Goal: Find specific page/section: Find specific page/section

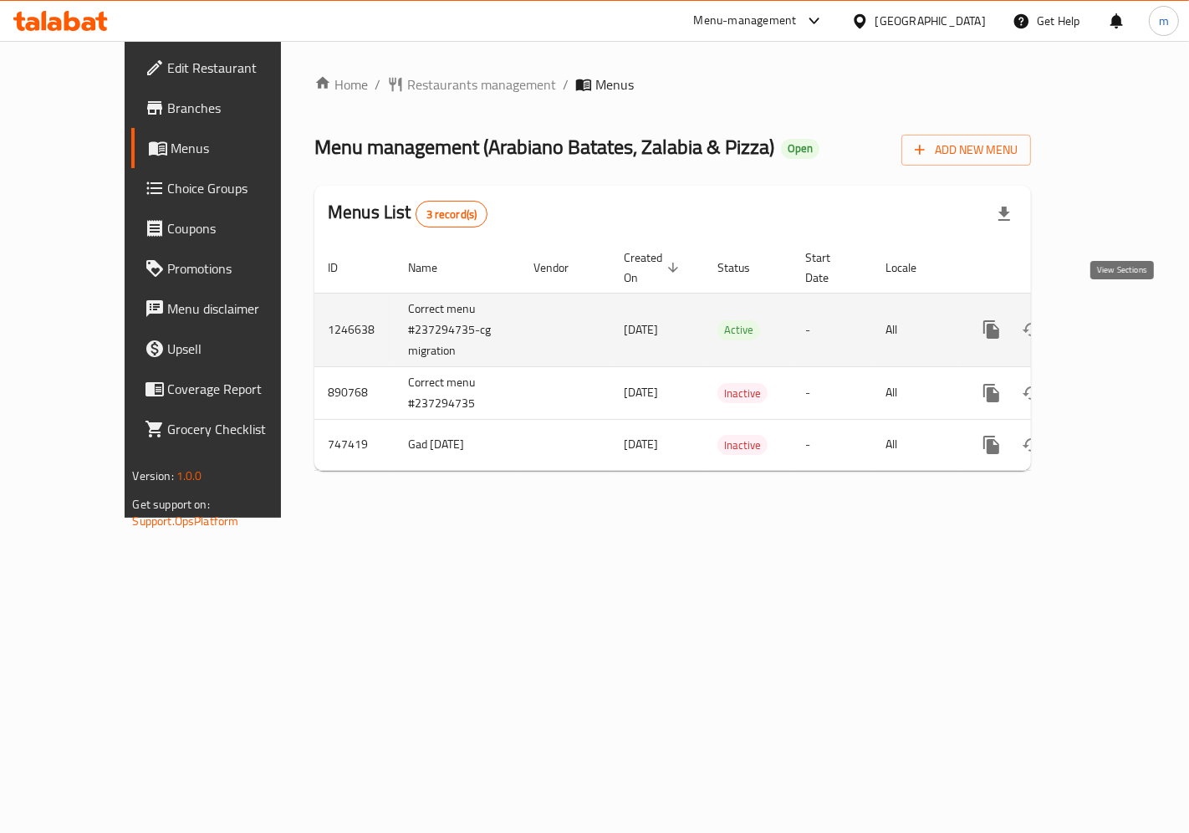
click at [1122, 319] on icon "enhanced table" at bounding box center [1112, 329] width 20 height 20
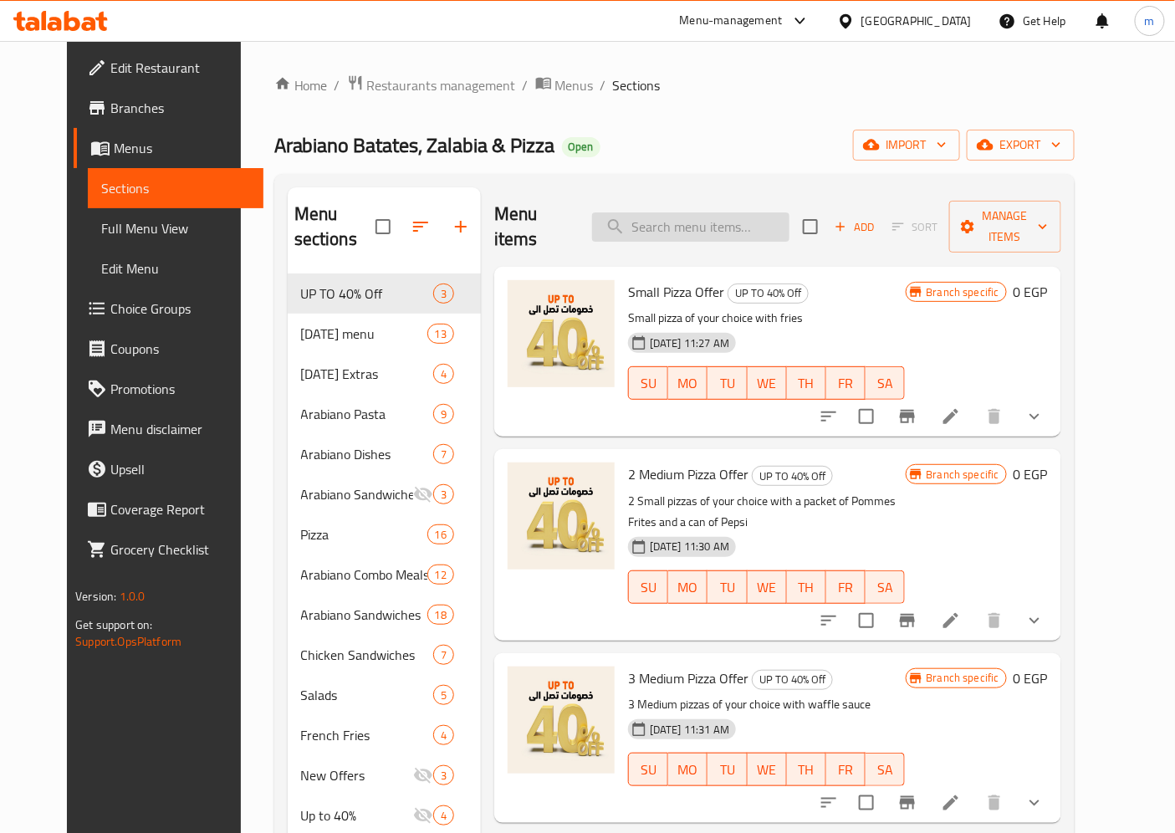
click at [690, 212] on input "search" at bounding box center [690, 226] width 197 height 29
paste input "سجق"
type input "سجق"
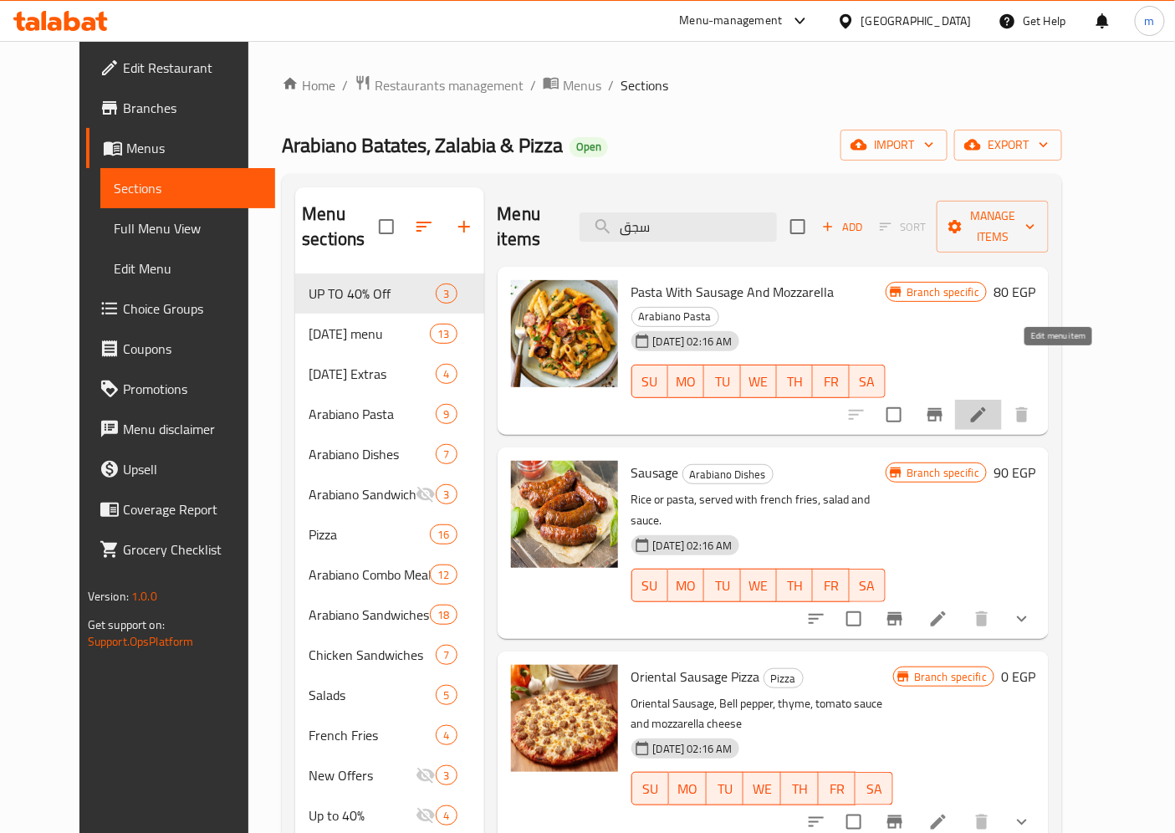
click at [988, 405] on icon at bounding box center [978, 415] width 20 height 20
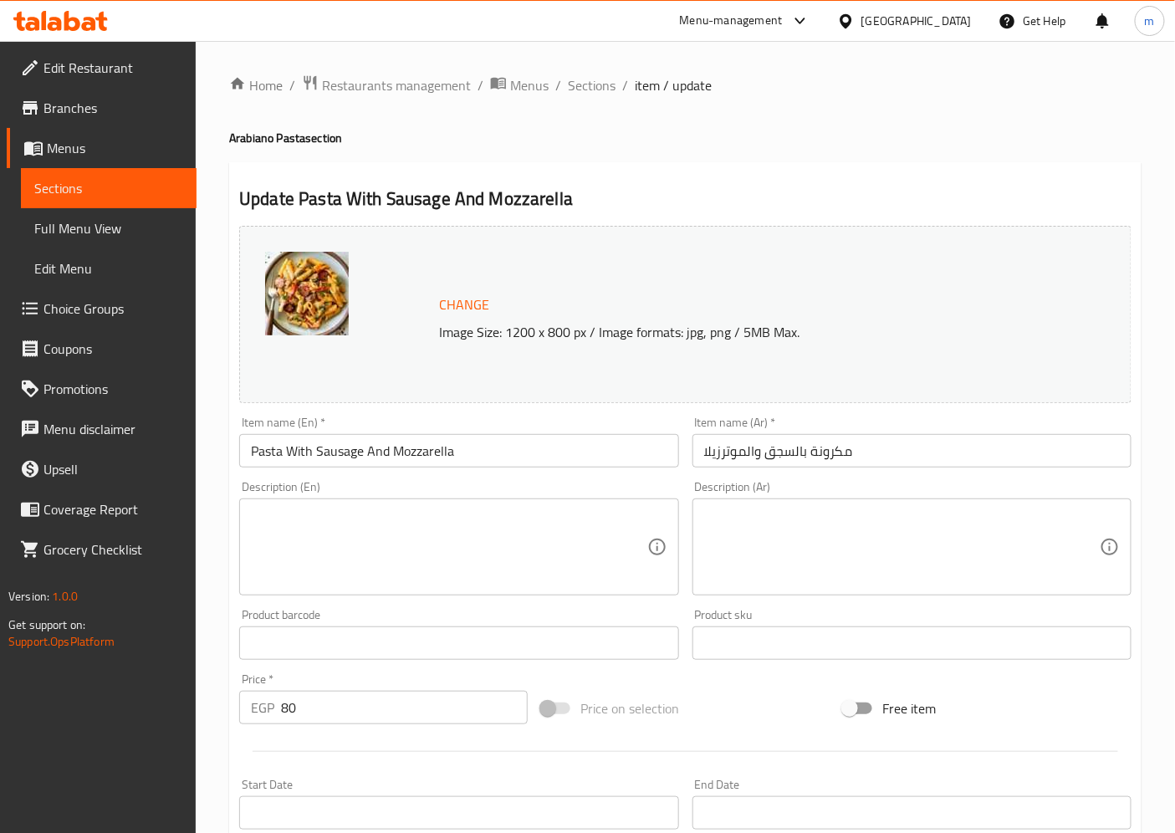
click at [99, 186] on span "Sections" at bounding box center [108, 188] width 149 height 20
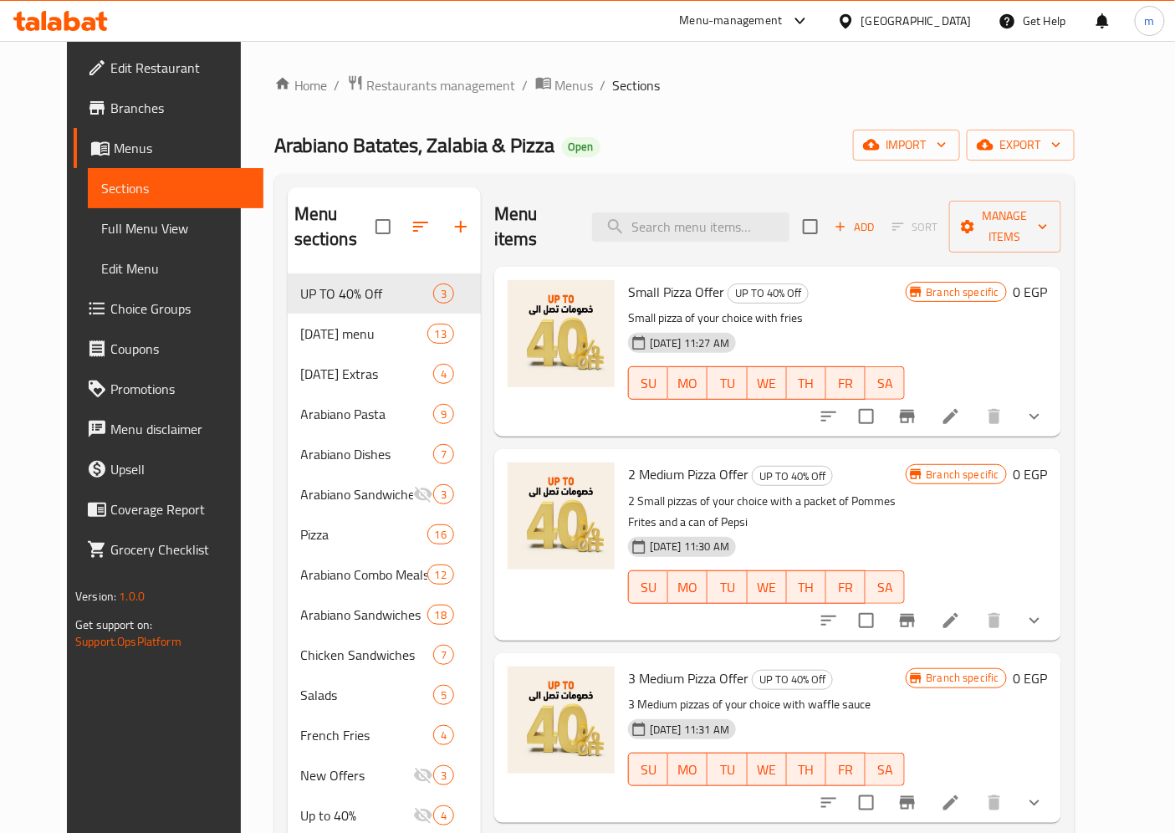
click at [114, 149] on span "Menus" at bounding box center [182, 148] width 136 height 20
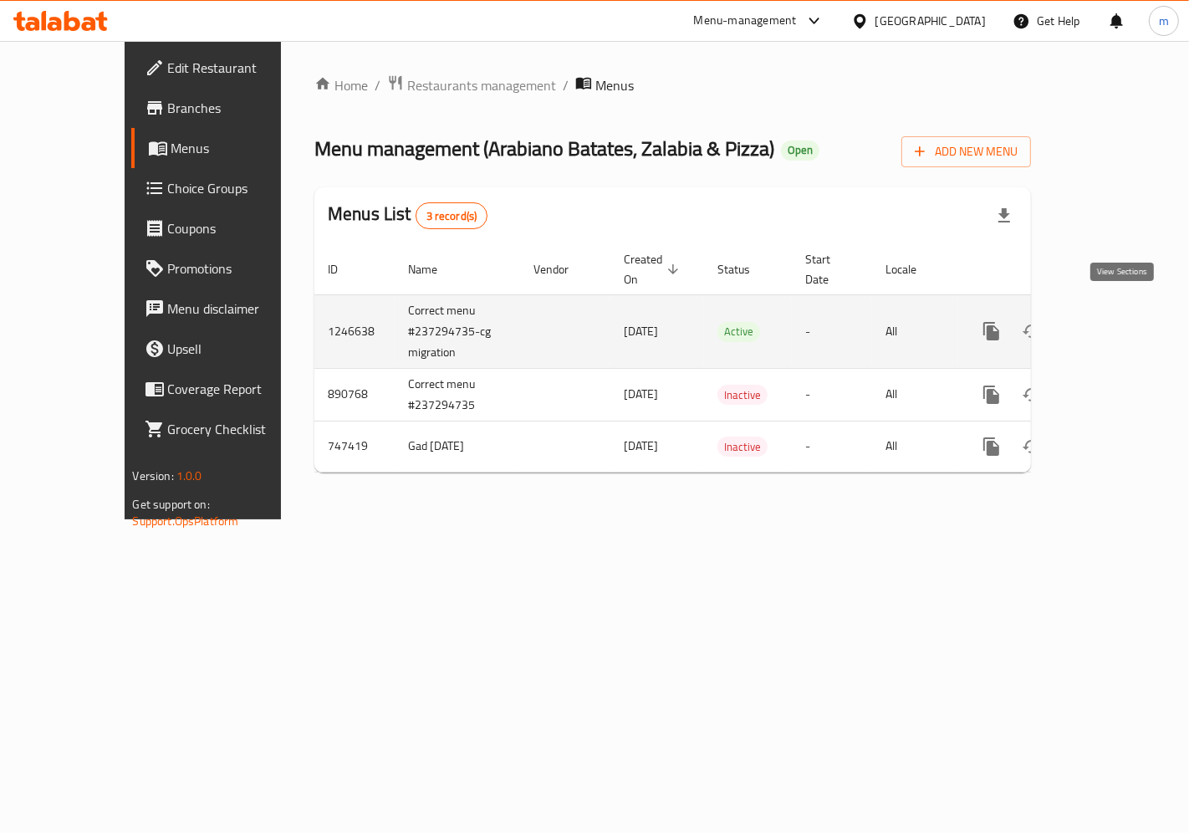
click at [1121, 328] on link "enhanced table" at bounding box center [1112, 331] width 40 height 40
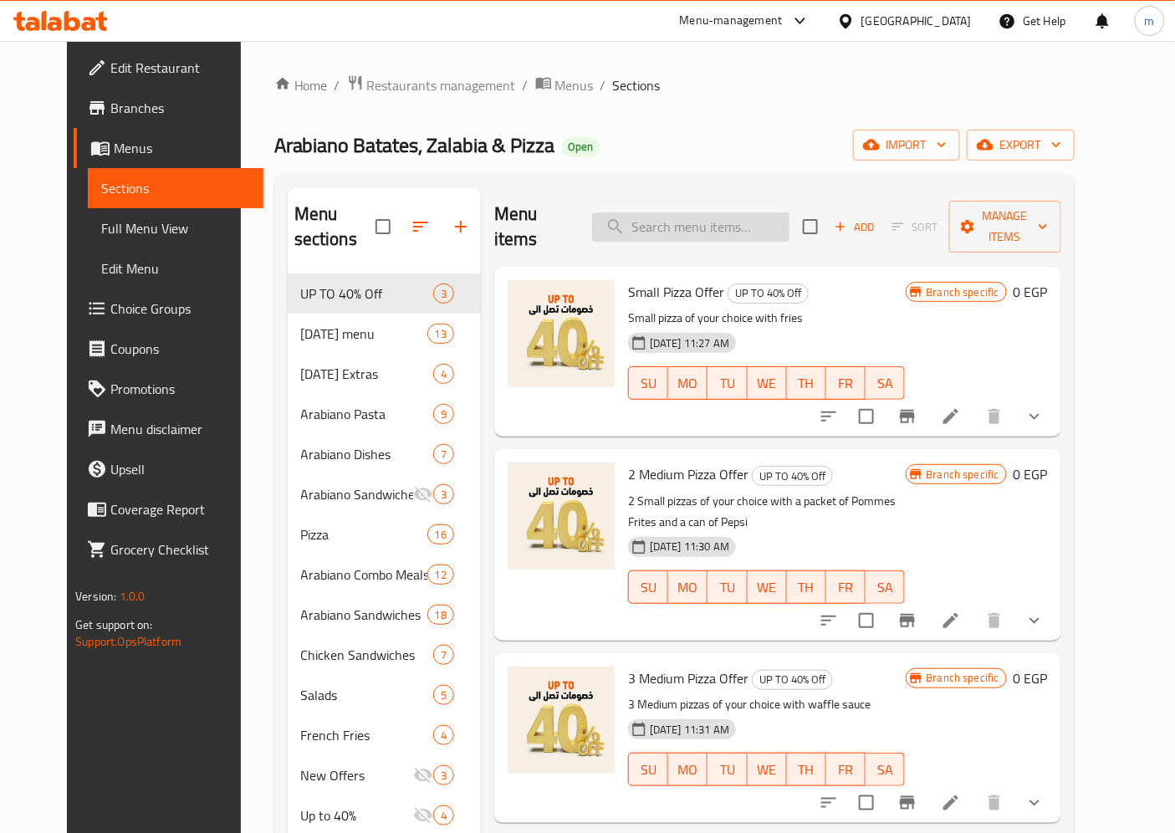
click at [700, 219] on input "search" at bounding box center [690, 226] width 197 height 29
paste input "سجق"
type input "سجق"
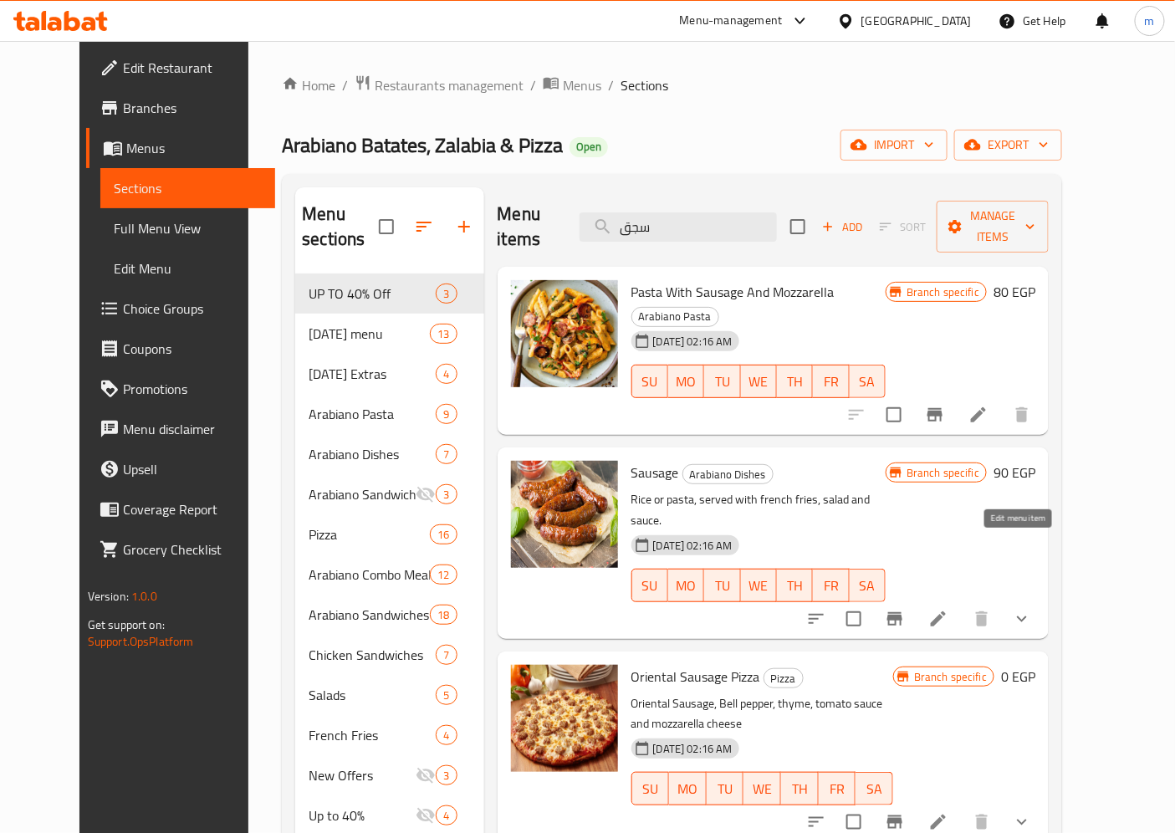
click at [945, 611] on icon at bounding box center [937, 618] width 15 height 15
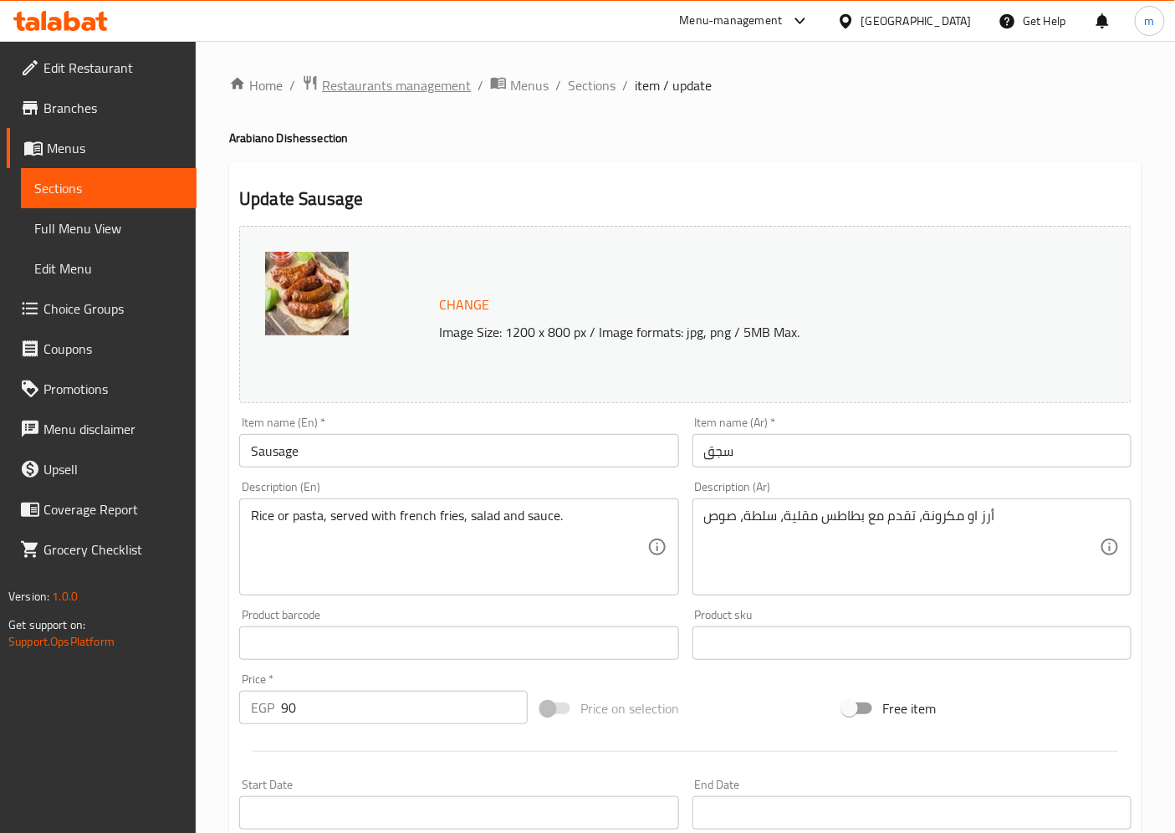
click at [369, 77] on span "Restaurants management" at bounding box center [396, 85] width 149 height 20
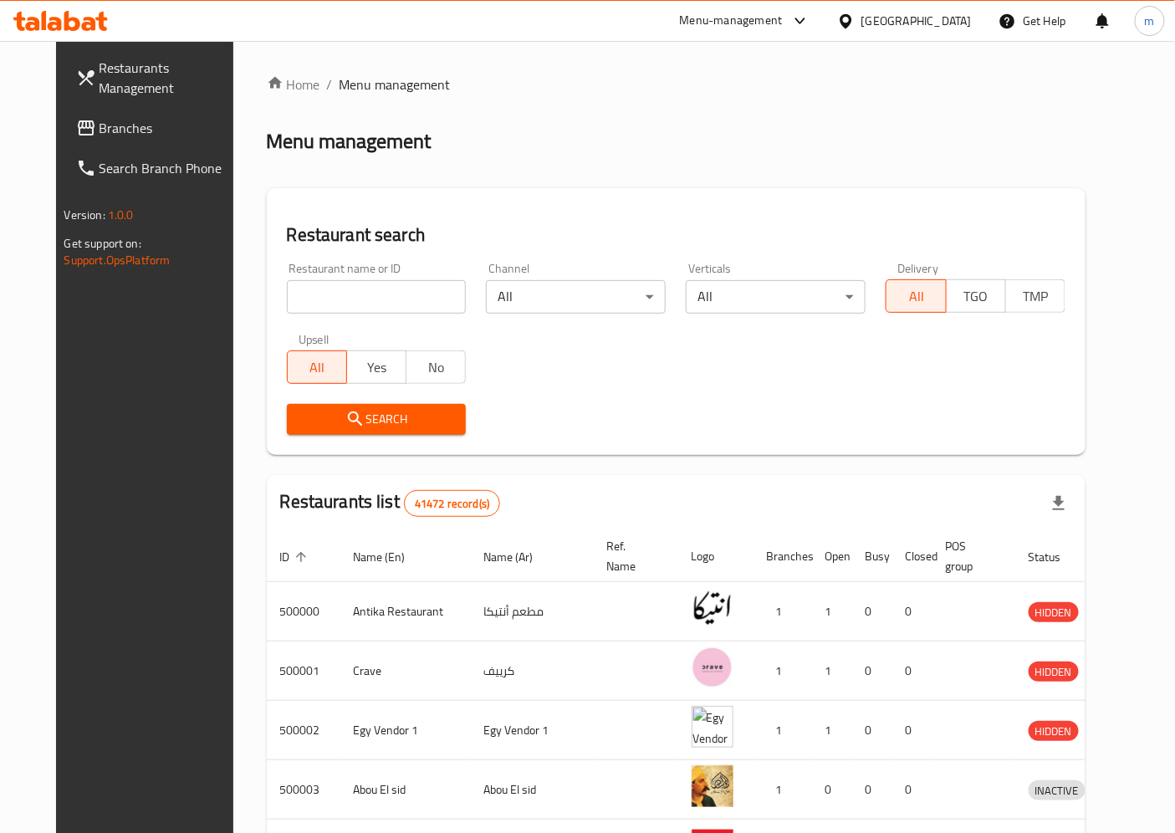
click at [102, 127] on span "Branches" at bounding box center [169, 128] width 140 height 20
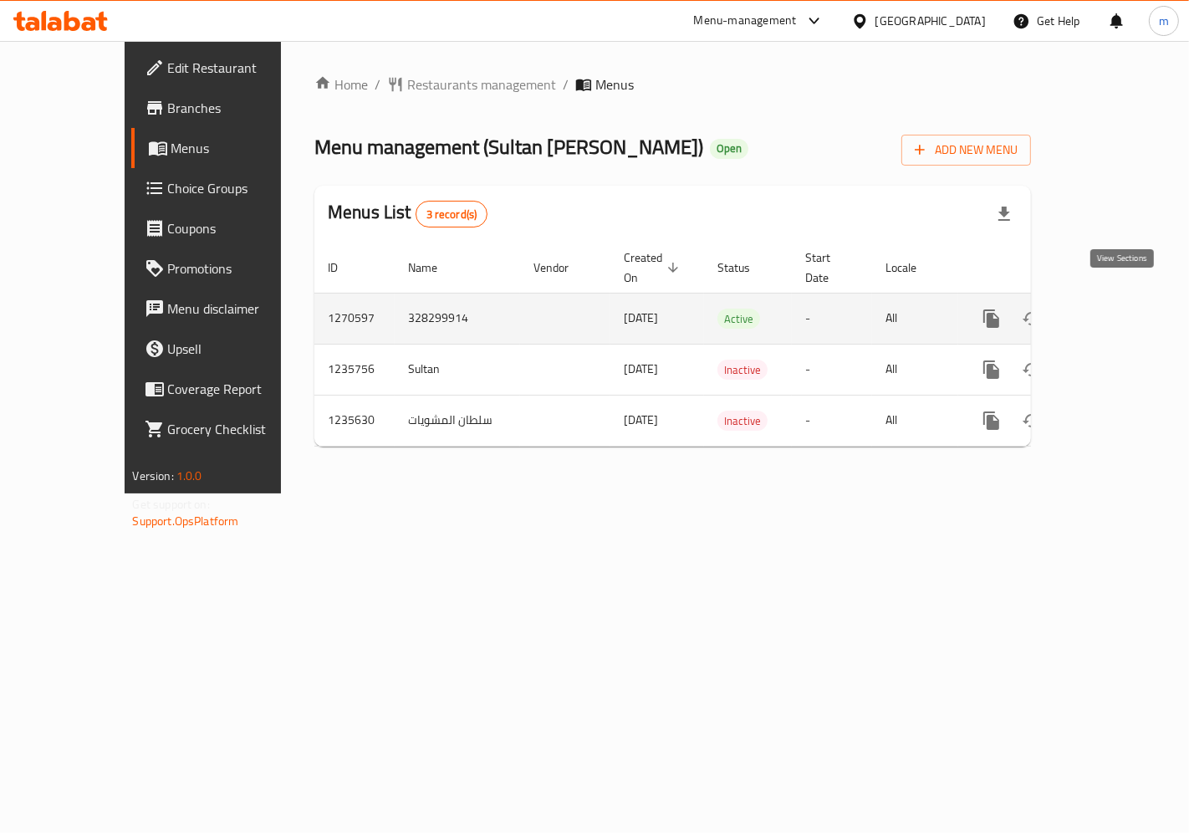
click at [1122, 308] on icon "enhanced table" at bounding box center [1112, 318] width 20 height 20
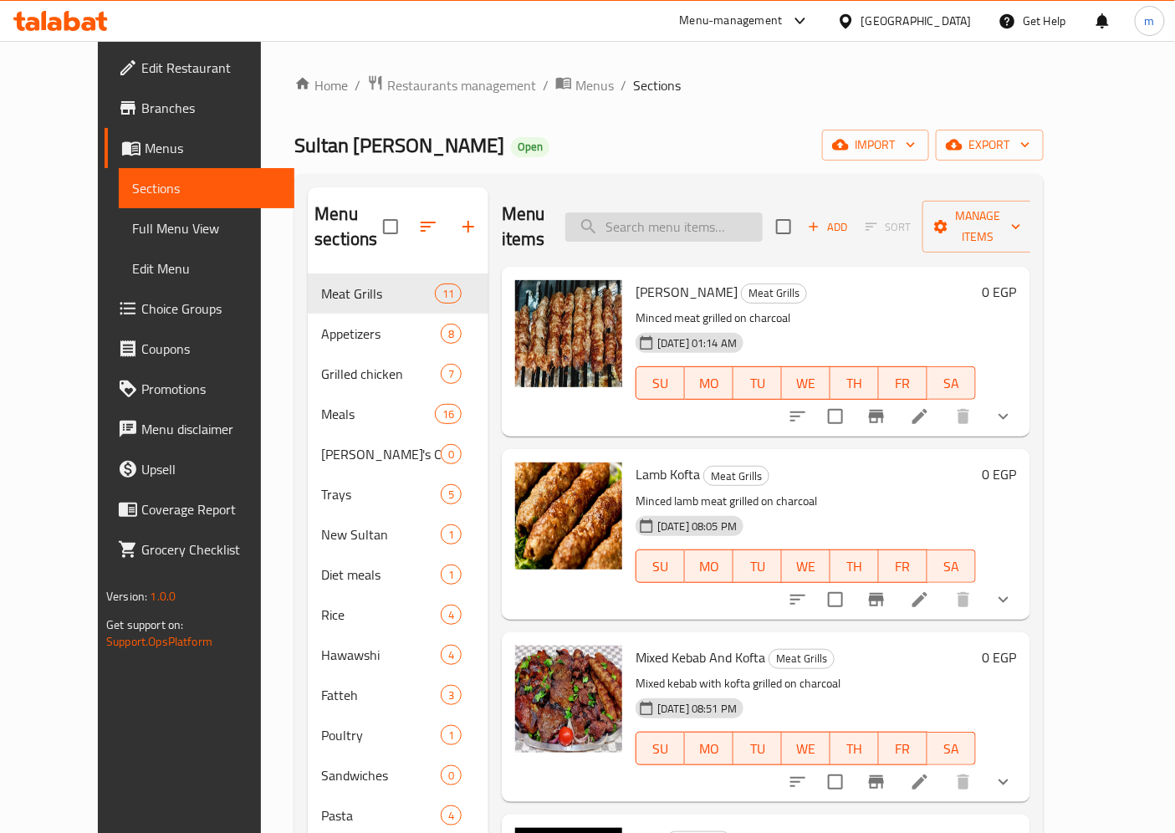
click at [738, 212] on input "search" at bounding box center [663, 226] width 197 height 29
paste input "كفتة كندوز"
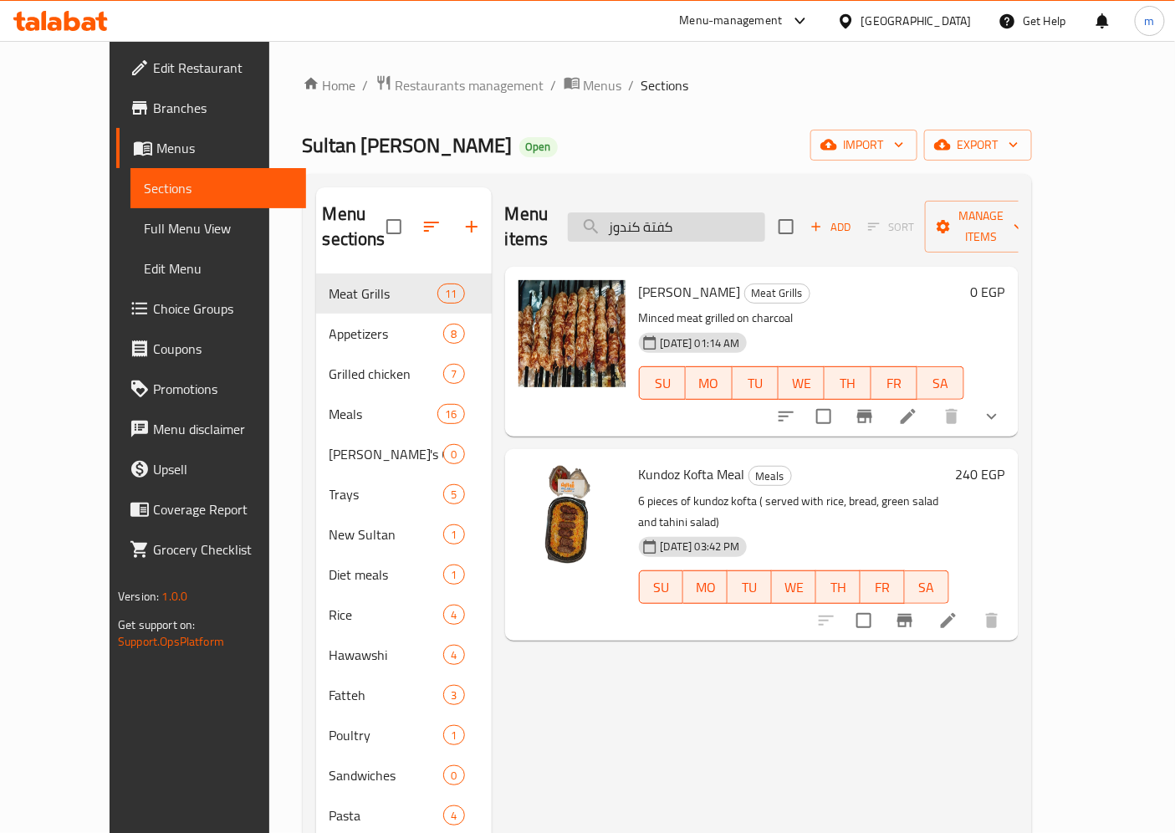
type input "كفتة كندوز"
click at [918, 406] on icon at bounding box center [908, 416] width 20 height 20
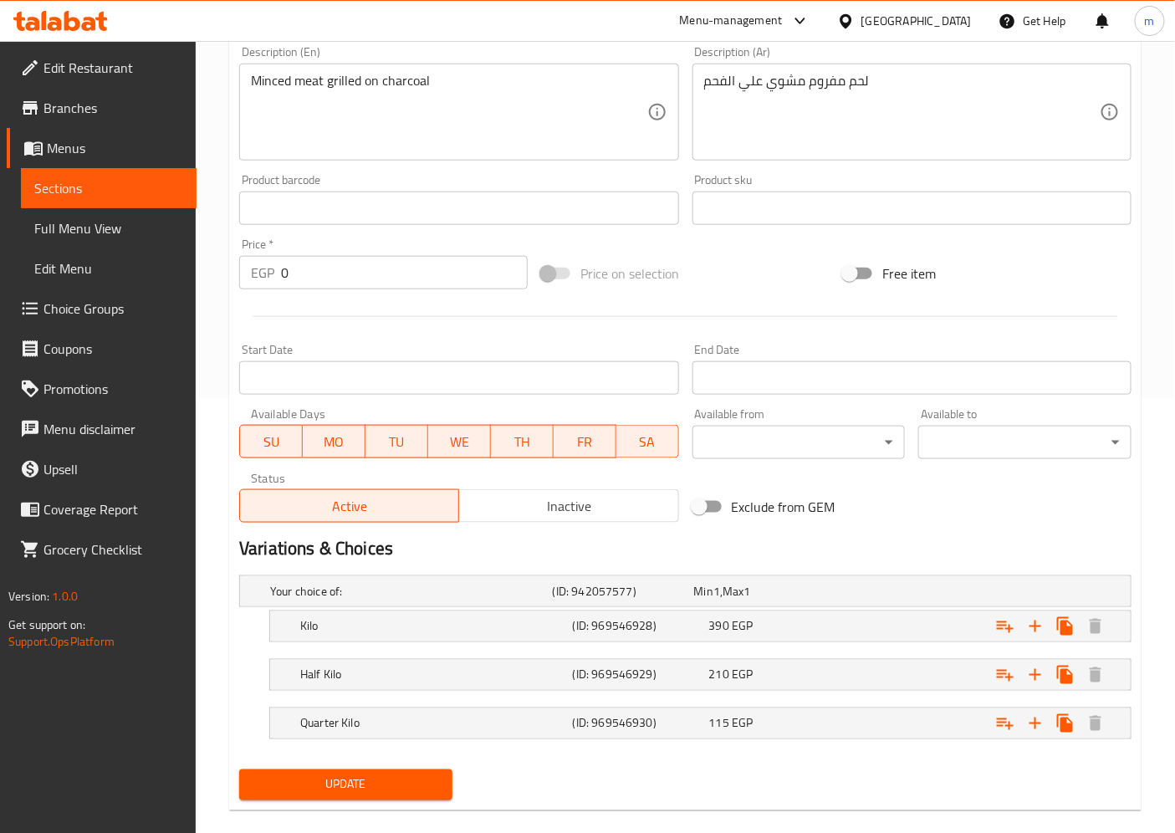
scroll to position [457, 0]
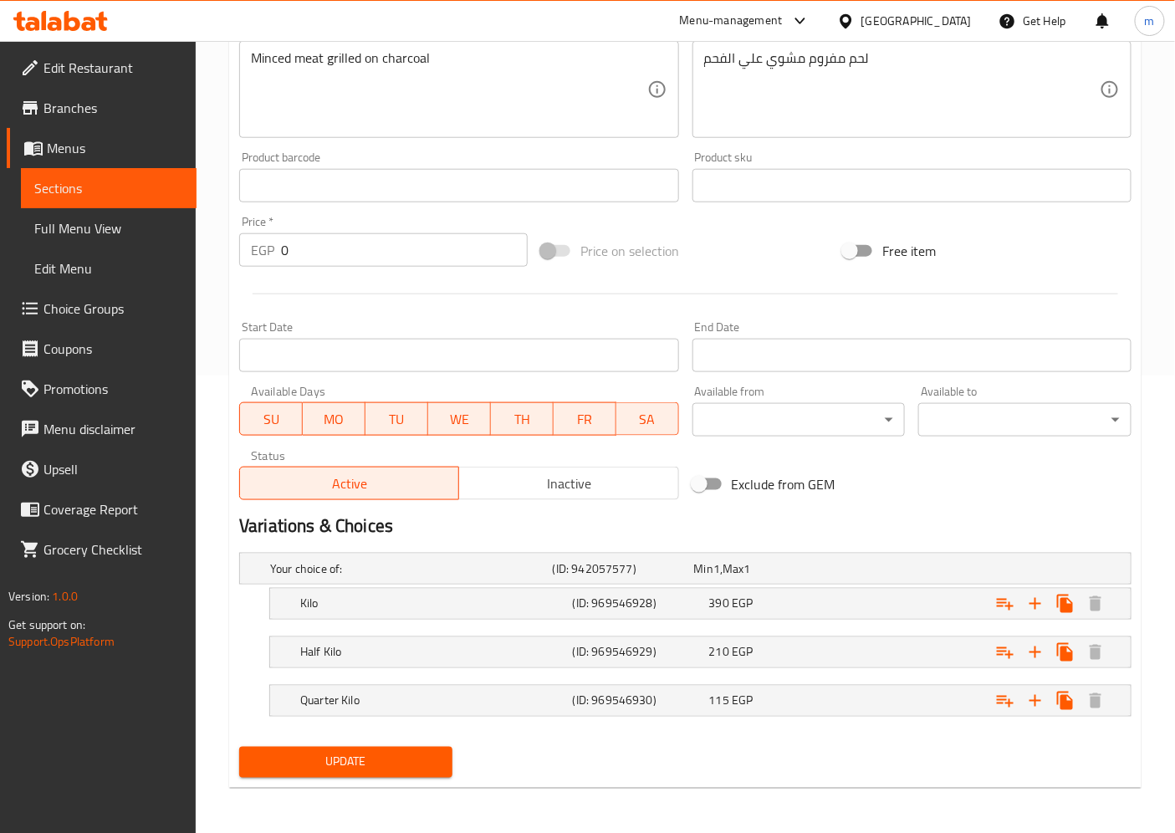
click at [103, 120] on link "Branches" at bounding box center [102, 108] width 190 height 40
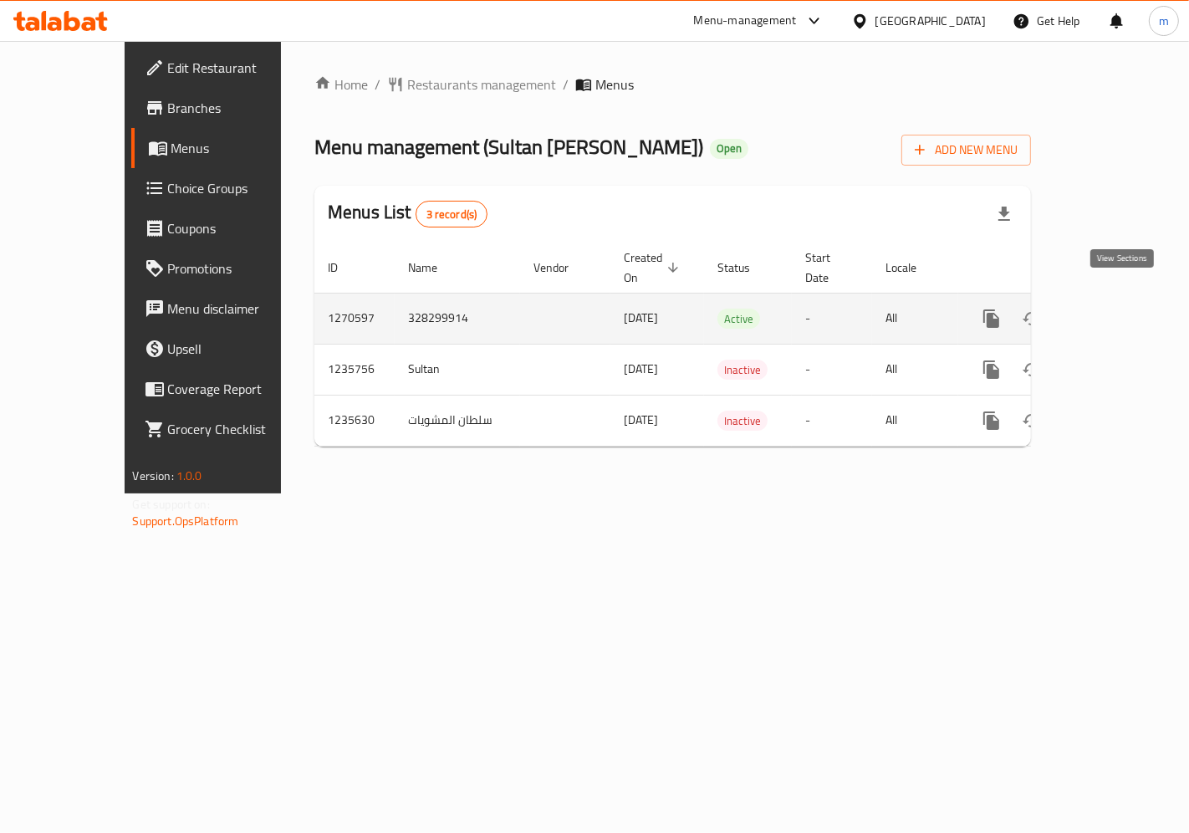
click at [1117, 311] on icon "enhanced table" at bounding box center [1111, 318] width 15 height 15
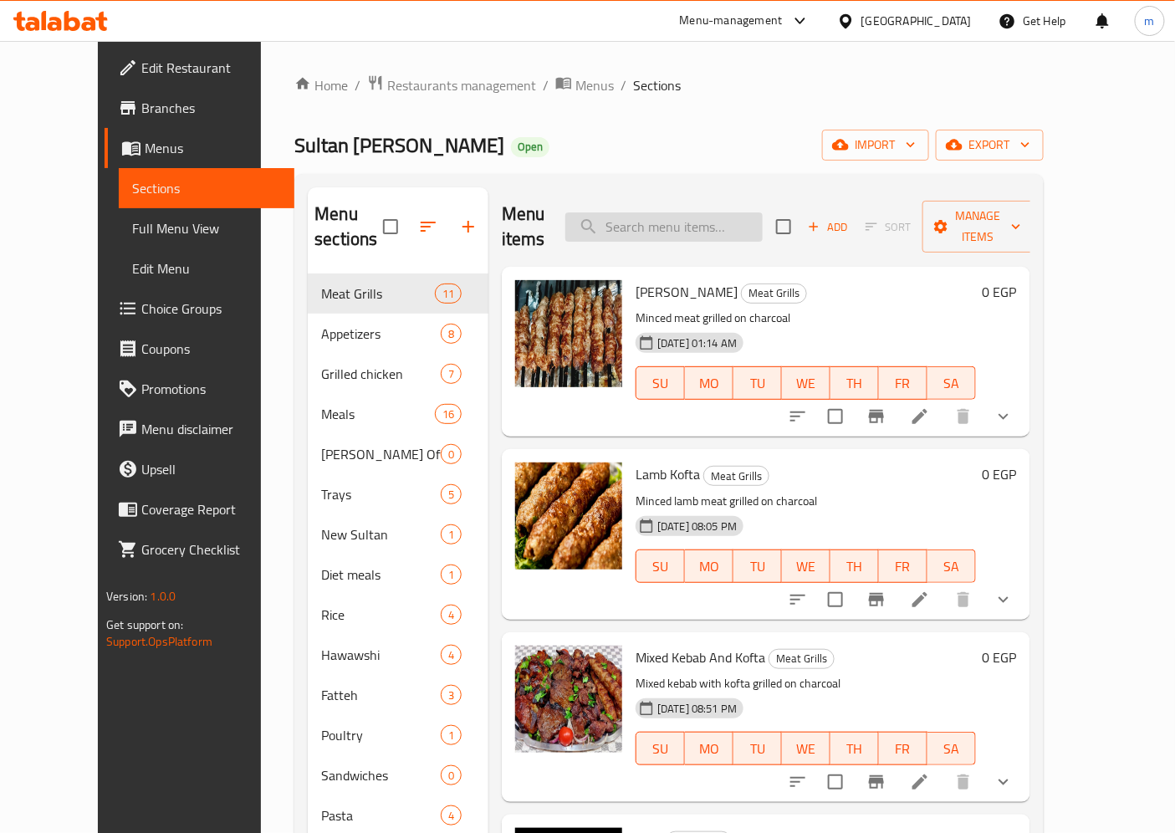
click at [722, 227] on input "search" at bounding box center [663, 226] width 197 height 29
paste input "طرب"
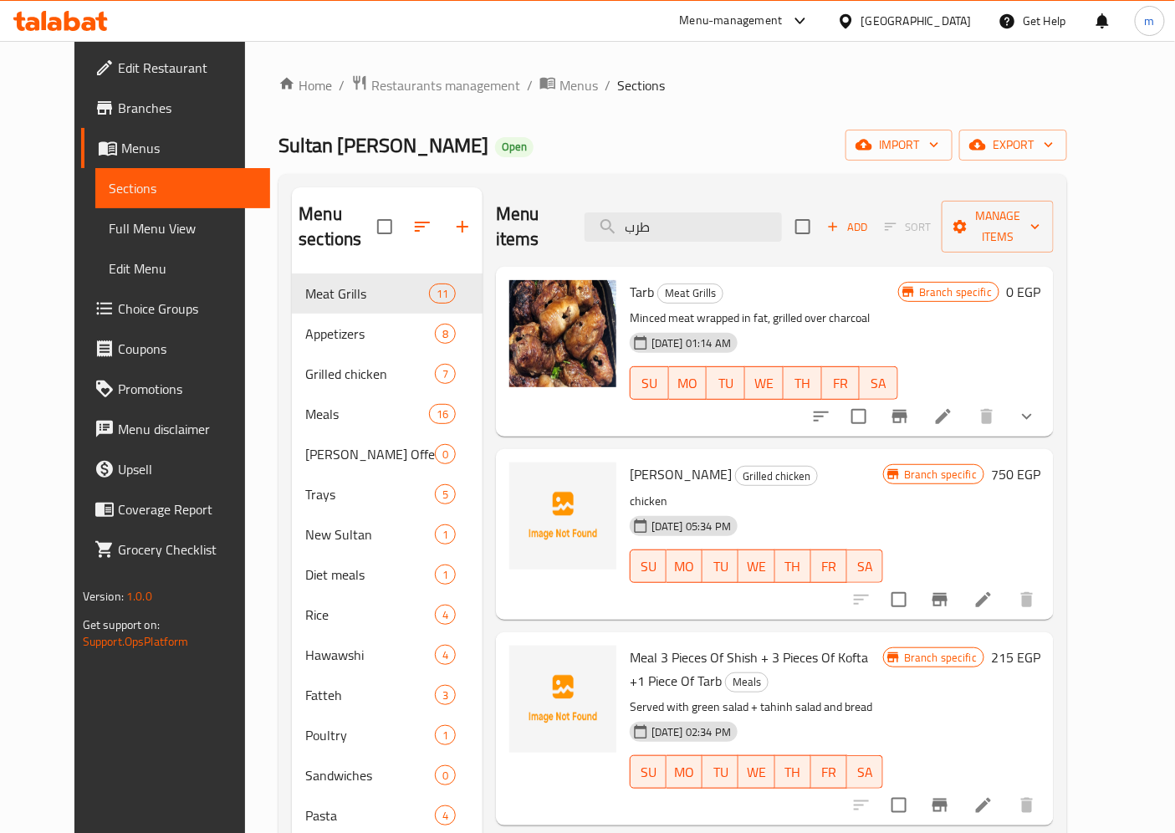
type input "طرب"
click at [953, 406] on icon at bounding box center [943, 416] width 20 height 20
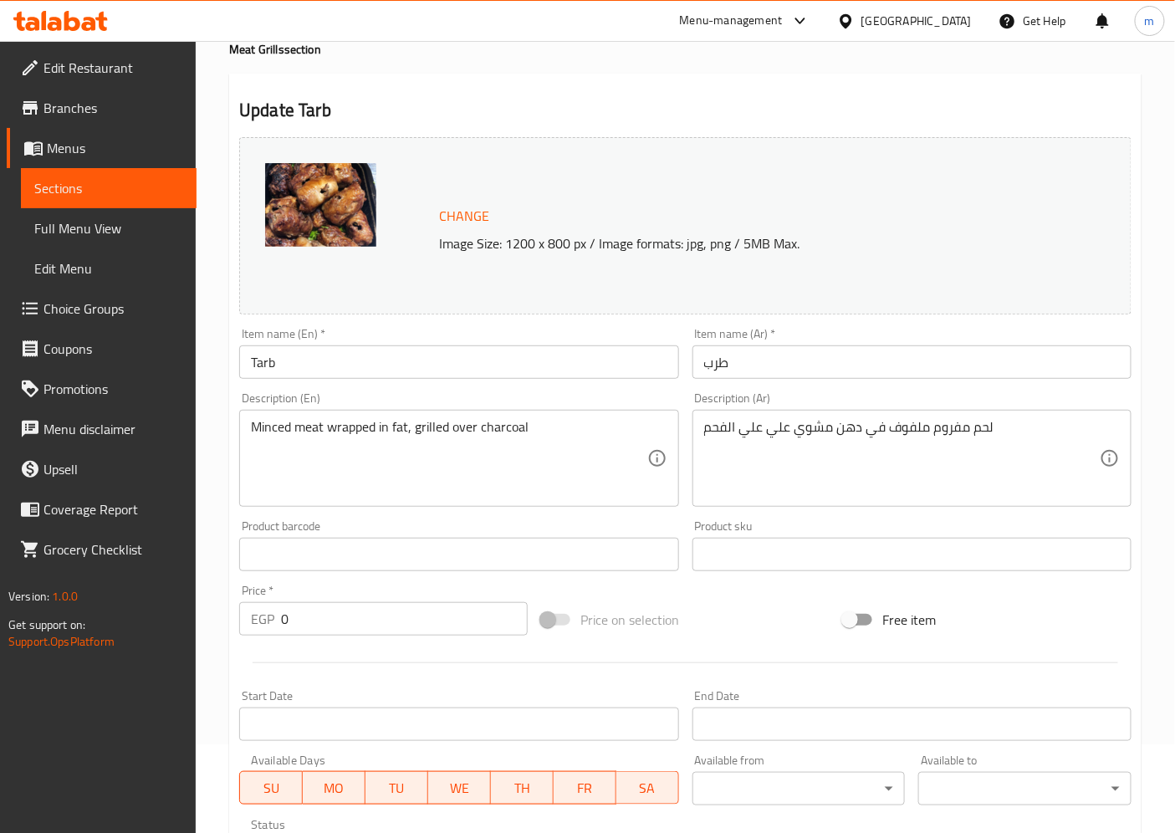
scroll to position [86, 0]
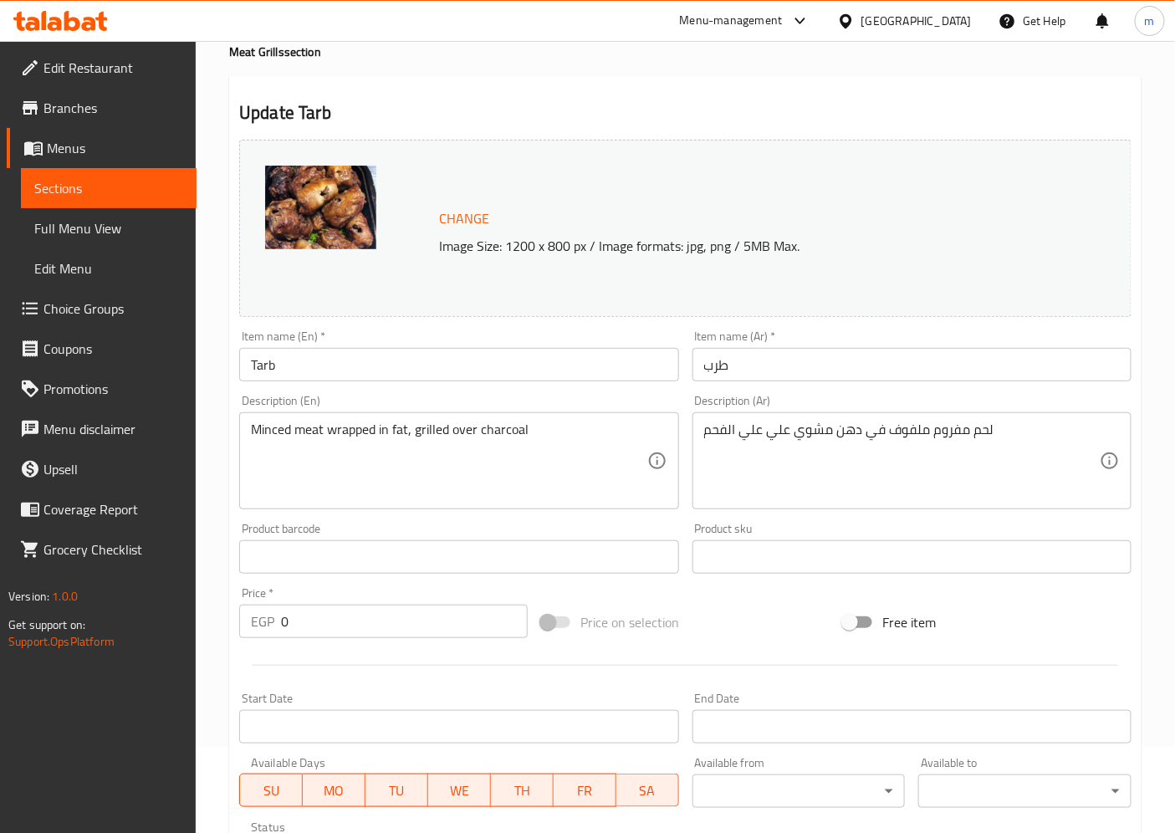
click at [111, 148] on span "Menus" at bounding box center [115, 148] width 136 height 20
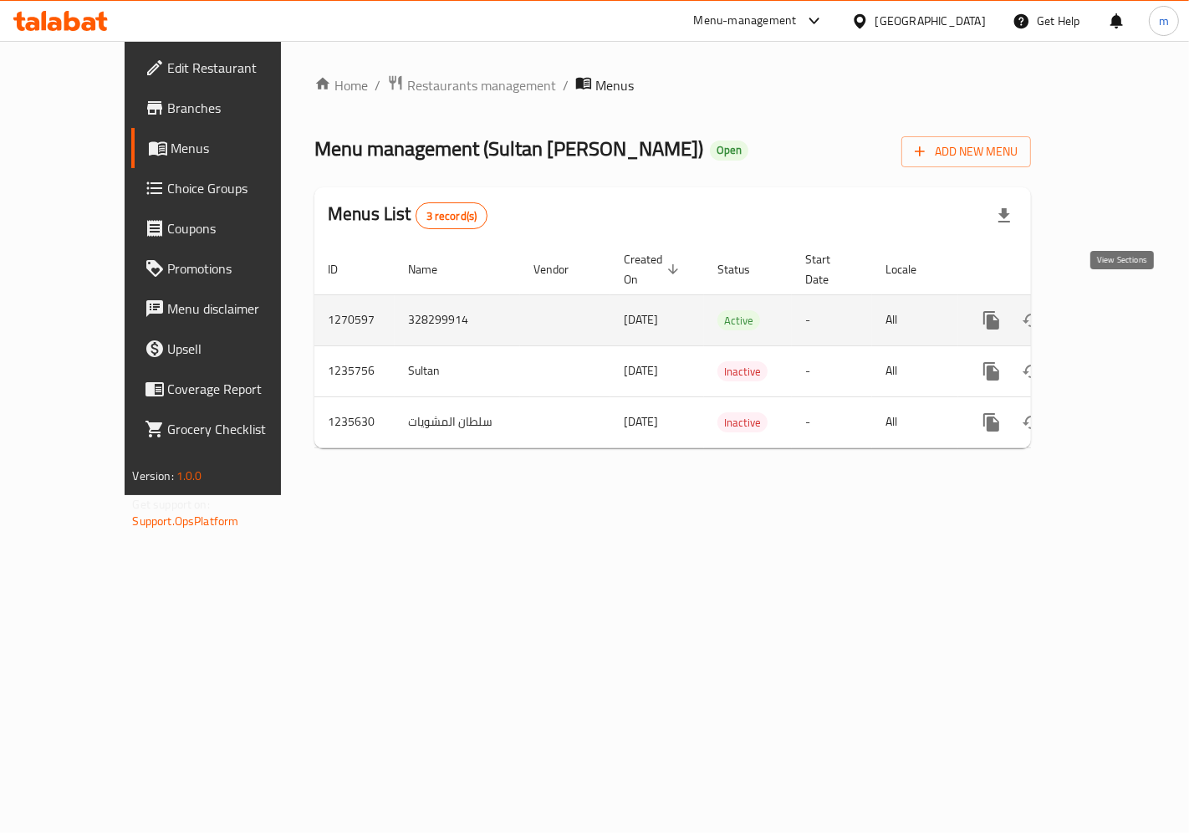
click at [1122, 310] on icon "enhanced table" at bounding box center [1112, 320] width 20 height 20
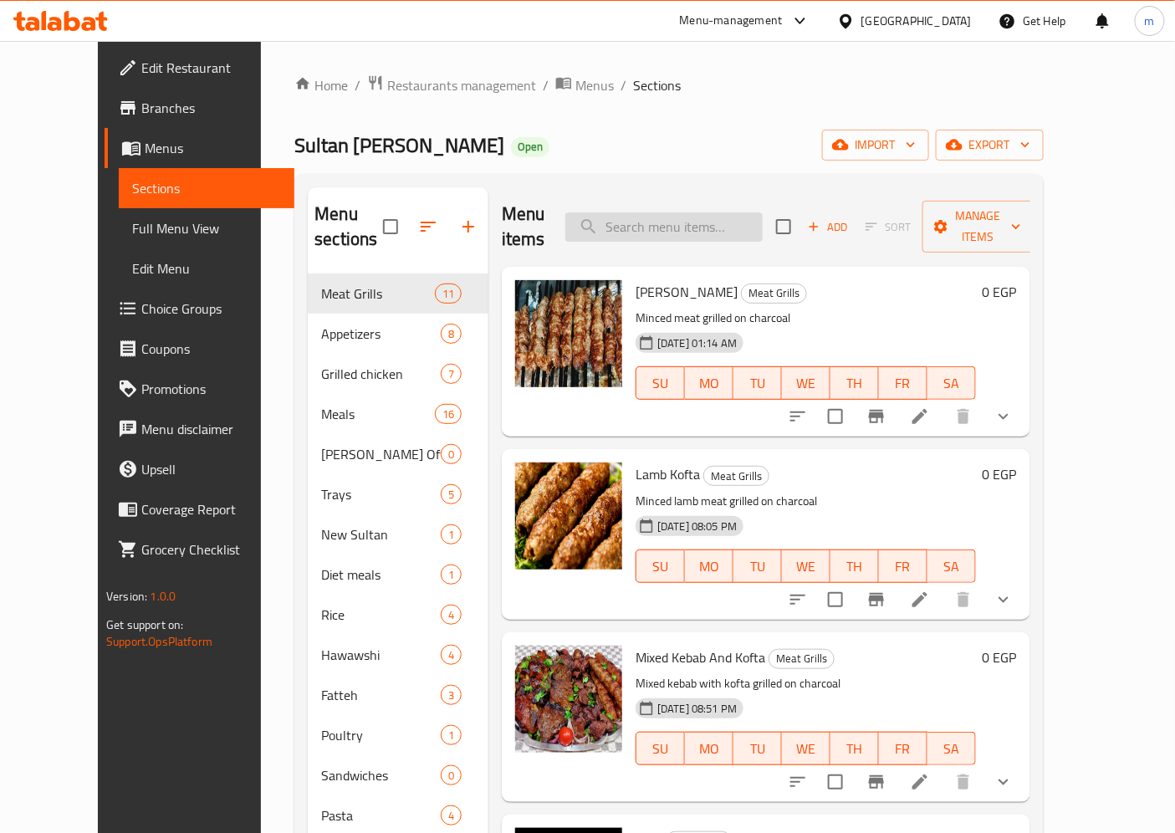
click at [660, 213] on input "search" at bounding box center [663, 226] width 197 height 29
paste input "[PERSON_NAME]"
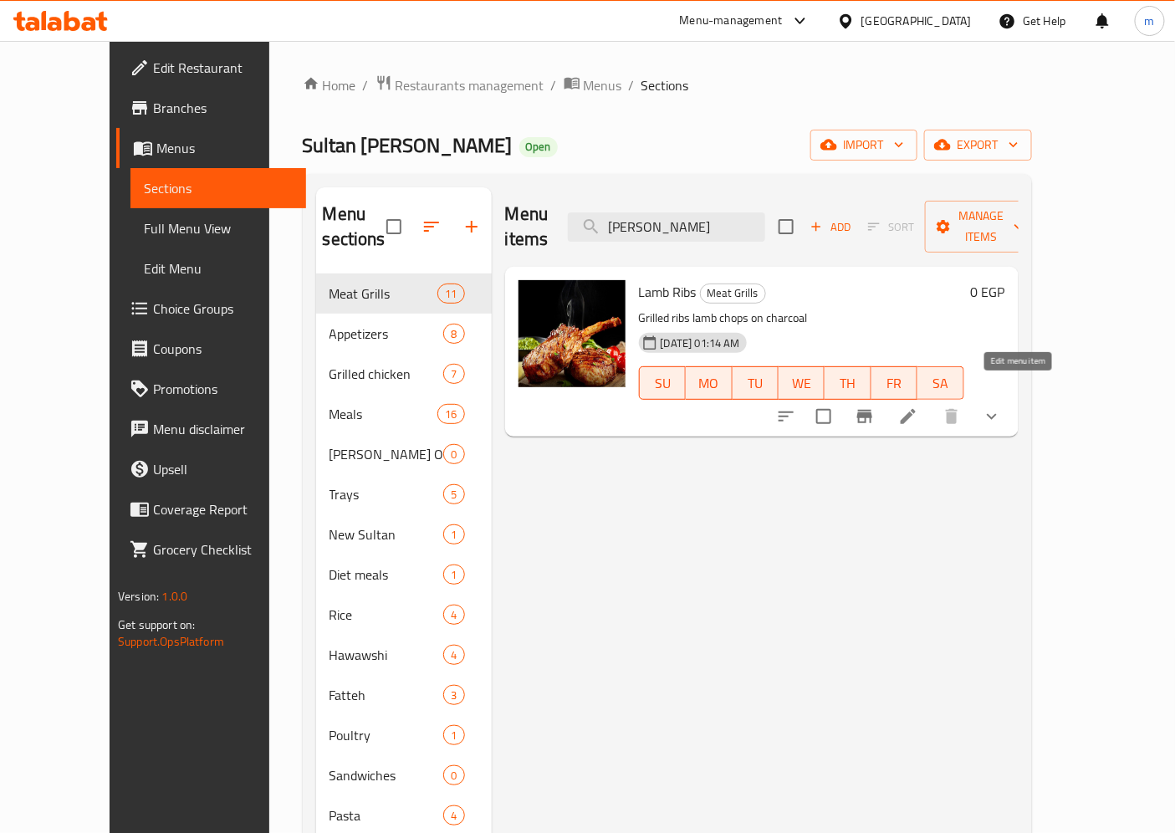
type input "[PERSON_NAME]"
click at [918, 406] on icon at bounding box center [908, 416] width 20 height 20
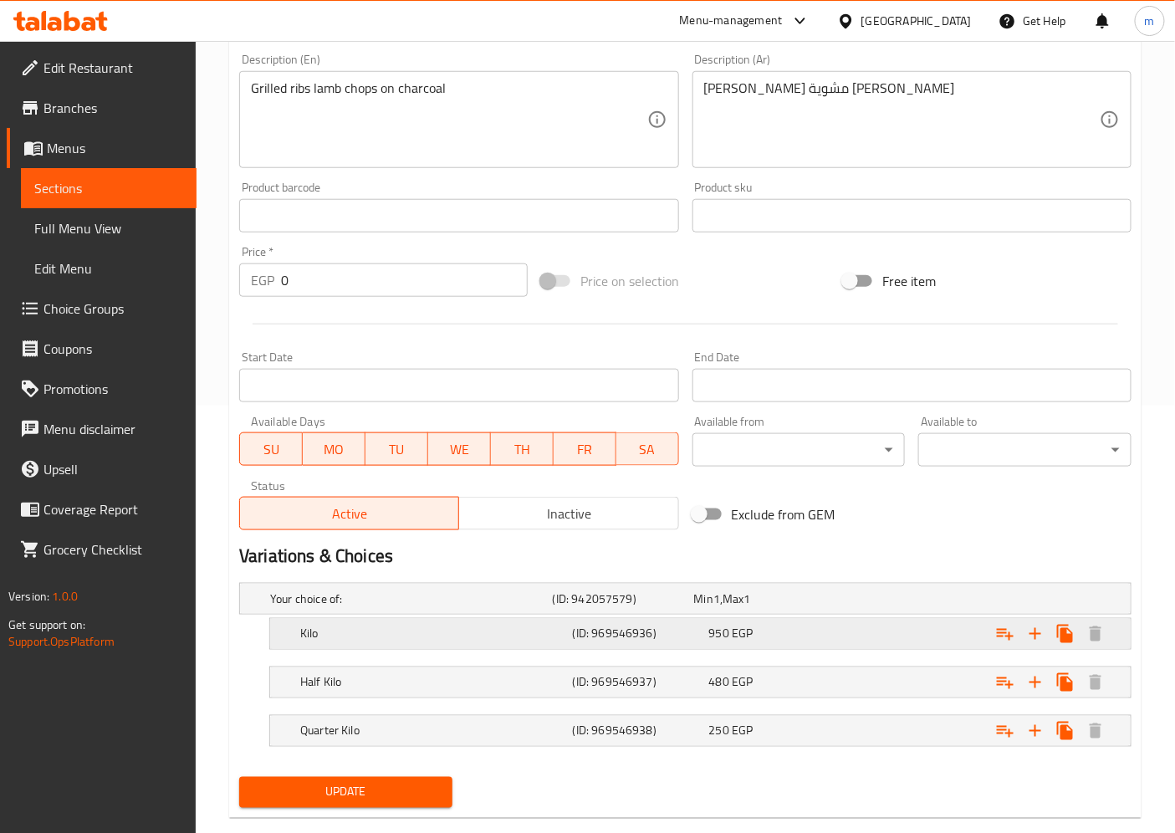
scroll to position [457, 0]
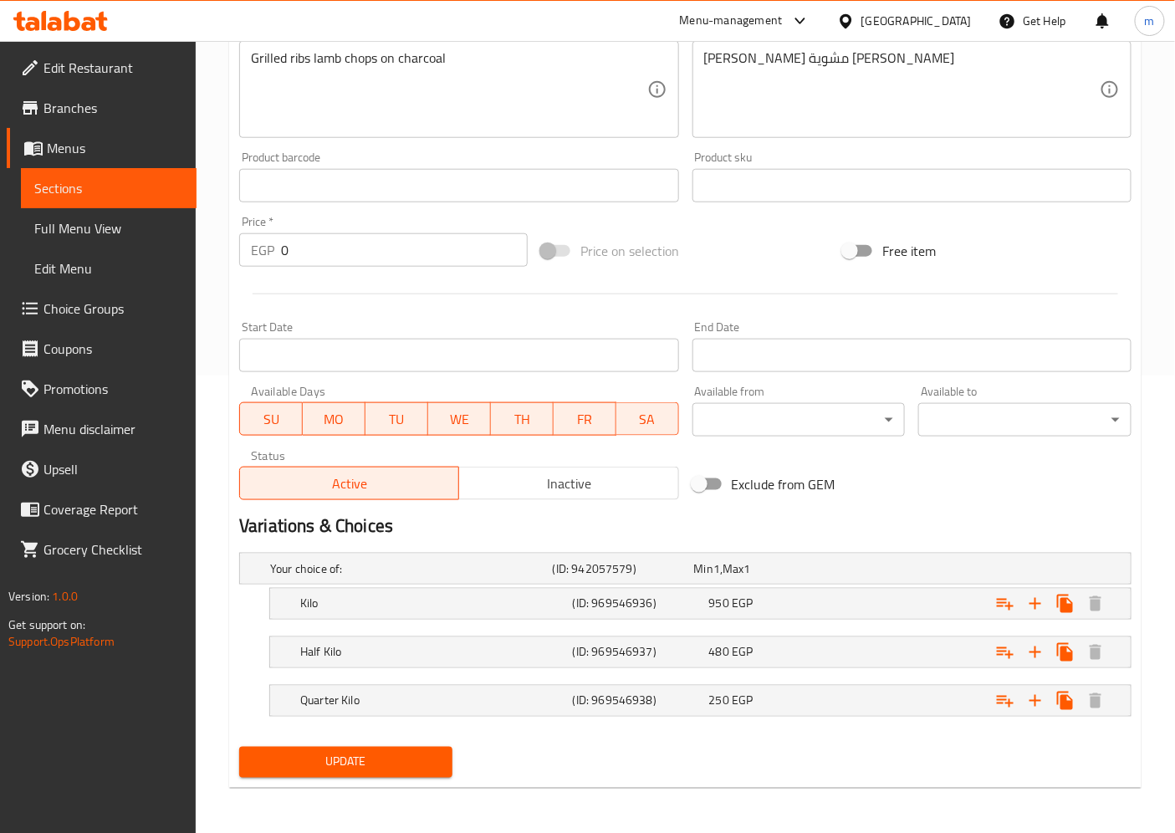
click at [94, 154] on span "Menus" at bounding box center [115, 148] width 136 height 20
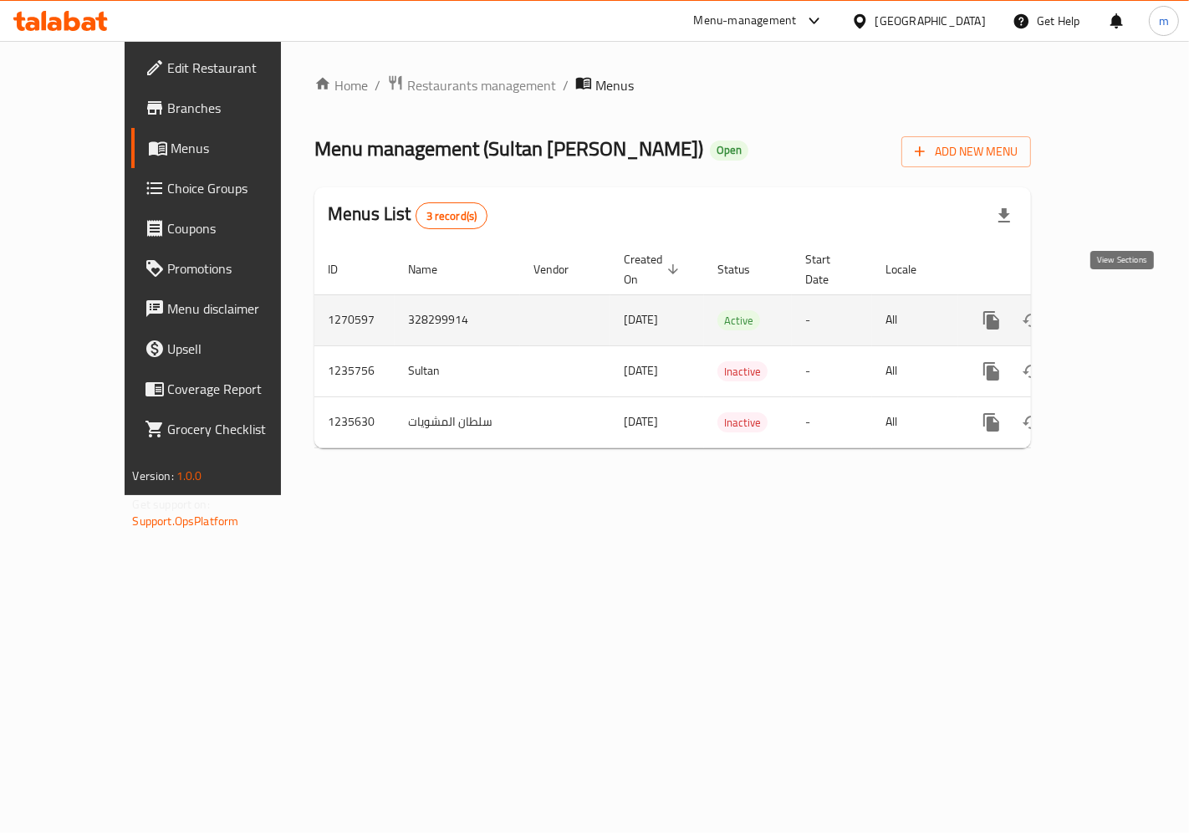
click at [1132, 300] on link "enhanced table" at bounding box center [1112, 320] width 40 height 40
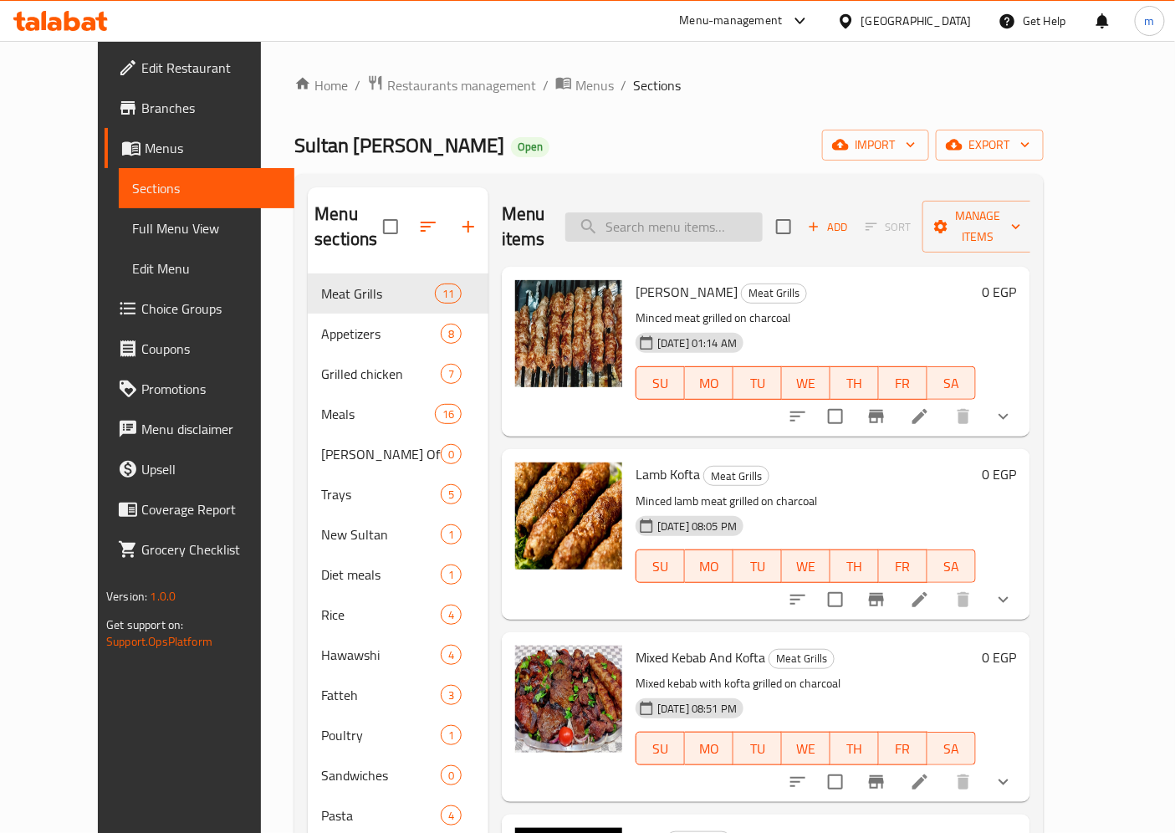
click at [758, 213] on input "search" at bounding box center [663, 226] width 197 height 29
paste input "كباب ضاني"
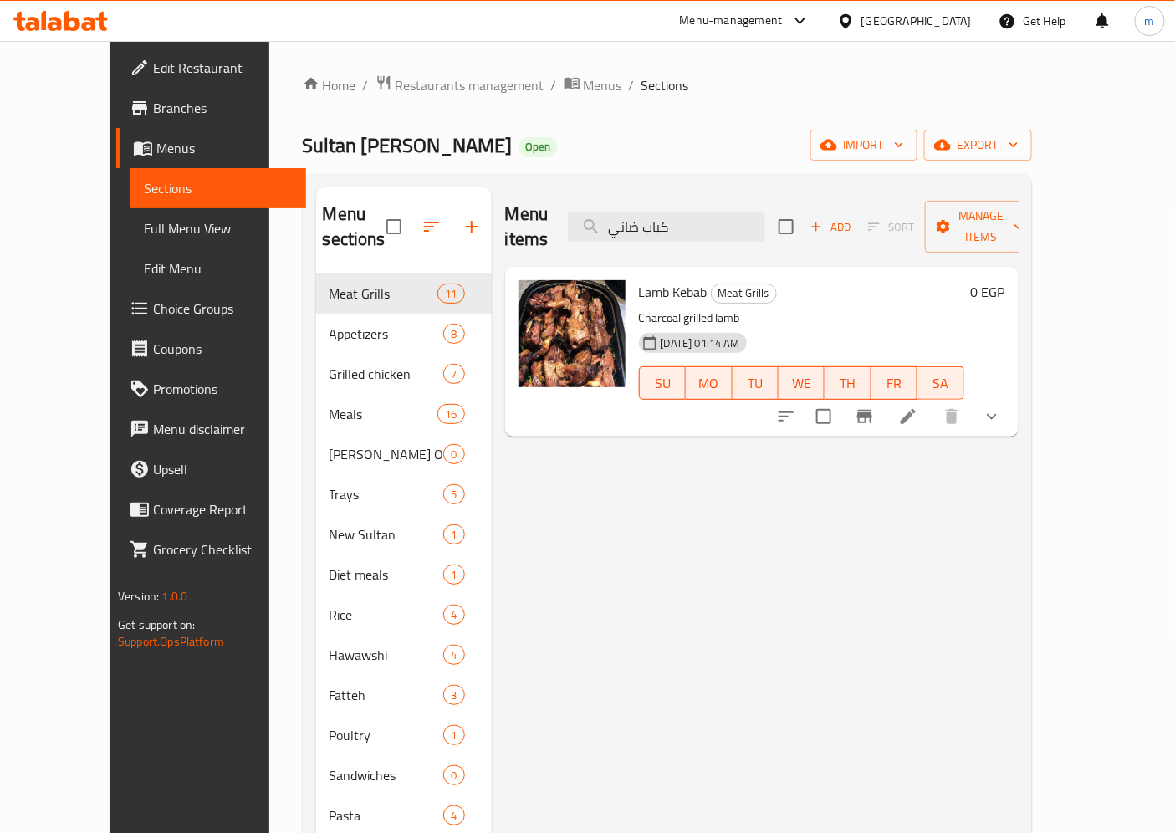
type input "كباب ضاني"
click at [918, 406] on icon at bounding box center [908, 416] width 20 height 20
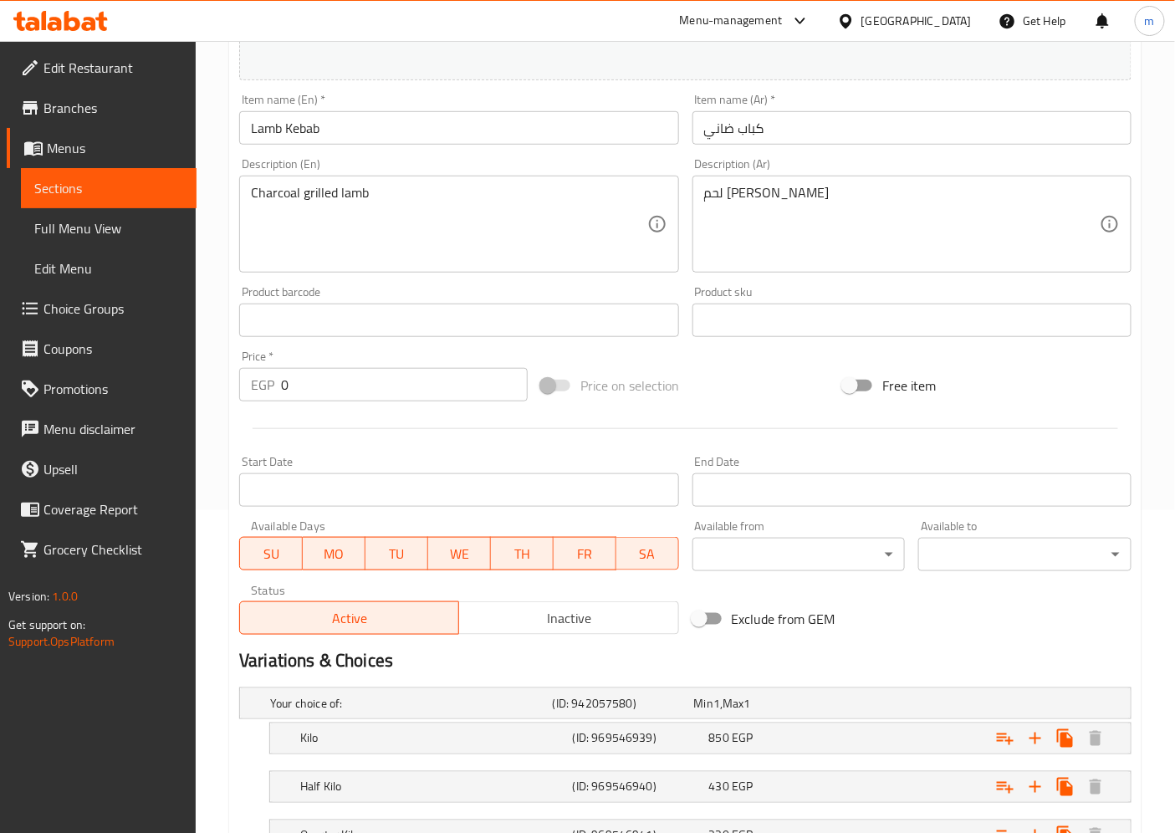
scroll to position [179, 0]
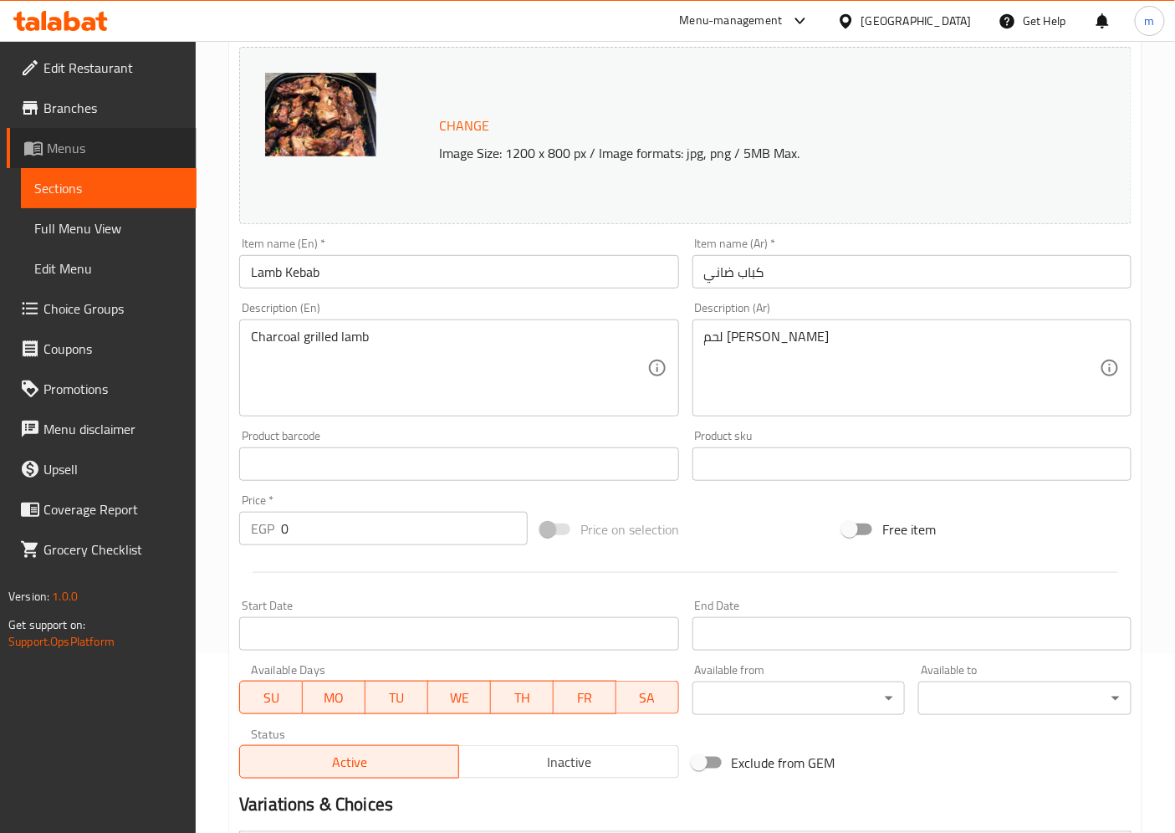
click at [84, 158] on span "Menus" at bounding box center [115, 148] width 136 height 20
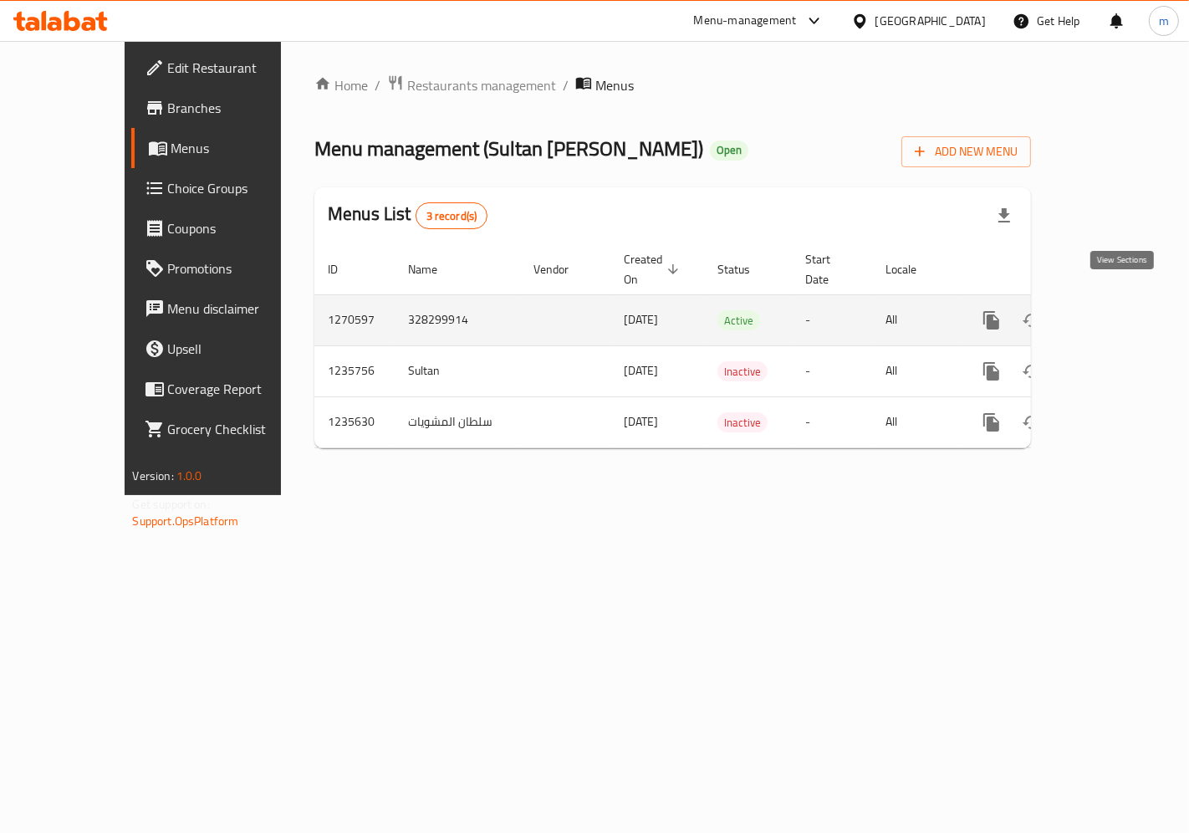
click at [1129, 313] on link "enhanced table" at bounding box center [1112, 320] width 40 height 40
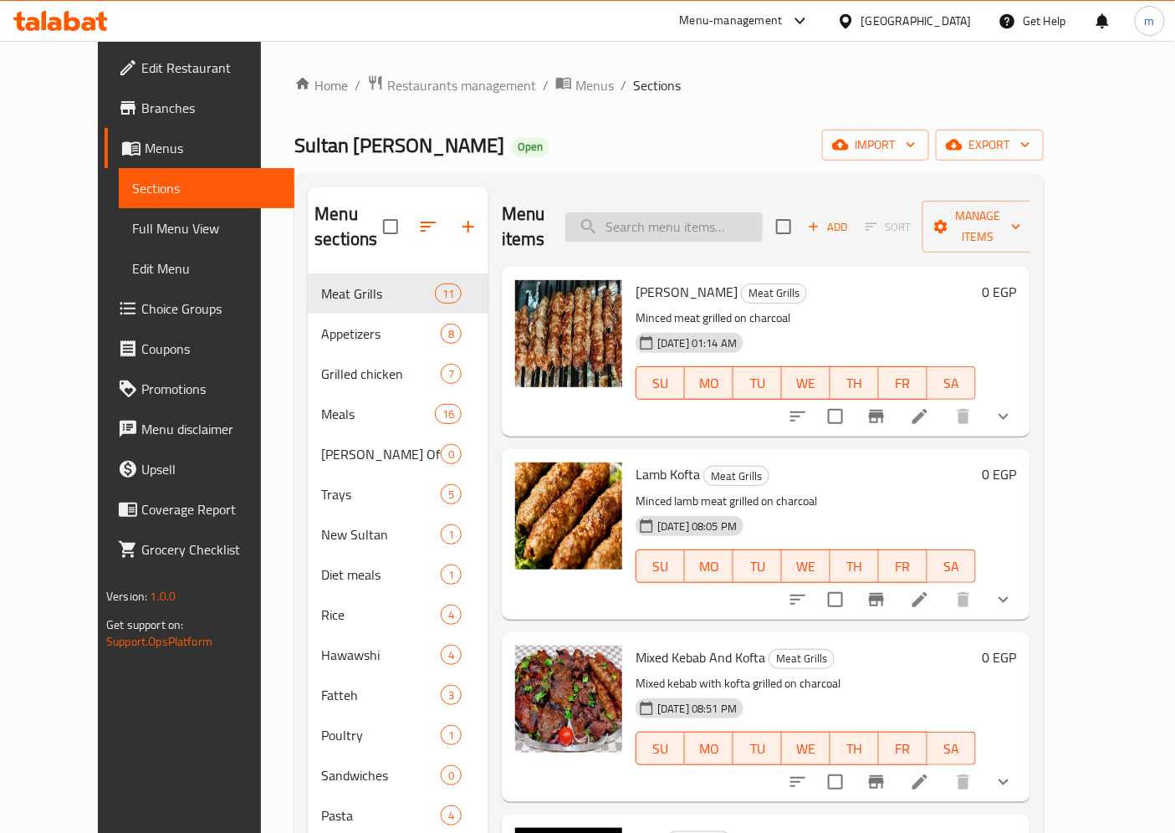
click at [680, 213] on input "search" at bounding box center [663, 226] width 197 height 29
paste input "كباب ضاني"
type input "كباب ضاني"
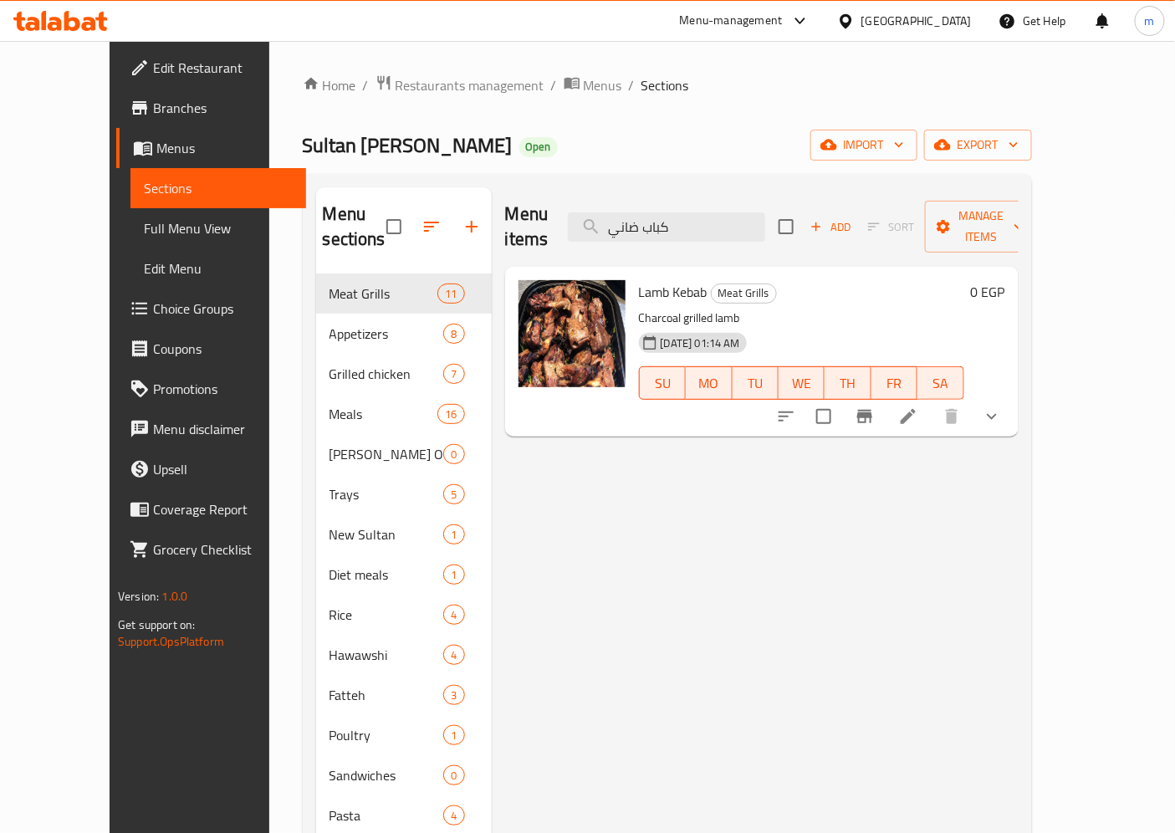
click at [918, 406] on icon at bounding box center [908, 416] width 20 height 20
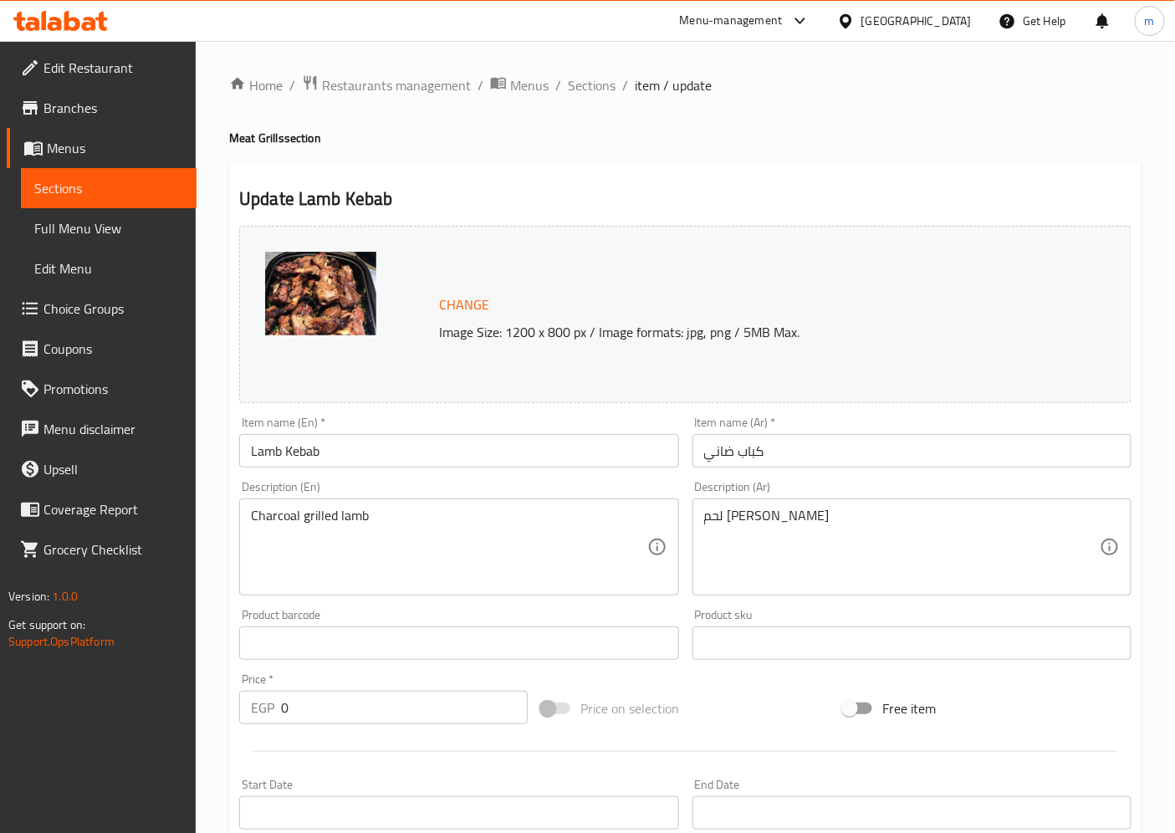
click at [79, 140] on span "Menus" at bounding box center [115, 148] width 136 height 20
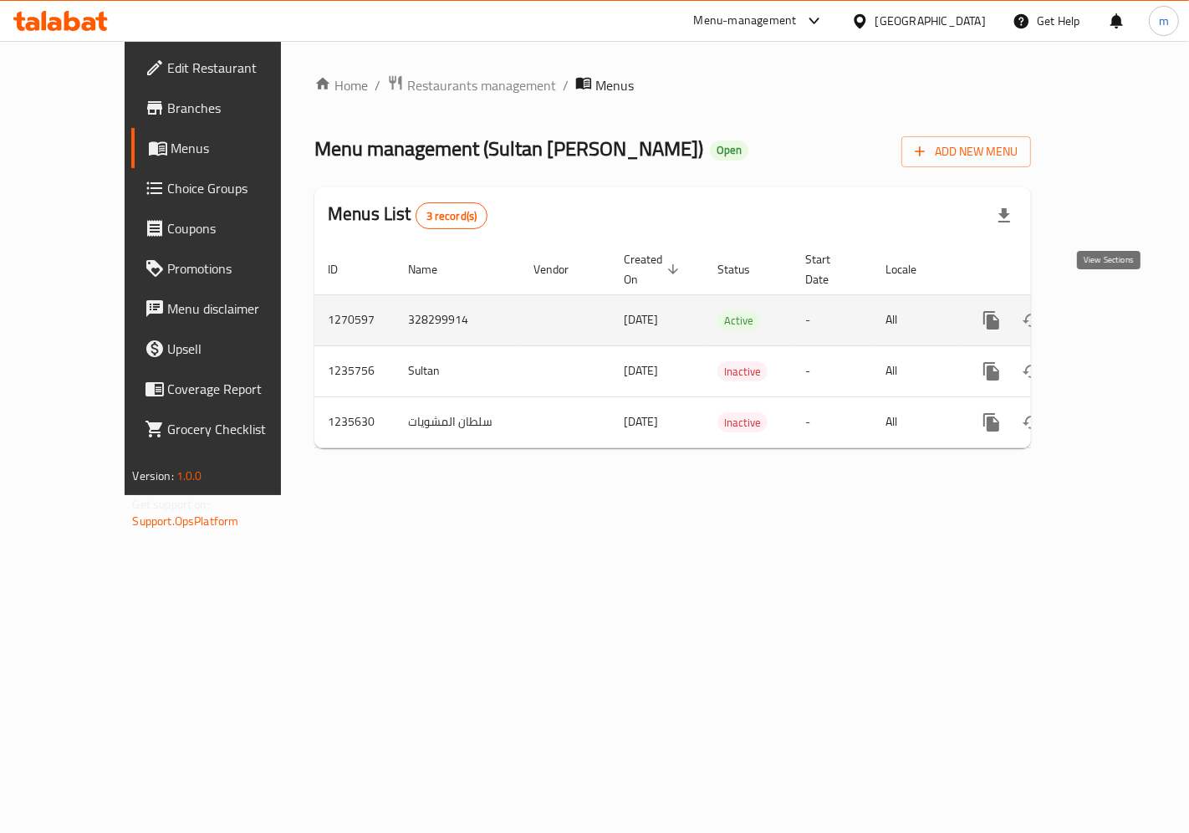
click at [1122, 310] on icon "enhanced table" at bounding box center [1112, 320] width 20 height 20
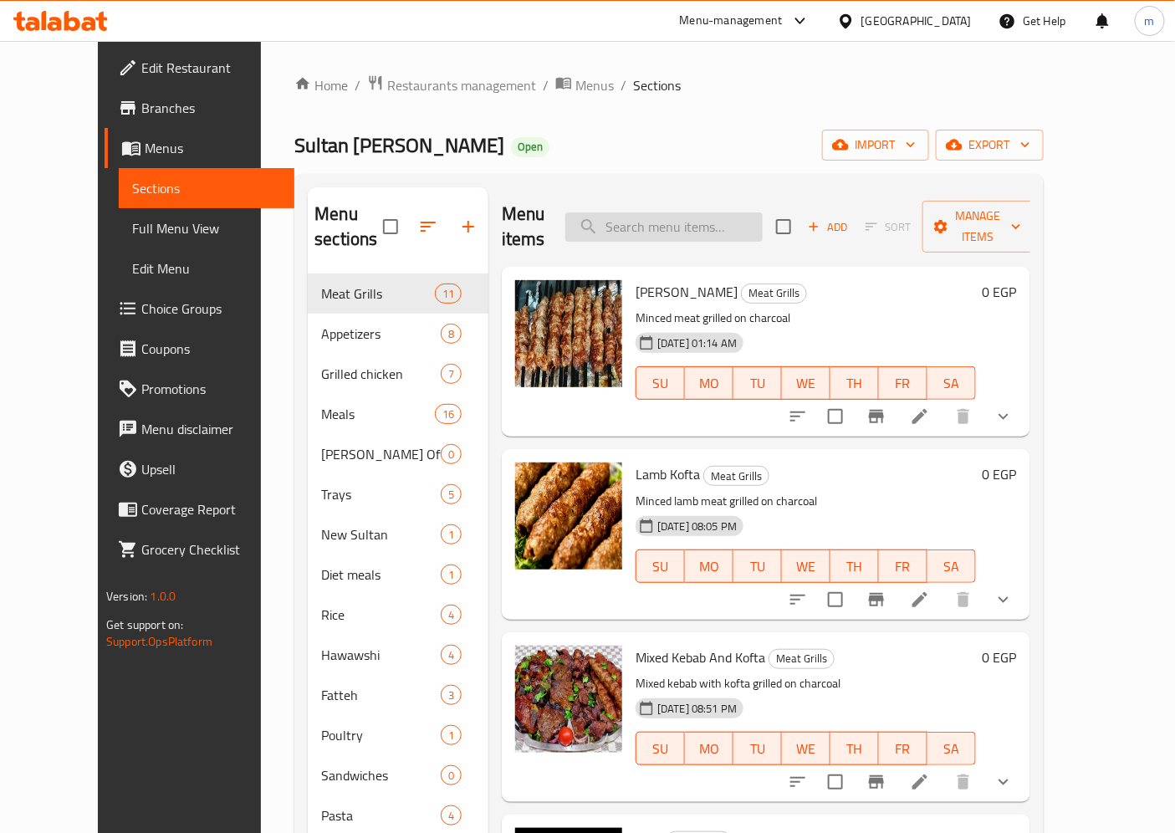
click at [692, 218] on input "search" at bounding box center [663, 226] width 197 height 29
paste input "كباب ضاني"
type input "كباب ضاني"
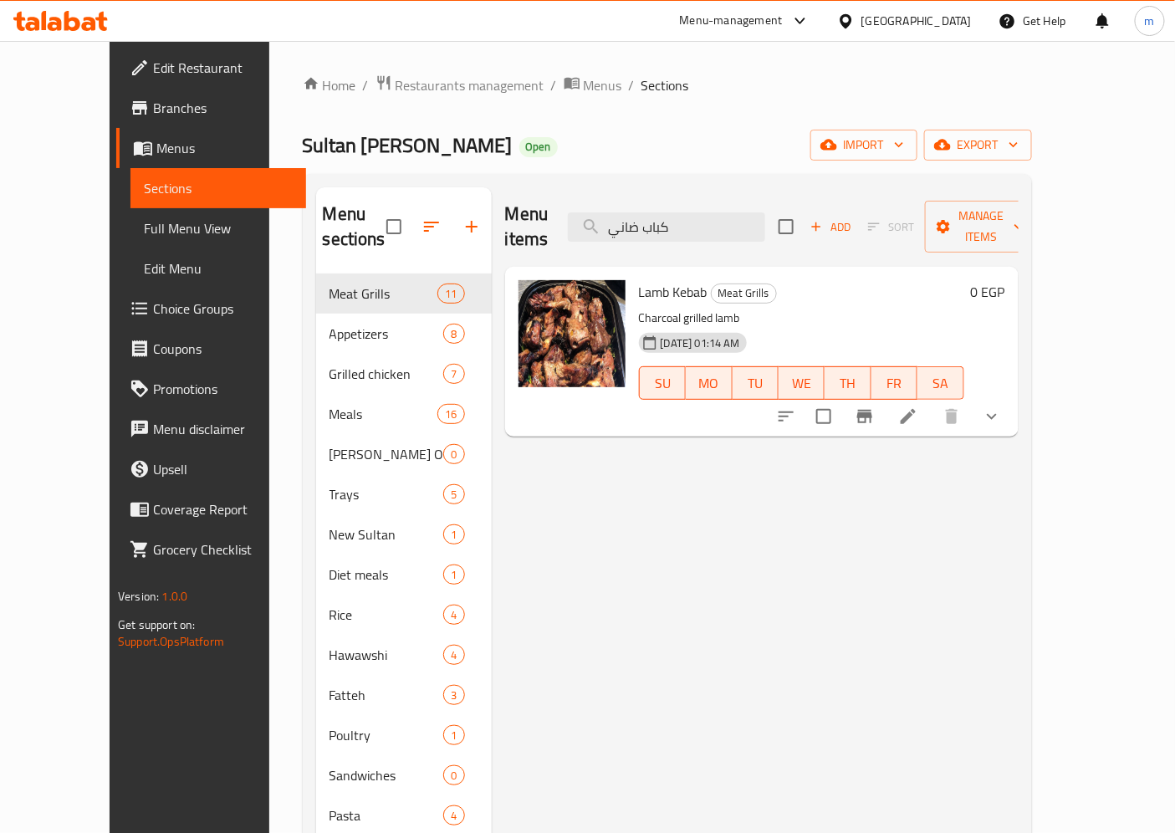
click at [918, 406] on icon at bounding box center [908, 416] width 20 height 20
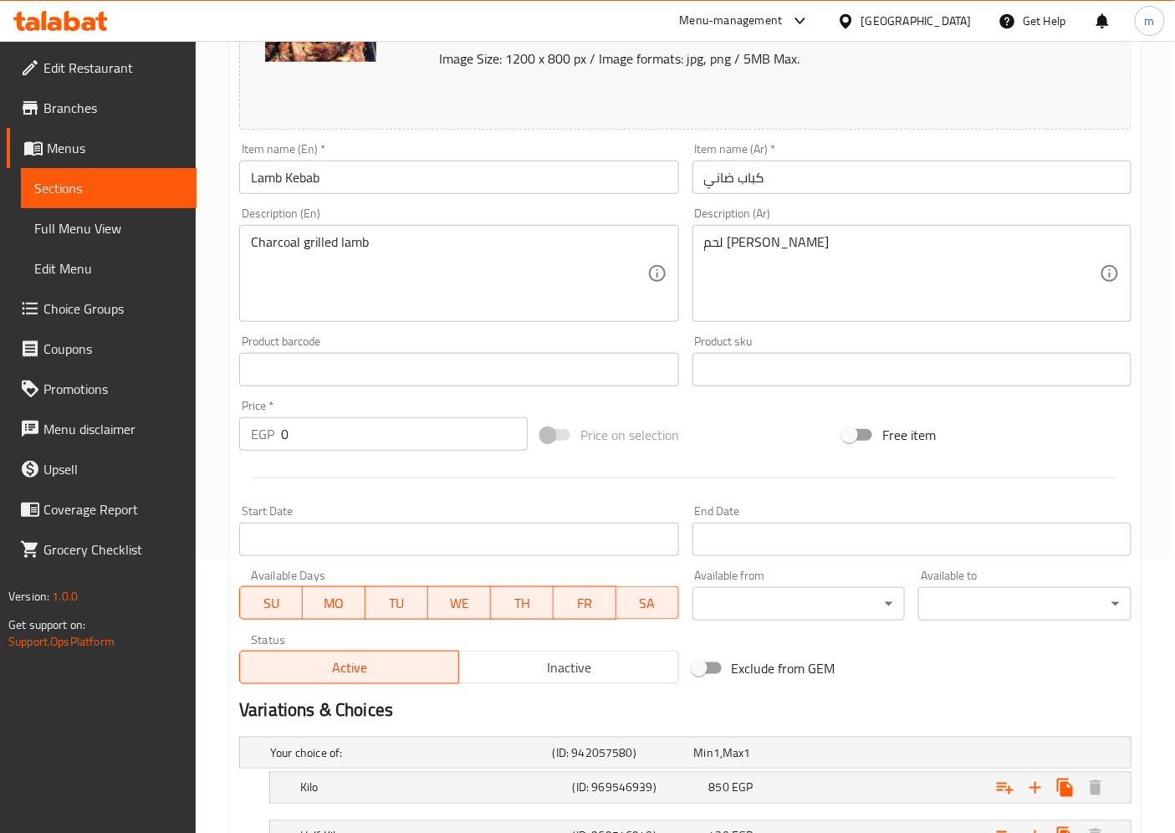
scroll to position [272, 0]
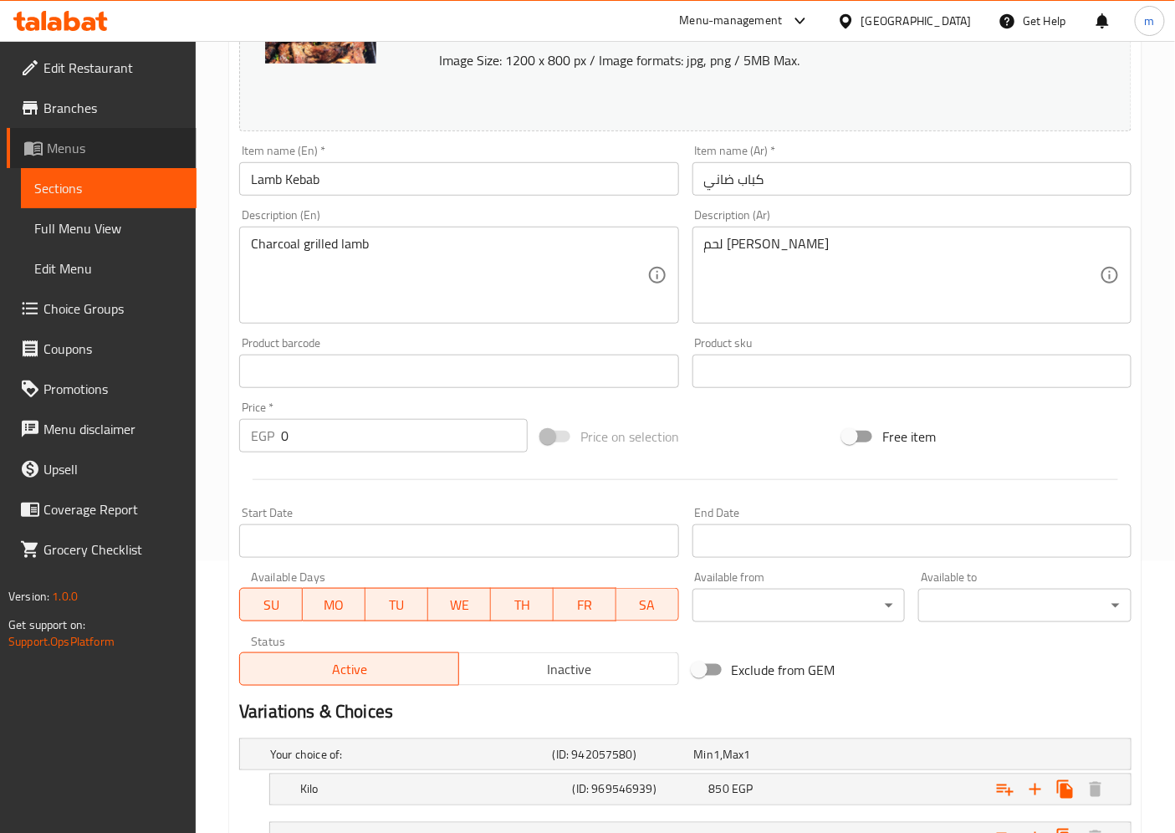
click at [85, 135] on link "Menus" at bounding box center [102, 148] width 190 height 40
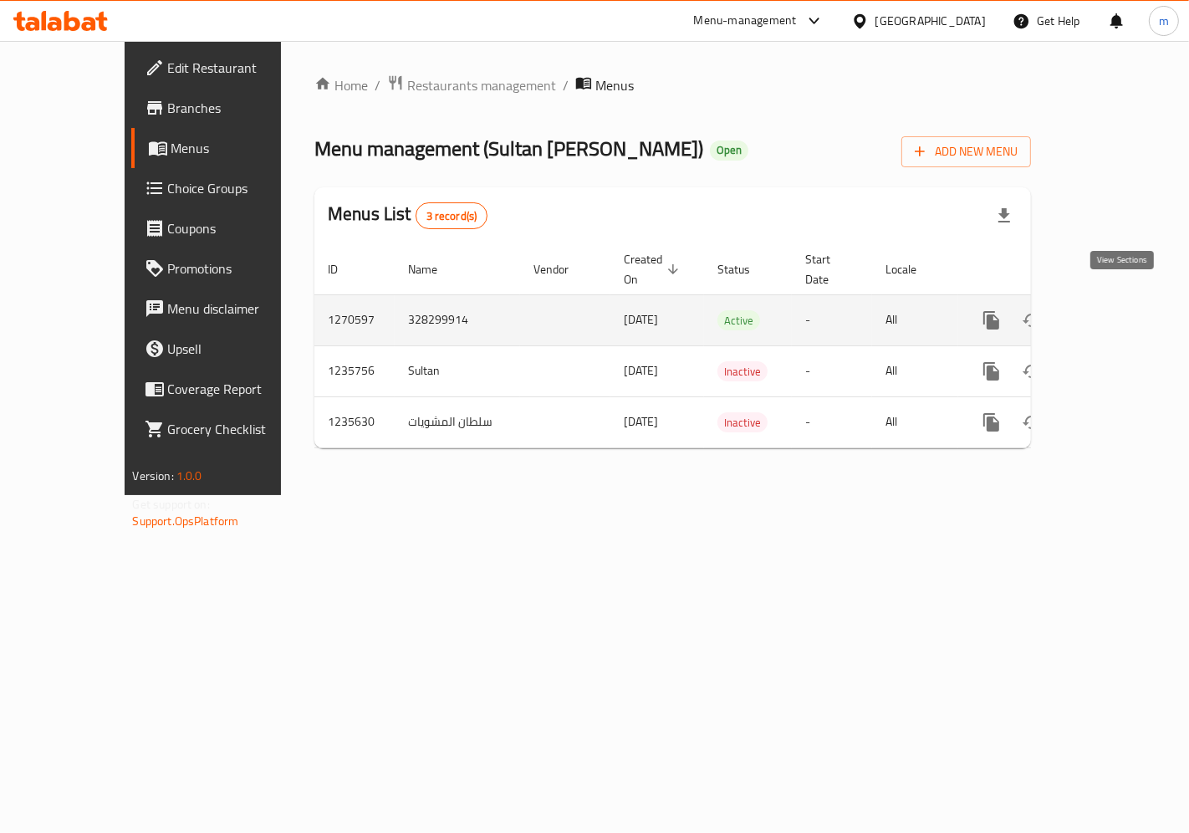
click at [1132, 303] on link "enhanced table" at bounding box center [1112, 320] width 40 height 40
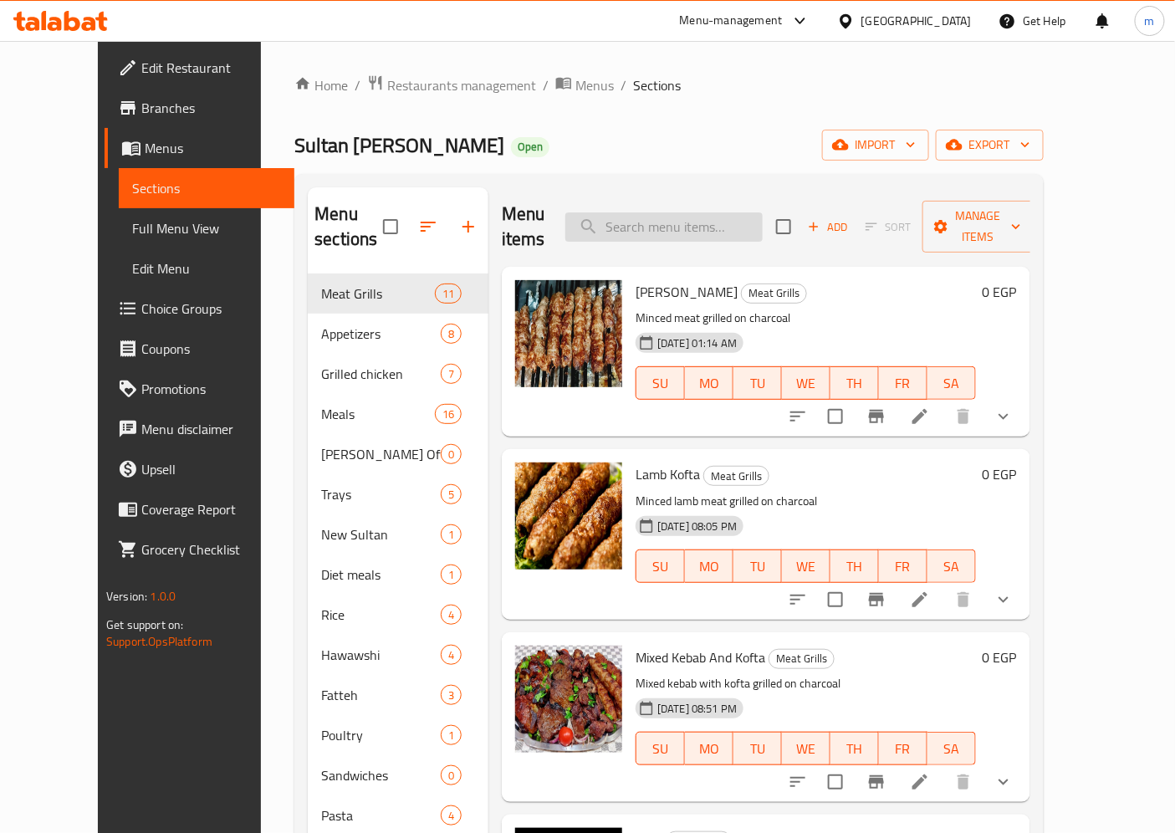
click at [640, 223] on input "search" at bounding box center [663, 226] width 197 height 29
paste input "كباب ضاني"
type input "كباب ضاني"
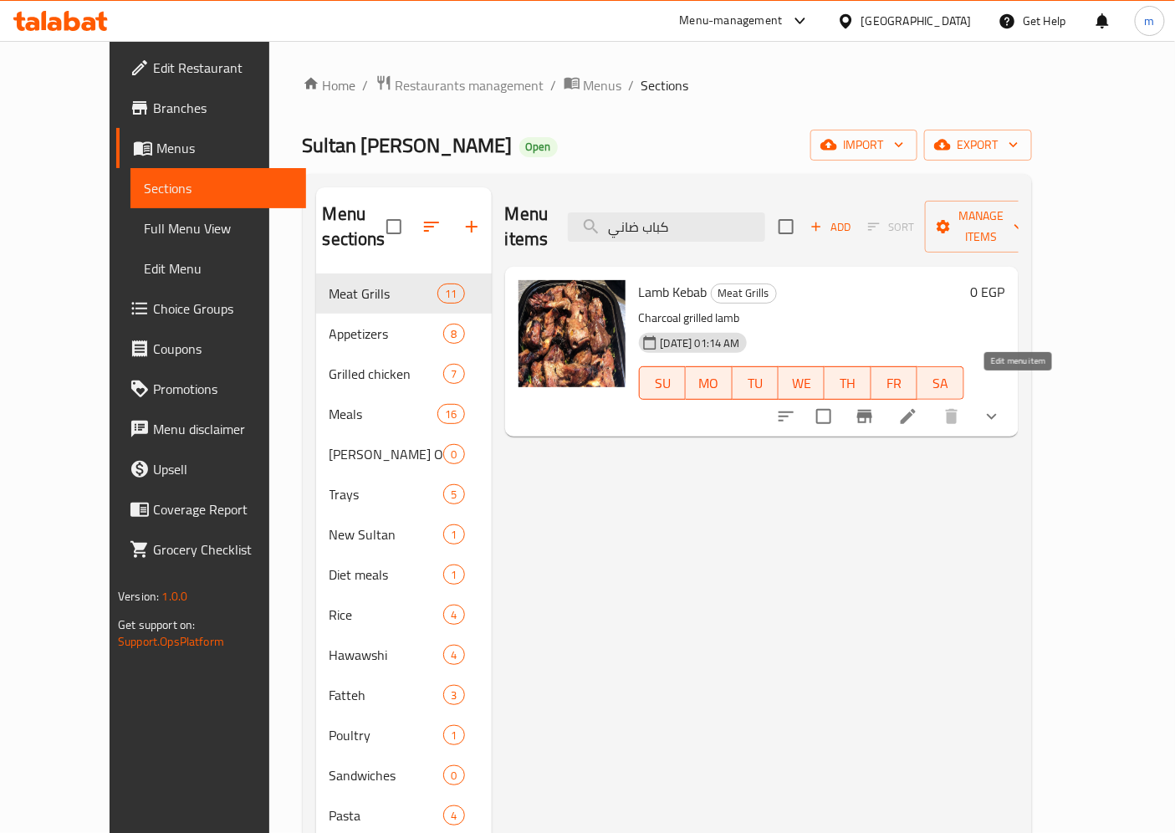
click at [918, 406] on icon at bounding box center [908, 416] width 20 height 20
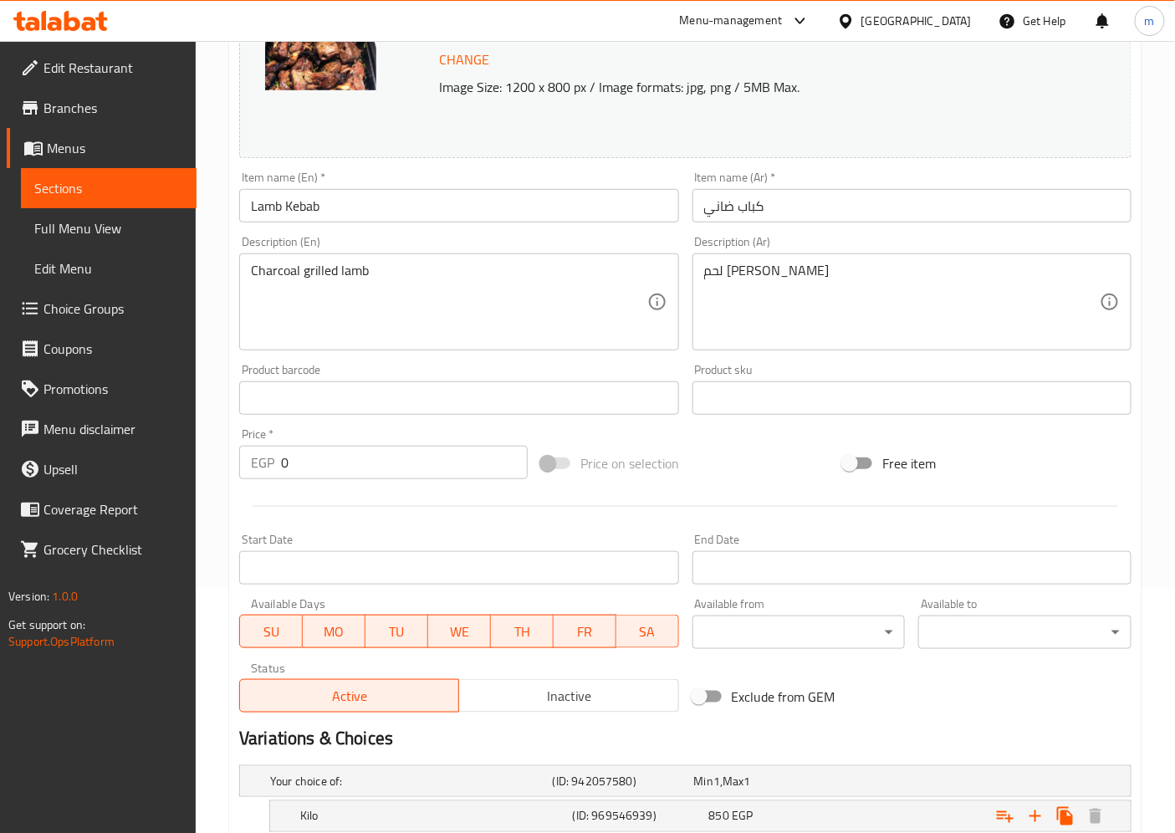
scroll to position [179, 0]
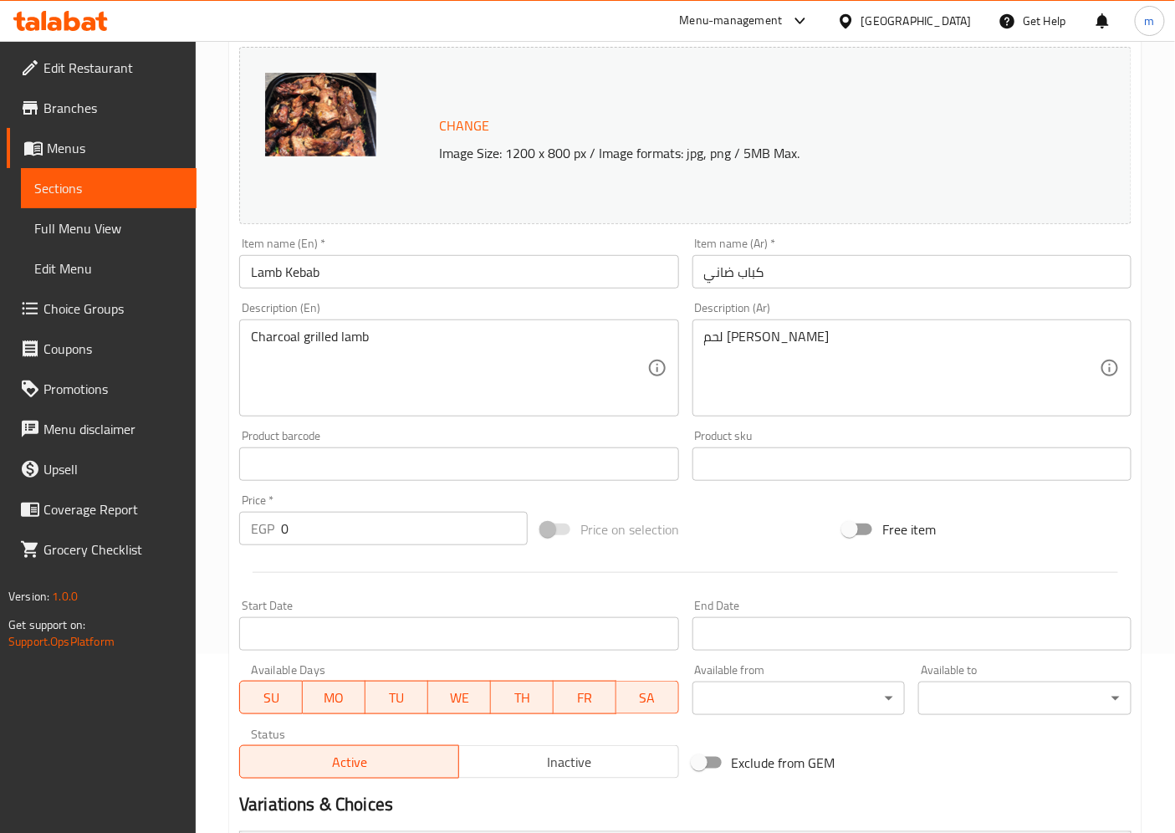
click at [38, 146] on icon at bounding box center [33, 148] width 20 height 20
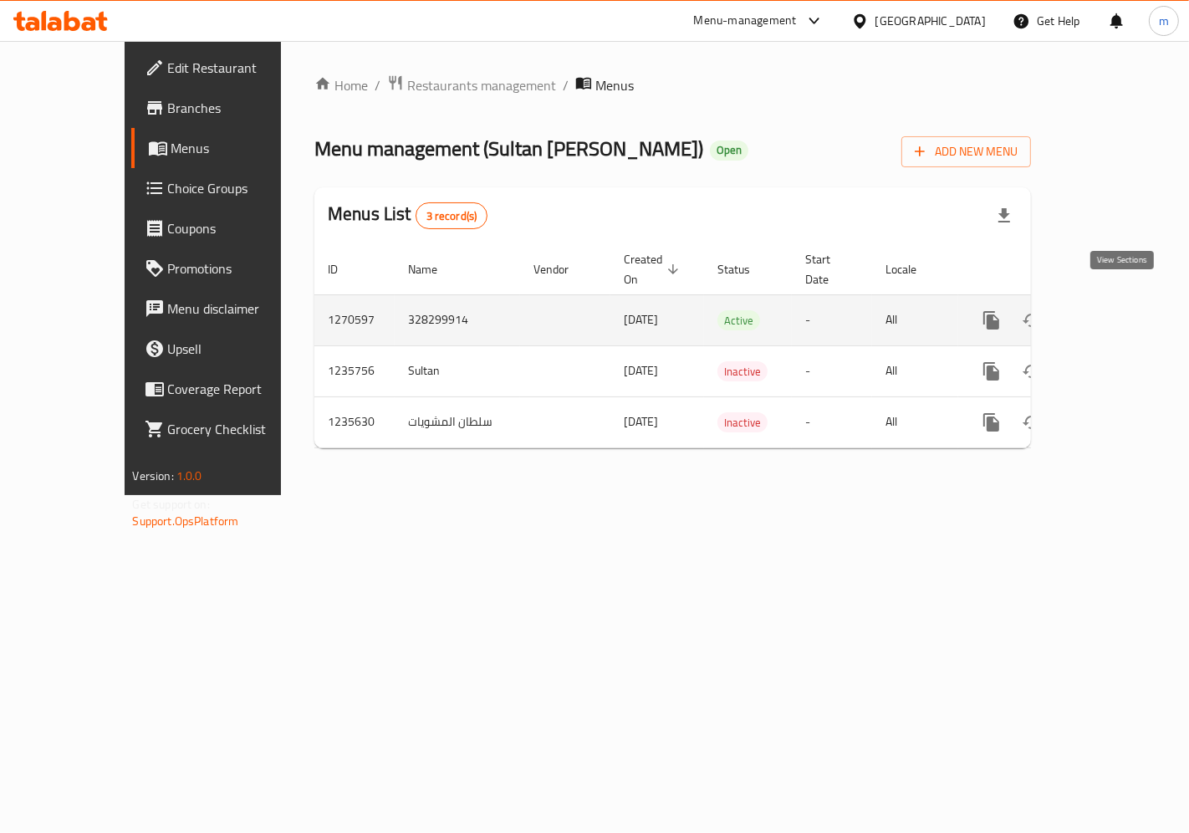
click at [1122, 310] on icon "enhanced table" at bounding box center [1112, 320] width 20 height 20
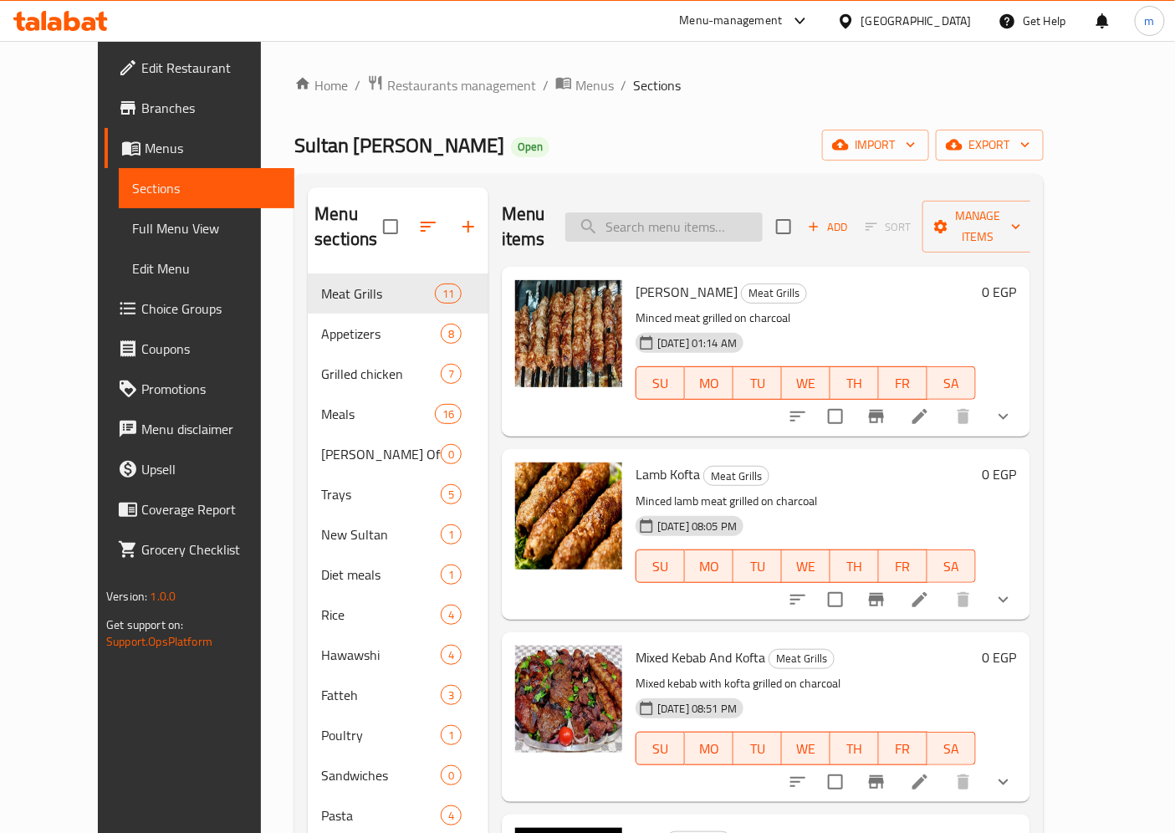
click at [750, 223] on input "search" at bounding box center [663, 226] width 197 height 29
paste input "[PERSON_NAME]"
type input "[PERSON_NAME]"
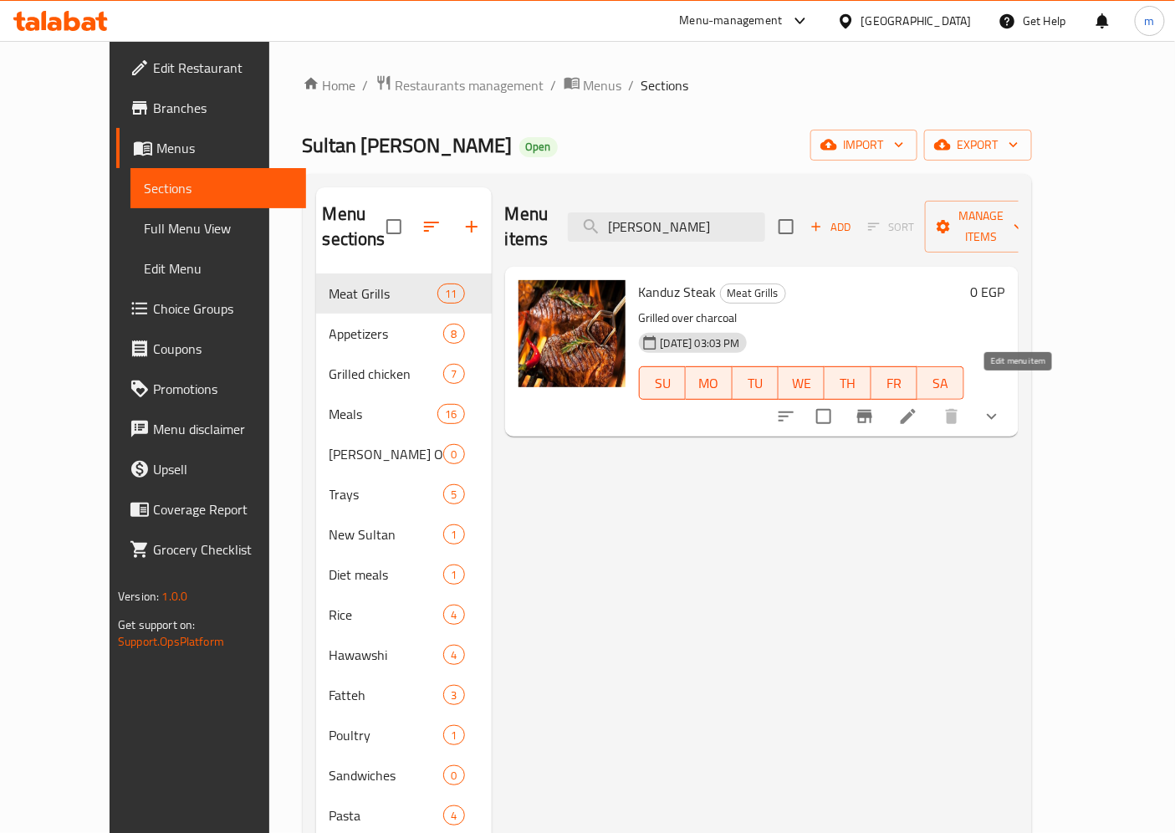
click at [918, 406] on icon at bounding box center [908, 416] width 20 height 20
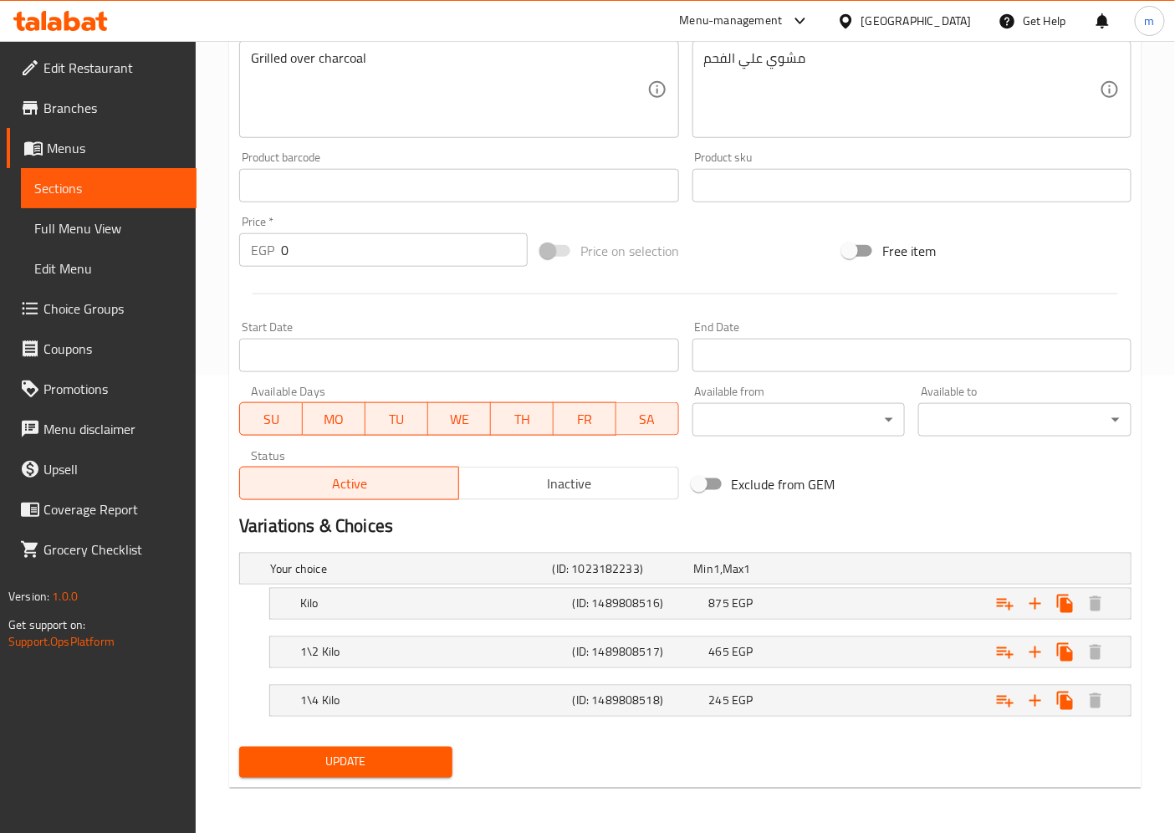
scroll to position [179, 0]
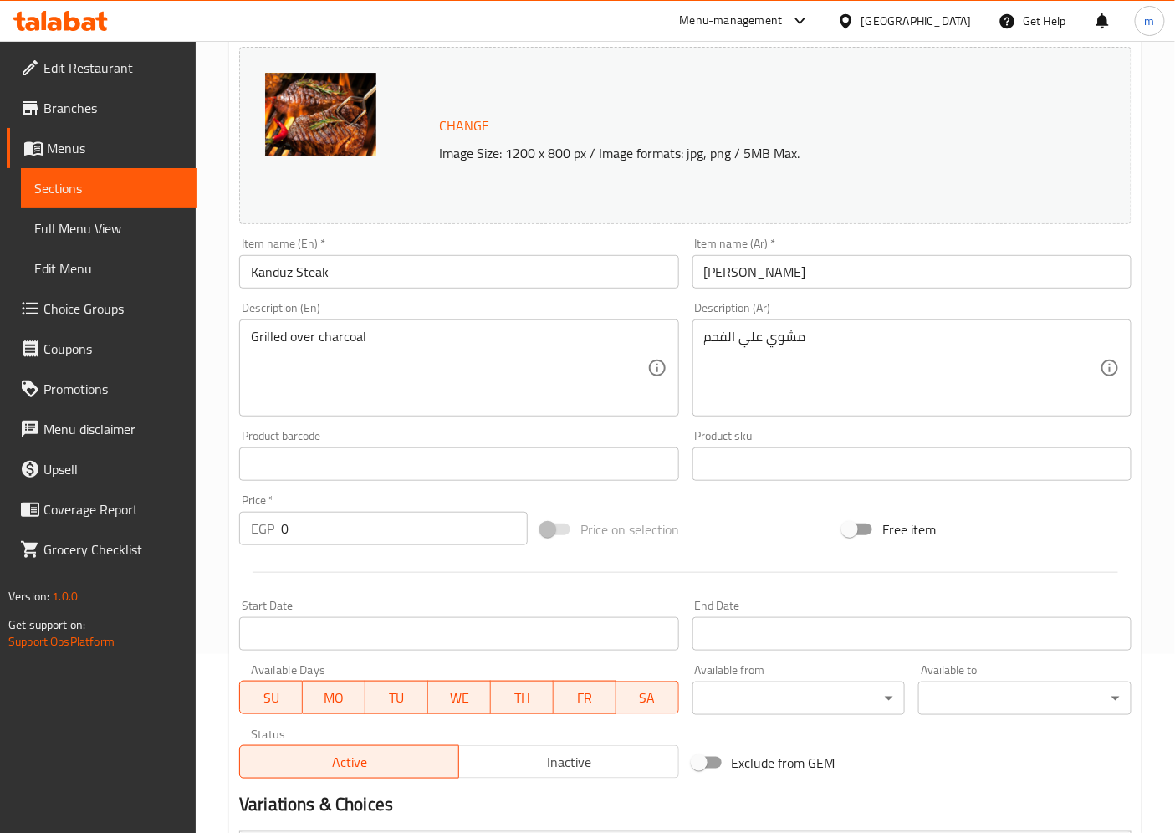
click at [168, 153] on span "Menus" at bounding box center [115, 148] width 136 height 20
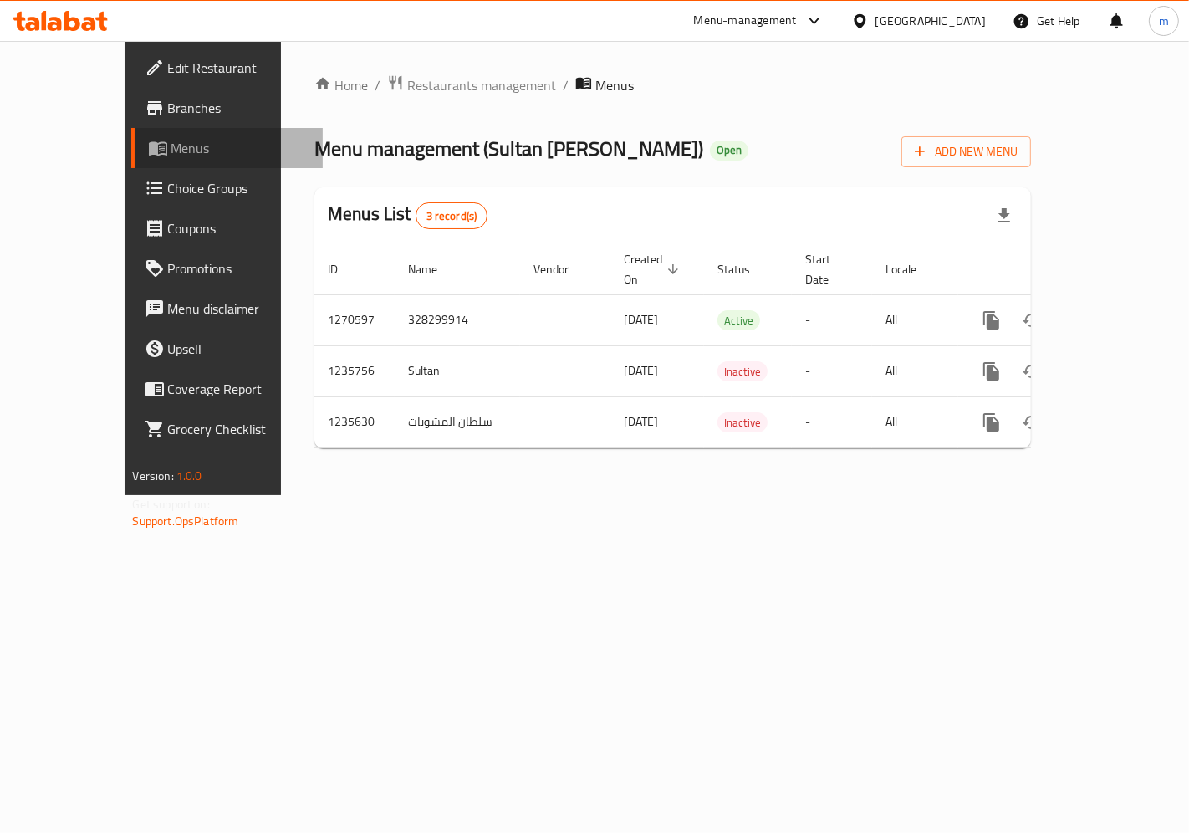
click at [171, 145] on span "Menus" at bounding box center [240, 148] width 138 height 20
click at [171, 155] on span "Menus" at bounding box center [240, 148] width 138 height 20
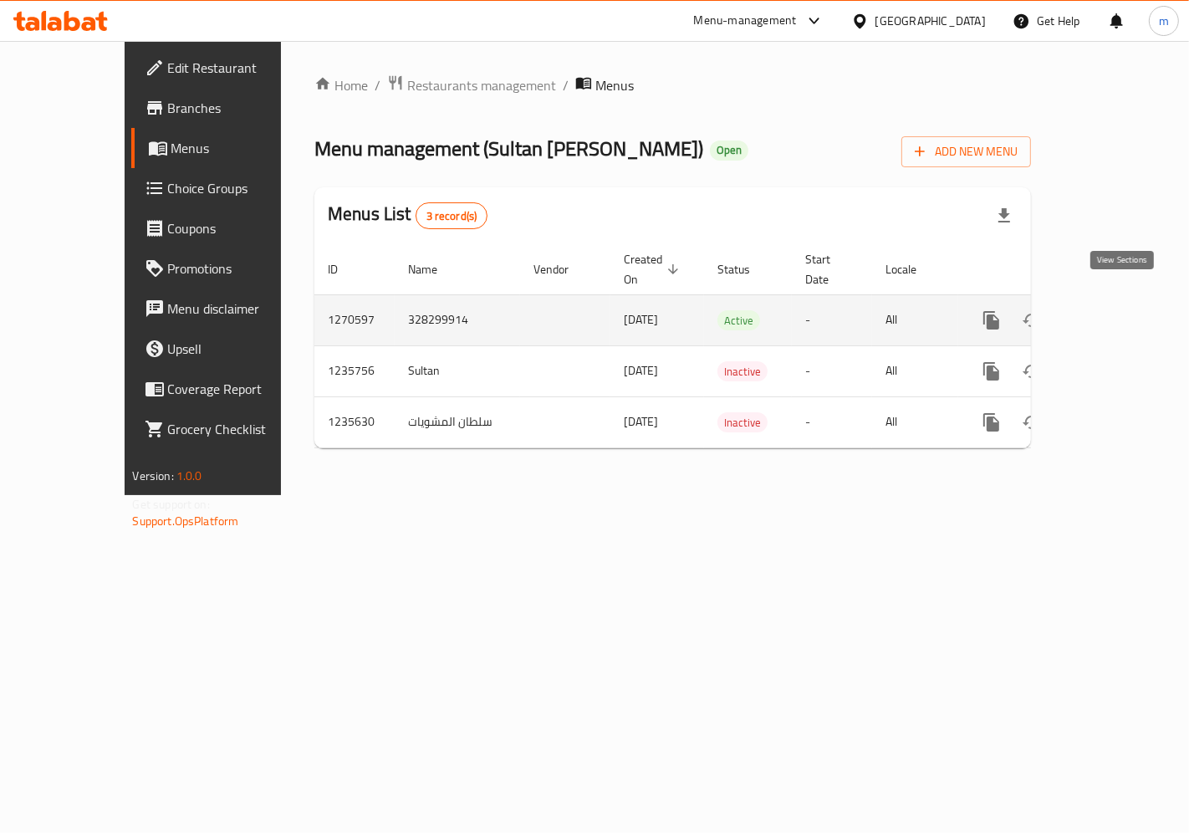
click at [1105, 303] on link "enhanced table" at bounding box center [1112, 320] width 40 height 40
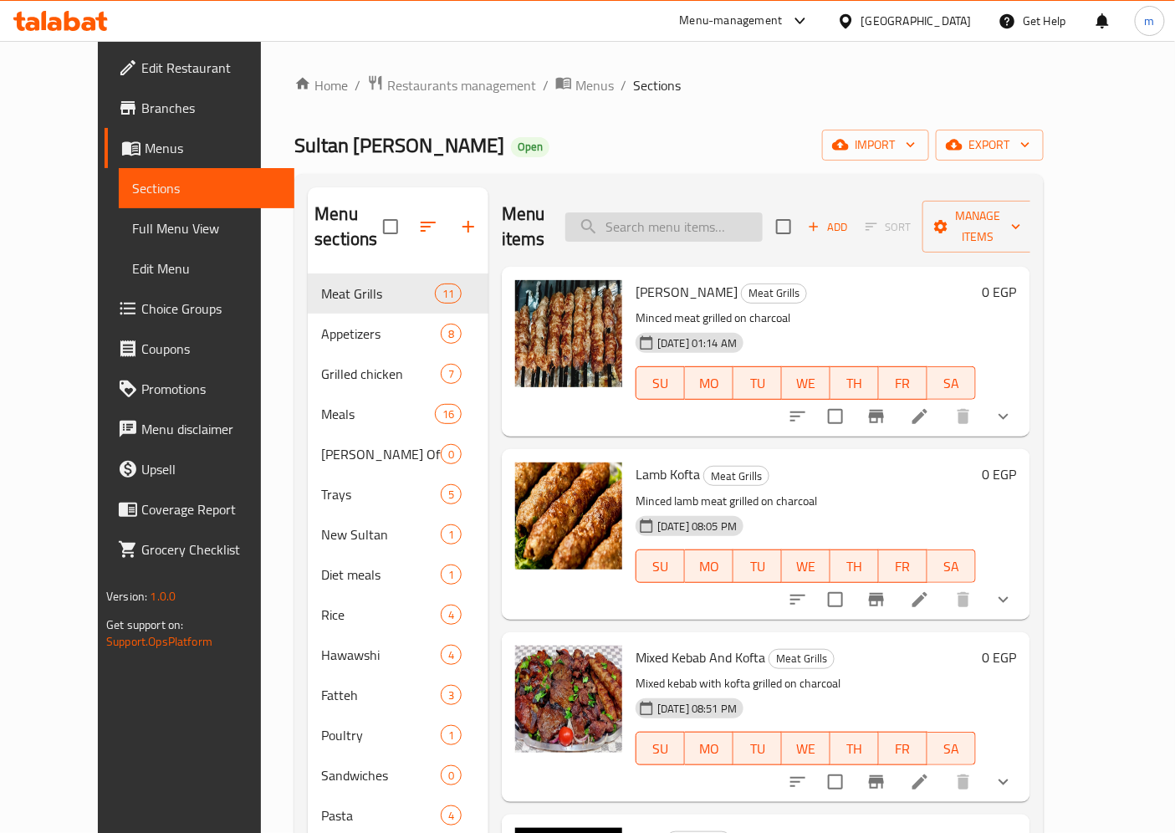
click at [706, 212] on input "search" at bounding box center [663, 226] width 197 height 29
paste input "كفتة ضاني"
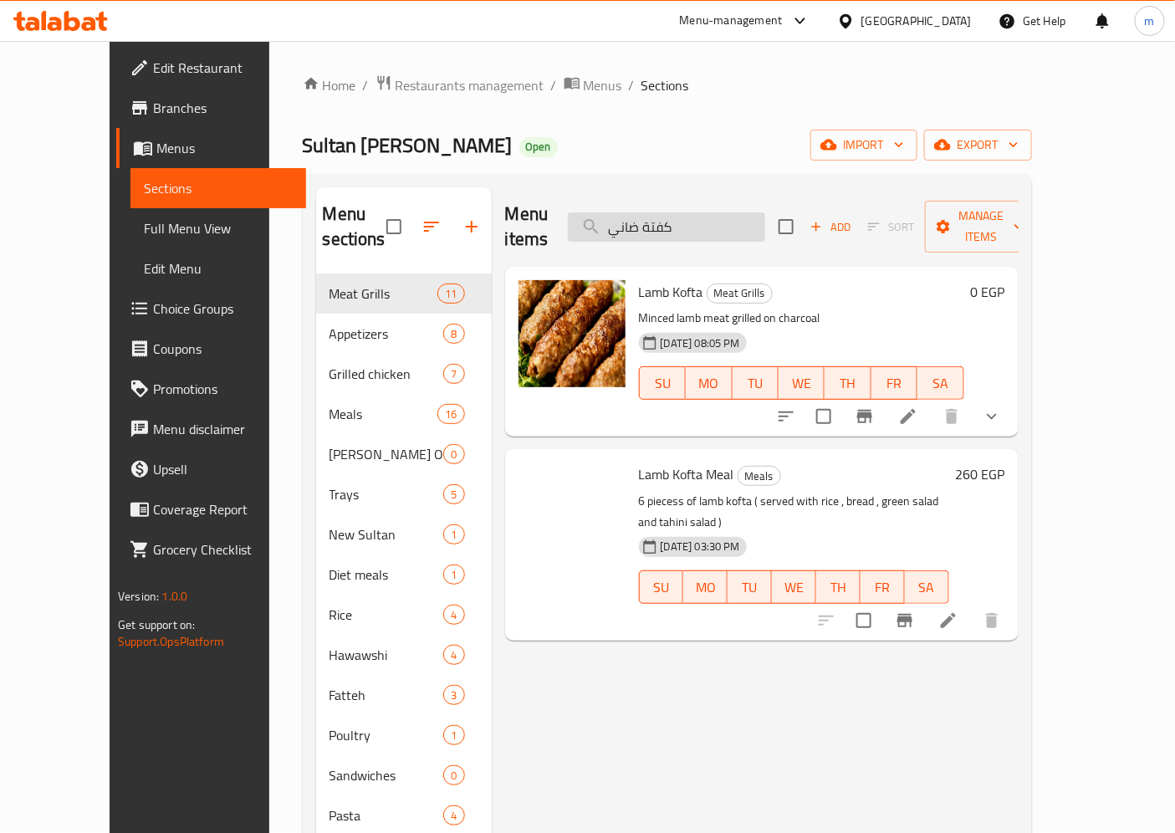
type input "كفتة ضاني"
click at [931, 401] on li at bounding box center [907, 416] width 47 height 30
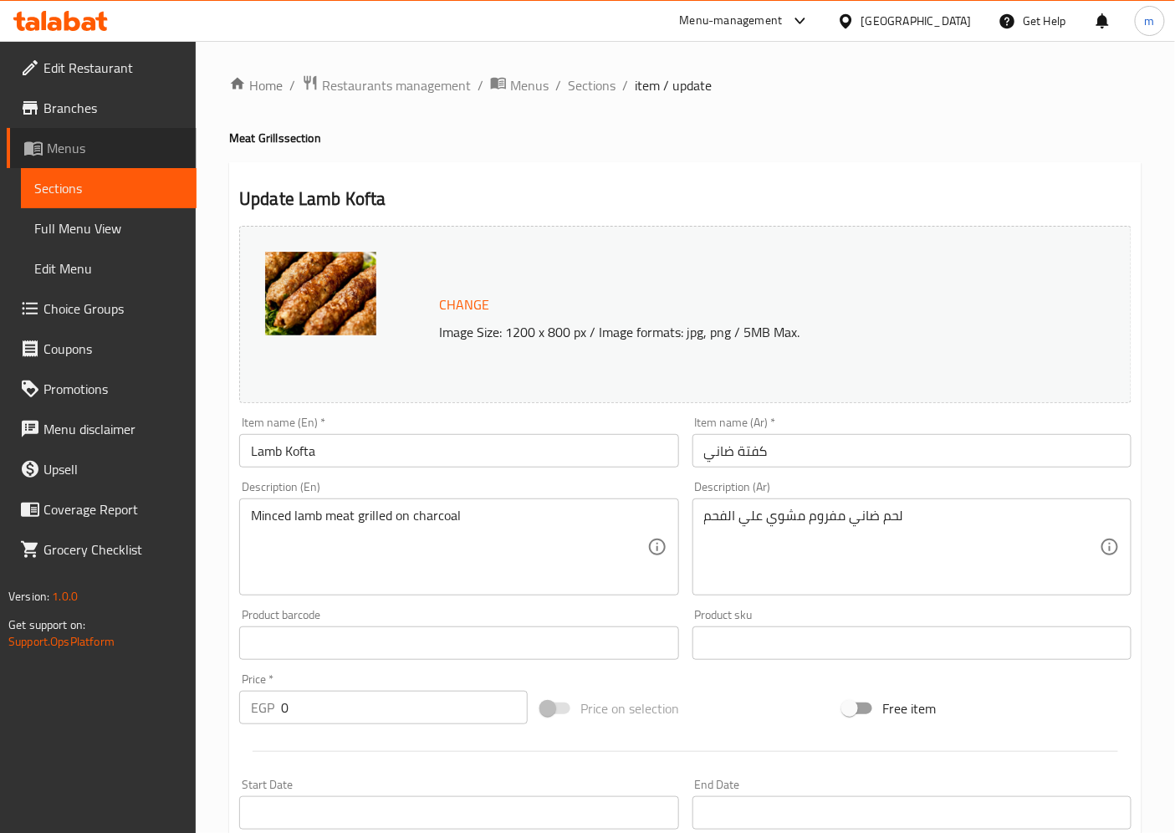
click at [121, 145] on span "Menus" at bounding box center [115, 148] width 136 height 20
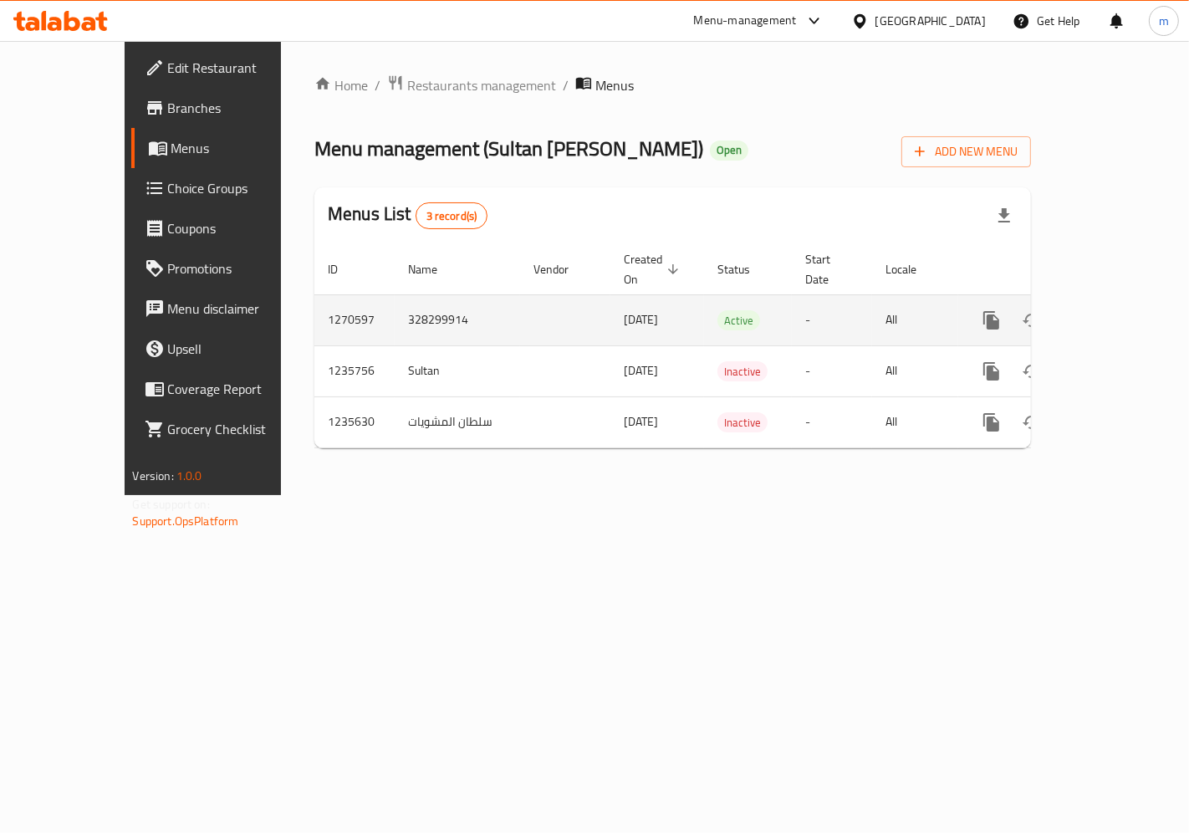
click at [1129, 313] on link "enhanced table" at bounding box center [1112, 320] width 40 height 40
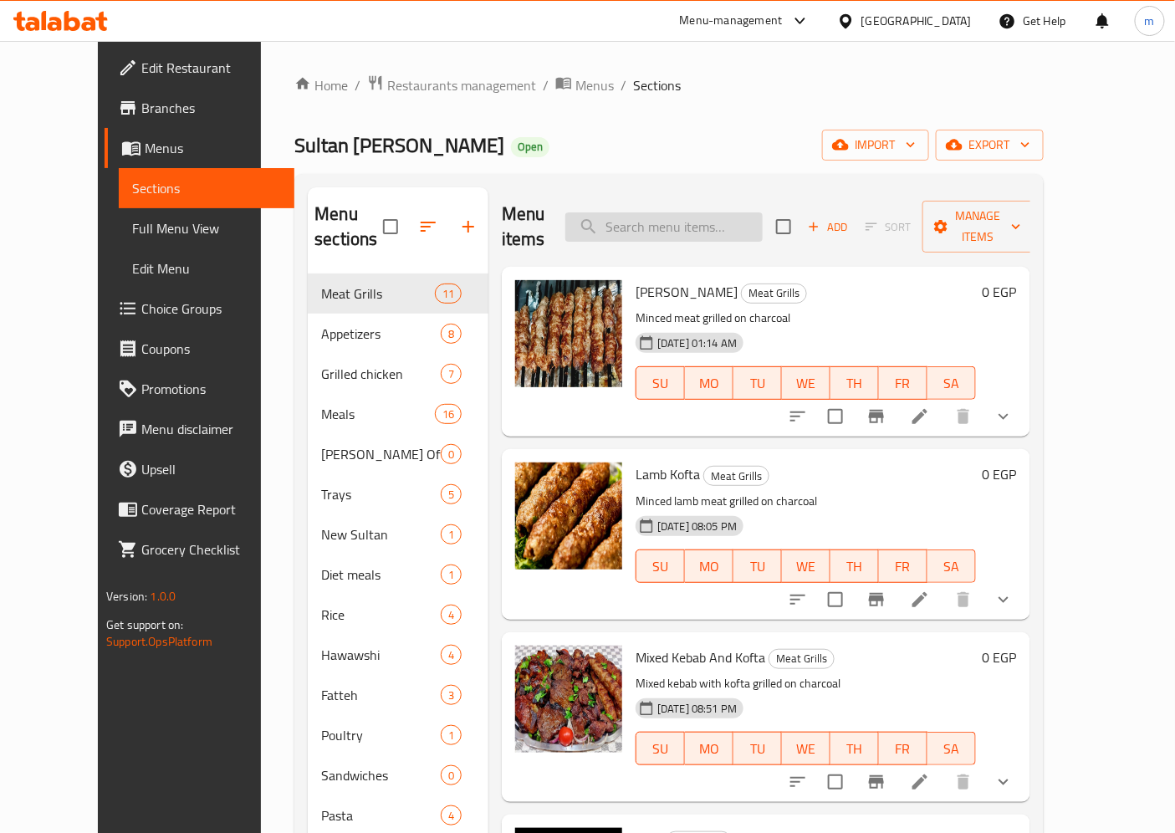
click at [722, 212] on input "search" at bounding box center [663, 226] width 197 height 29
paste input "مشكل كباب و كفتة"
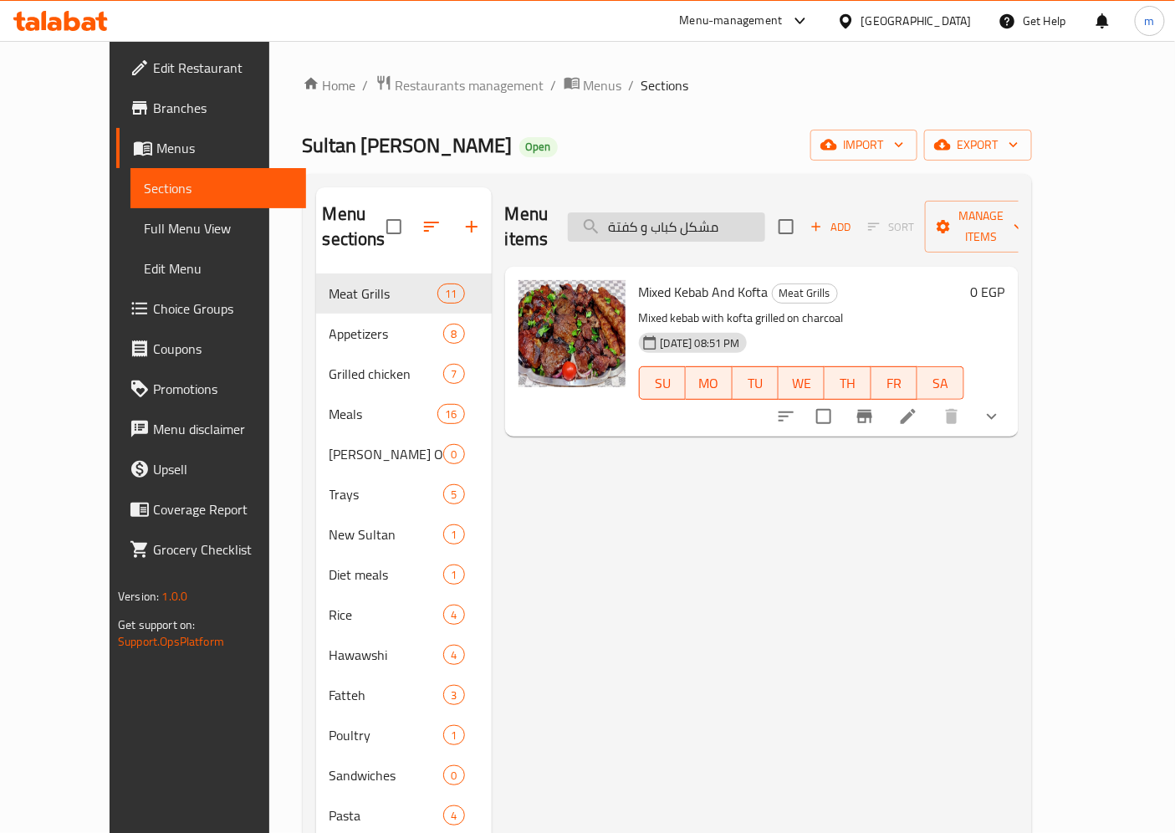
type input "مشكل كباب و كفتة"
click at [915, 409] on icon at bounding box center [907, 416] width 15 height 15
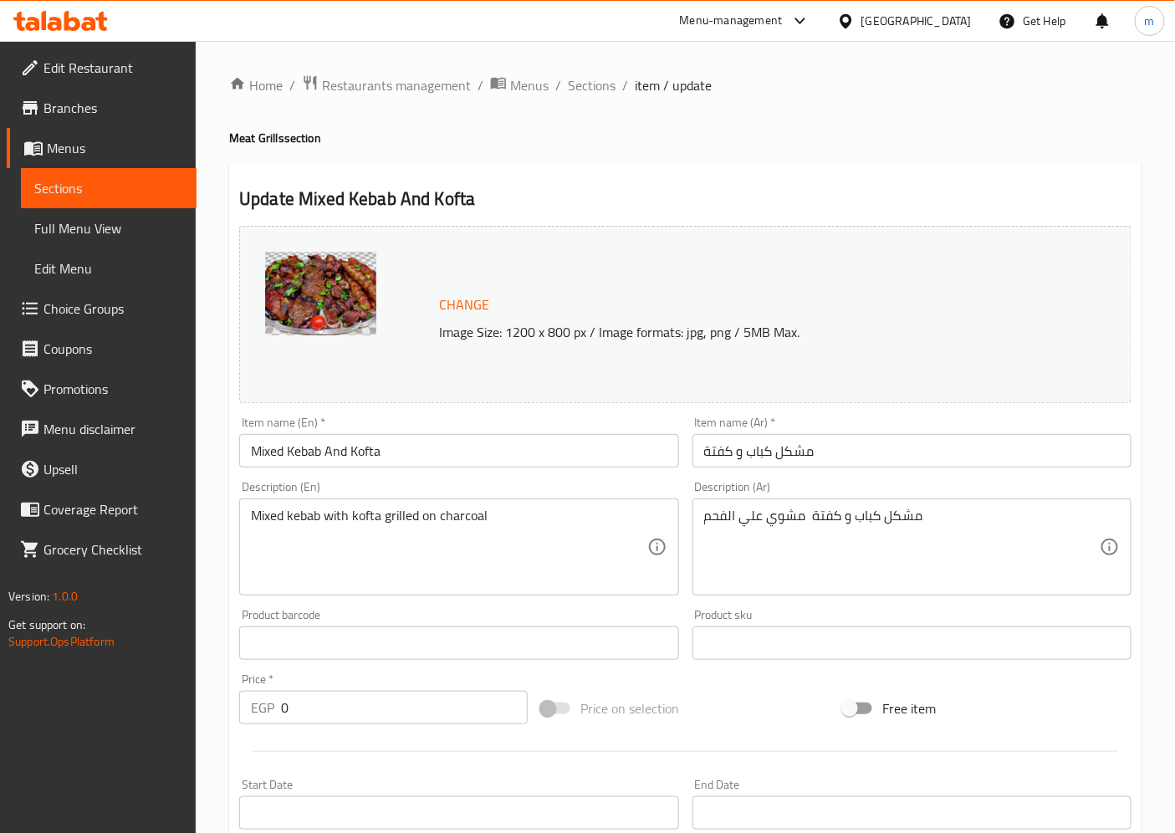
click at [100, 154] on span "Menus" at bounding box center [115, 148] width 136 height 20
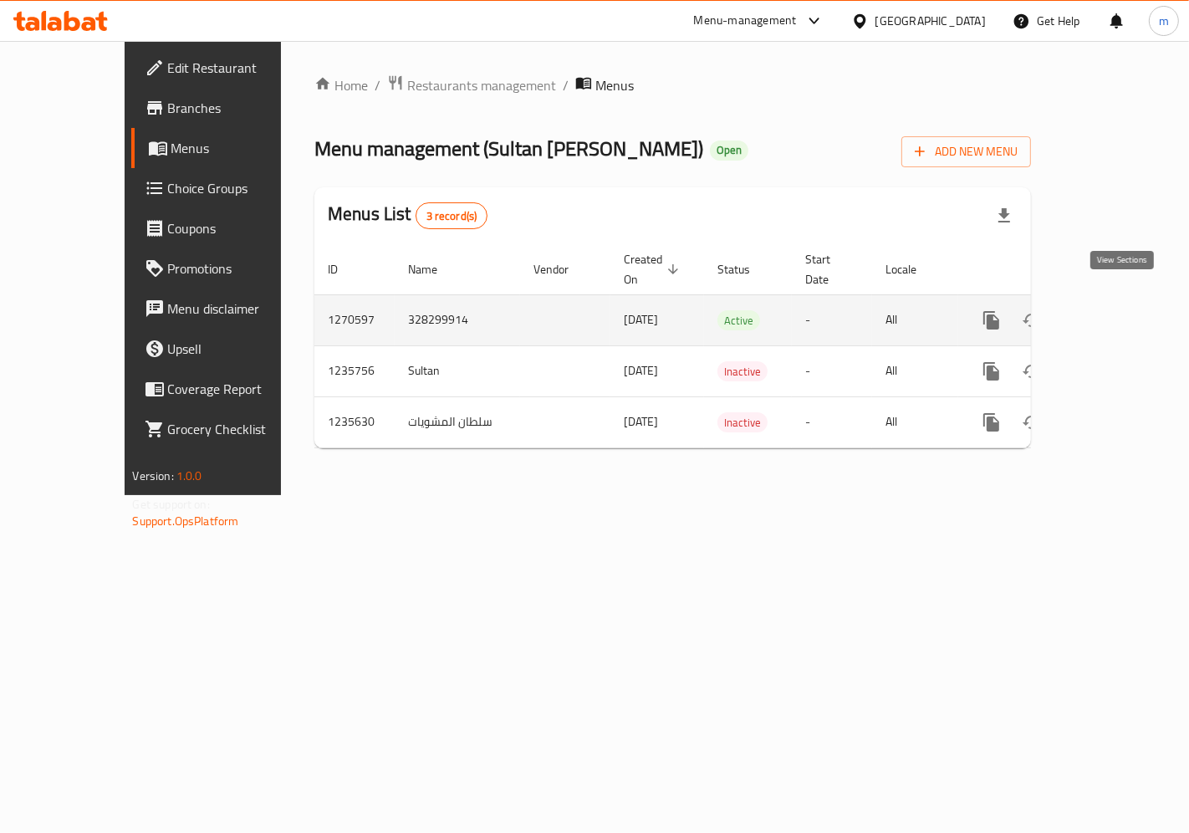
click at [1122, 310] on icon "enhanced table" at bounding box center [1112, 320] width 20 height 20
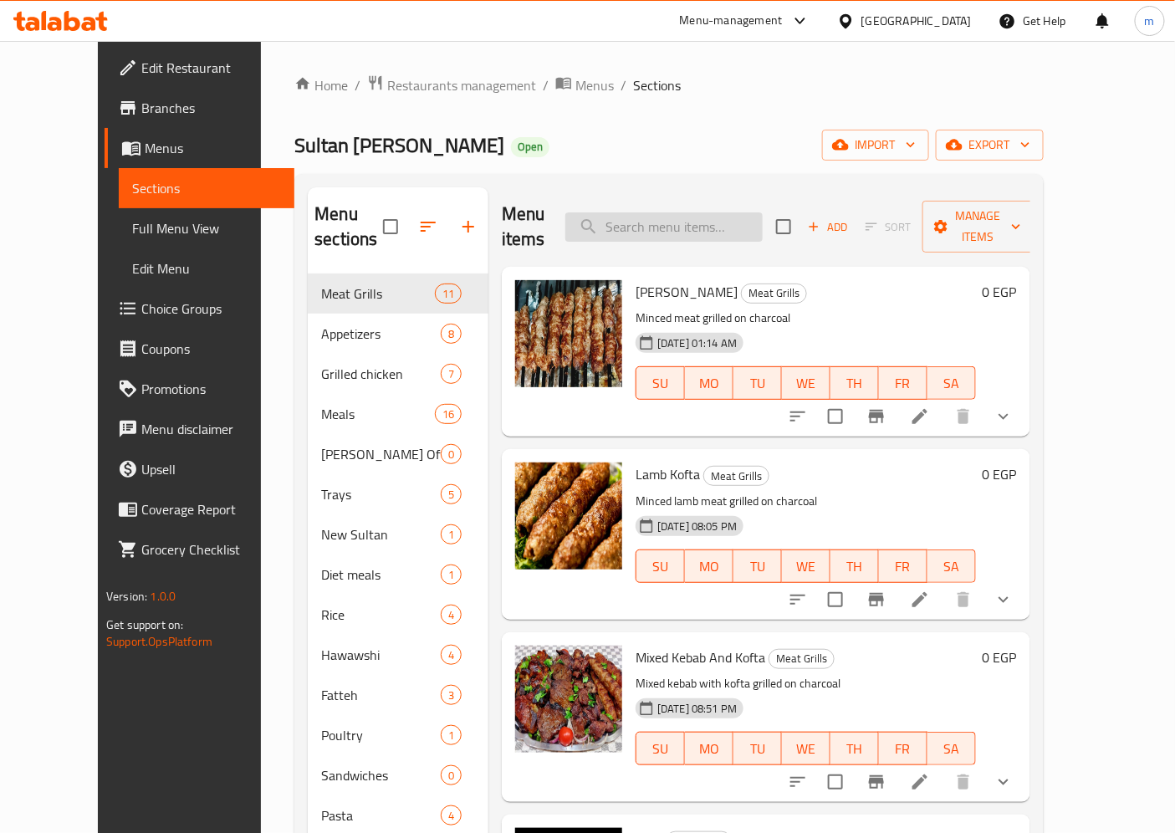
click at [688, 219] on input "search" at bounding box center [663, 226] width 197 height 29
paste input "[PERSON_NAME]"
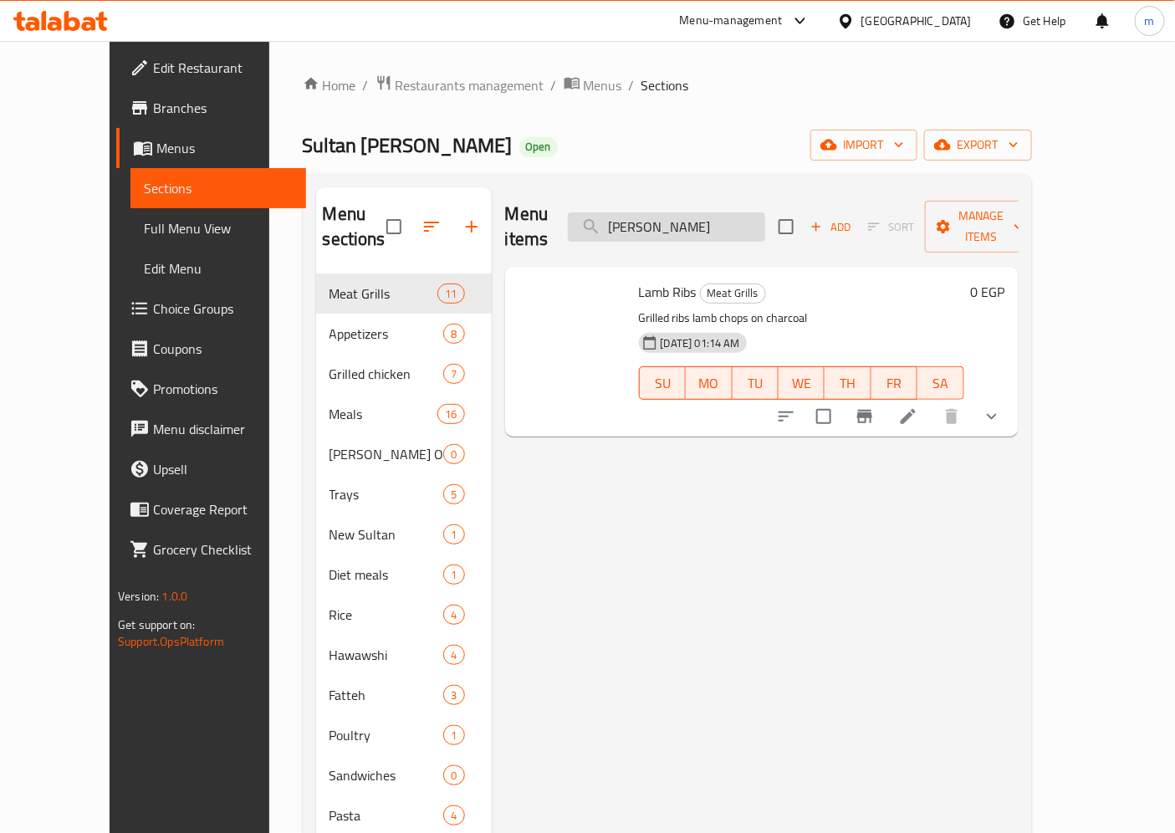
type input "[PERSON_NAME]"
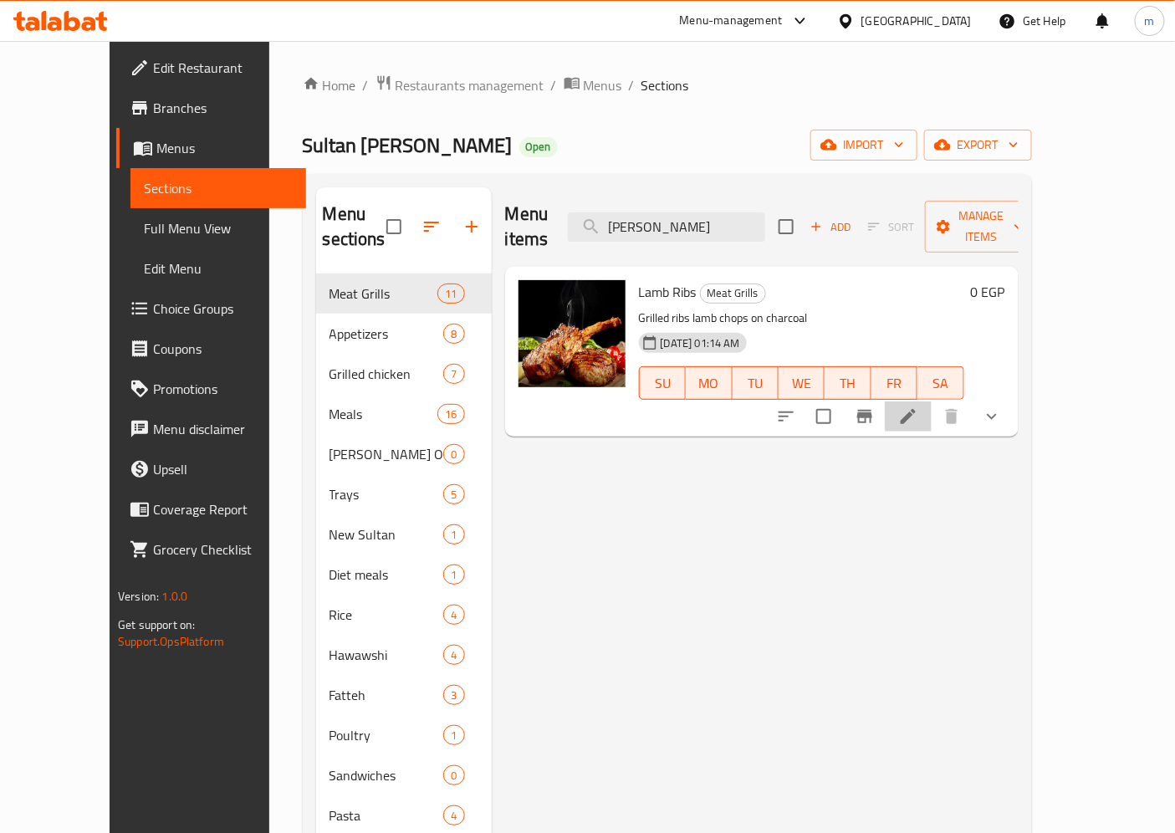
click at [931, 401] on li at bounding box center [907, 416] width 47 height 30
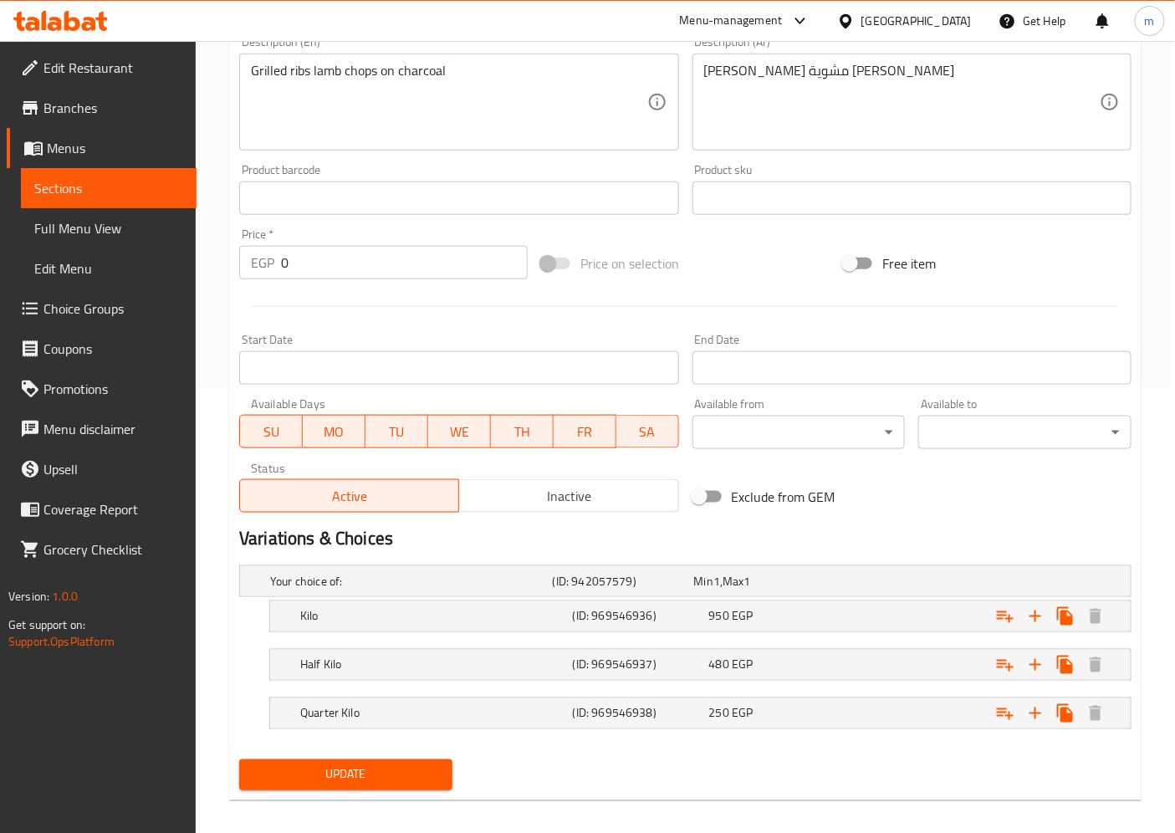
scroll to position [364, 0]
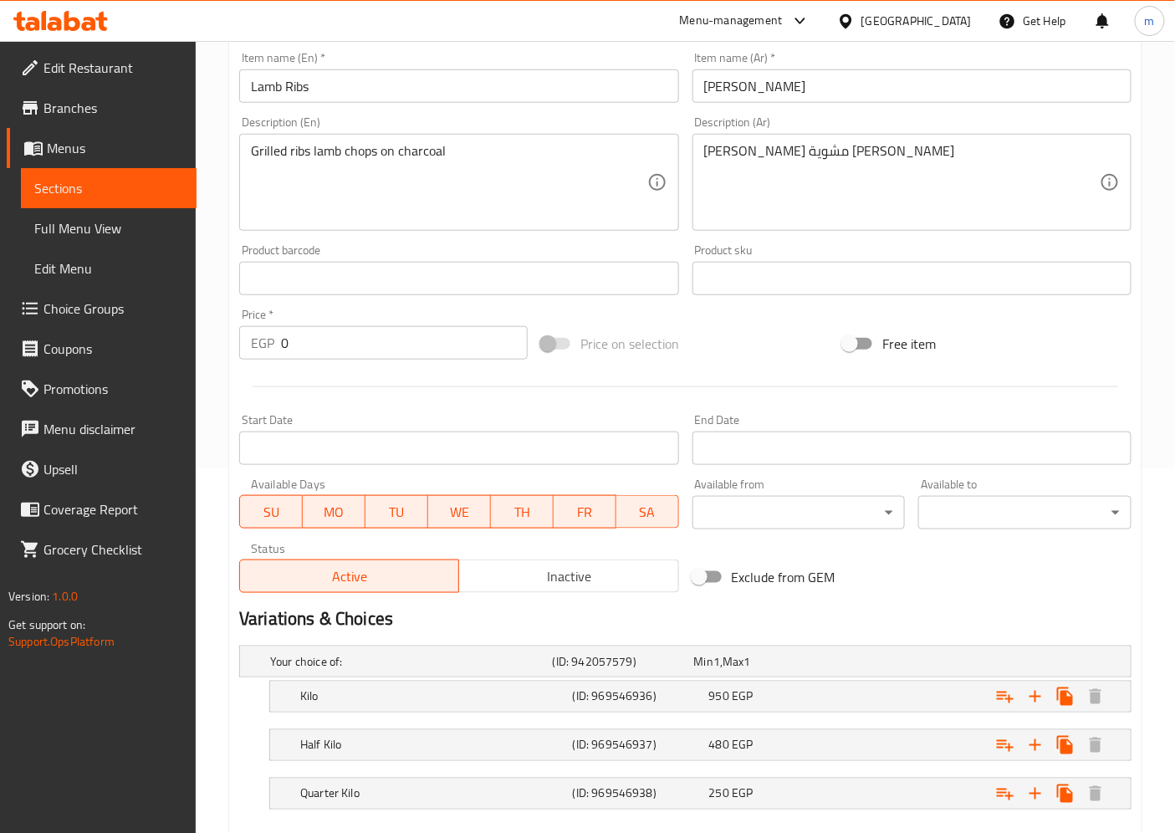
drag, startPoint x: 126, startPoint y: 140, endPoint x: 147, endPoint y: 145, distance: 21.3
click at [126, 140] on span "Menus" at bounding box center [115, 148] width 136 height 20
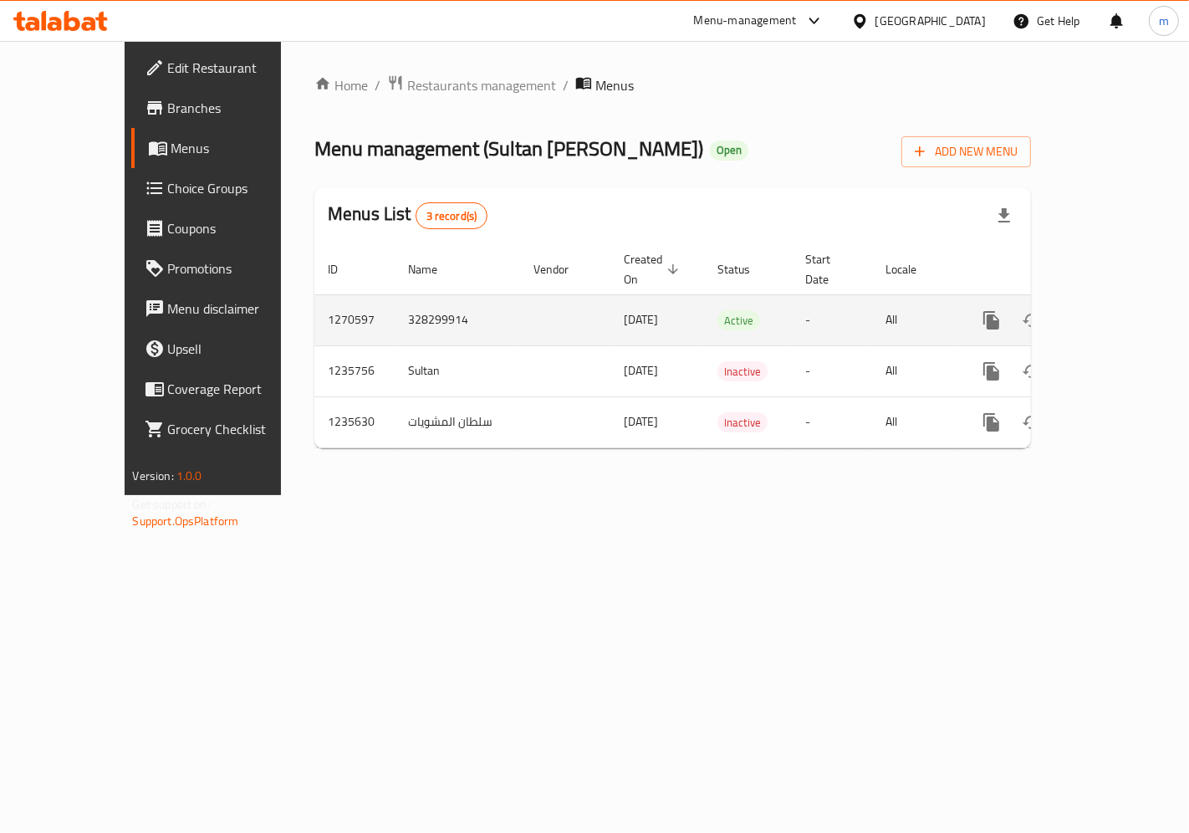
click at [1122, 310] on icon "enhanced table" at bounding box center [1112, 320] width 20 height 20
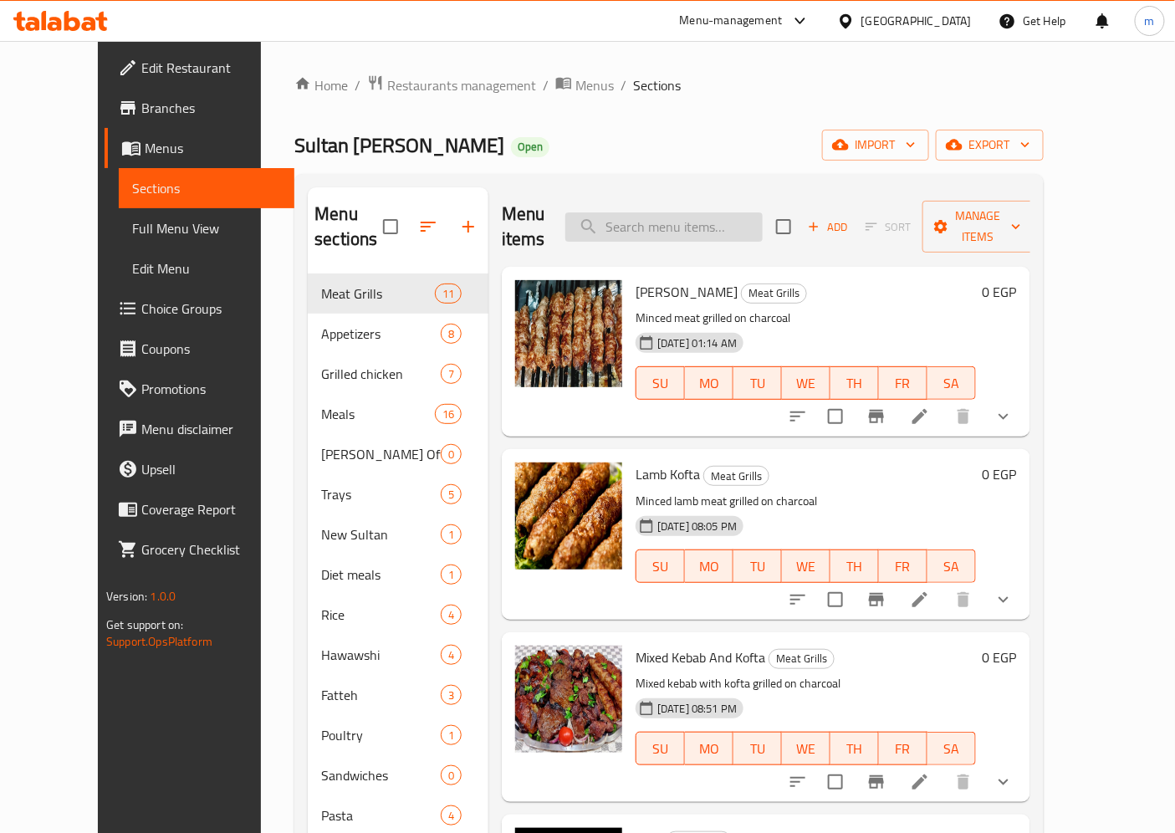
click at [682, 216] on input "search" at bounding box center [663, 226] width 197 height 29
paste input "كباب بتلو"
type input "كباب بتلو"
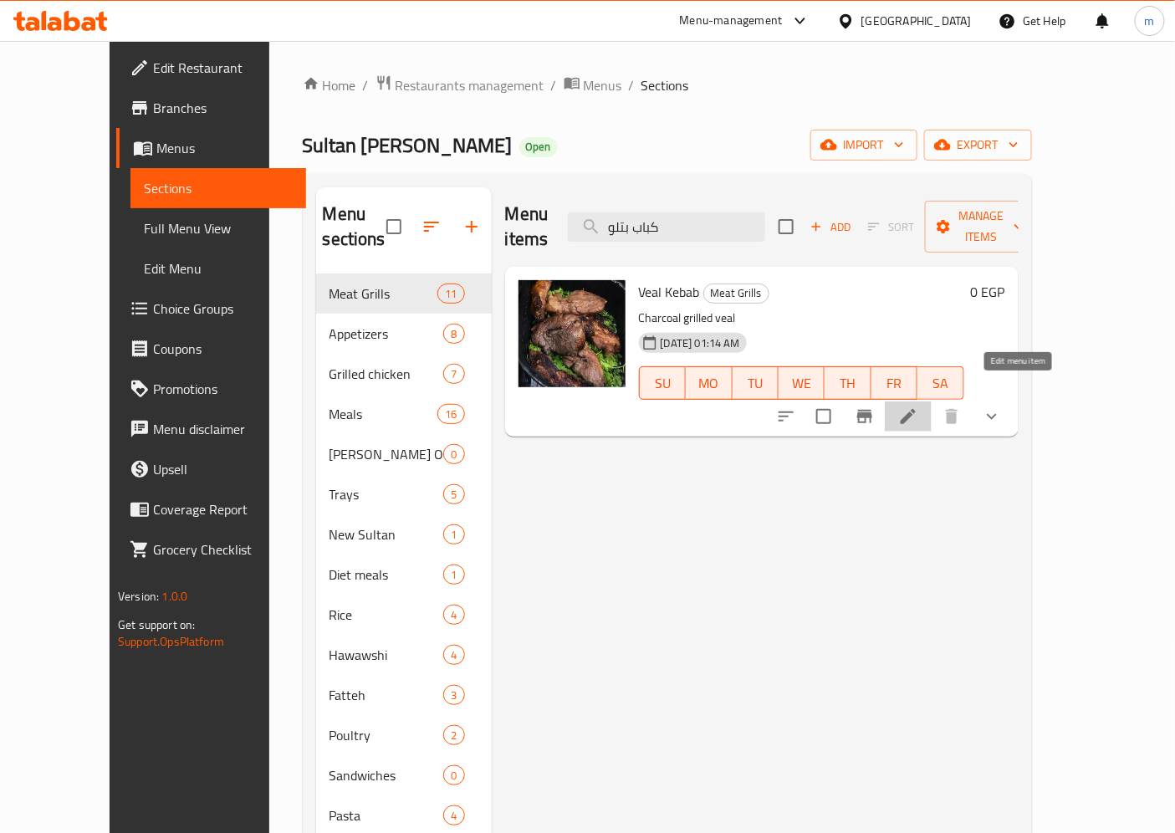
click at [918, 406] on icon at bounding box center [908, 416] width 20 height 20
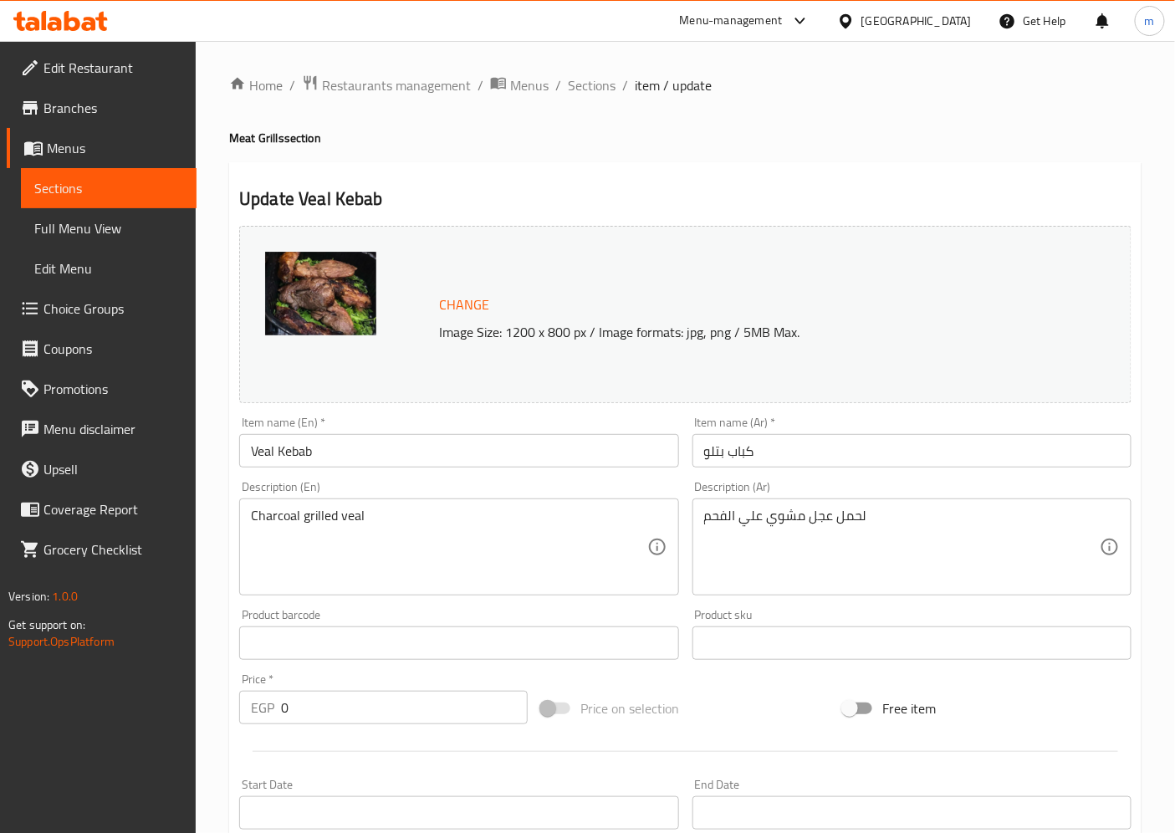
drag, startPoint x: 92, startPoint y: 157, endPoint x: 118, endPoint y: 157, distance: 25.9
click at [92, 157] on span "Menus" at bounding box center [115, 148] width 136 height 20
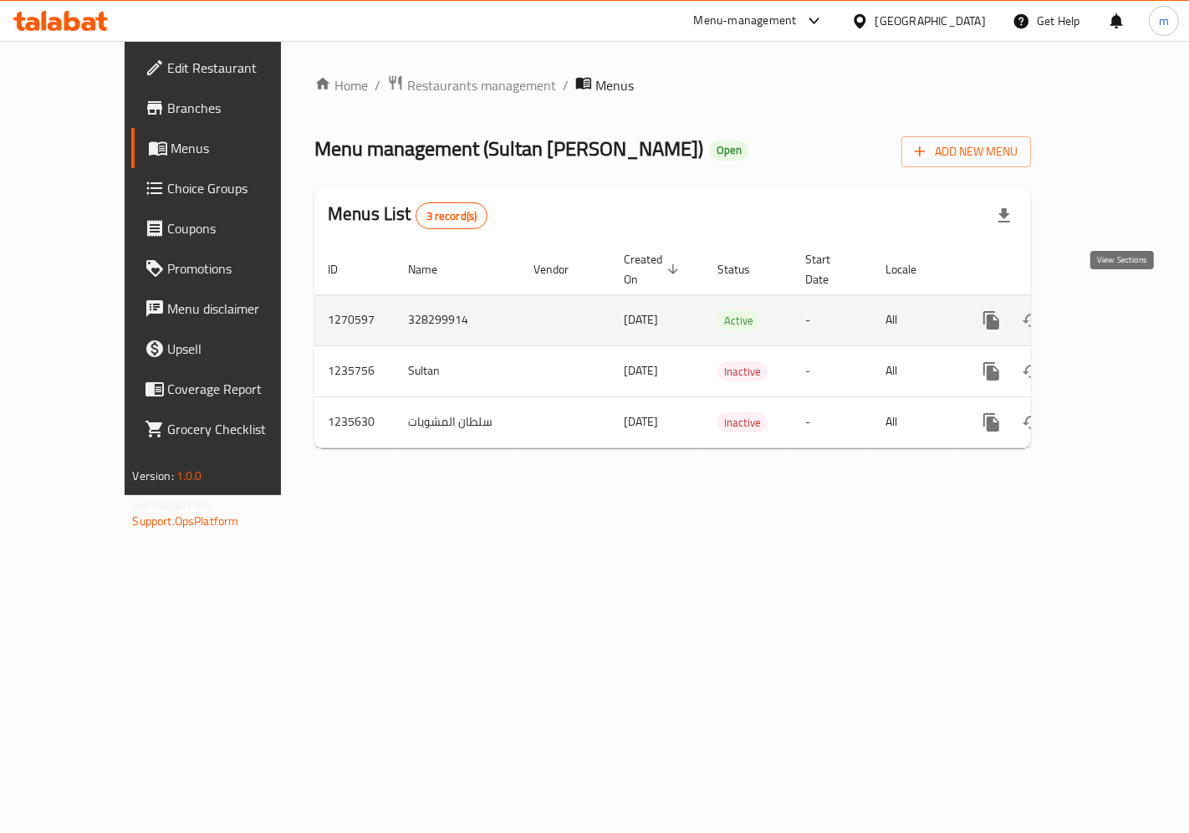
click at [1122, 310] on icon "enhanced table" at bounding box center [1112, 320] width 20 height 20
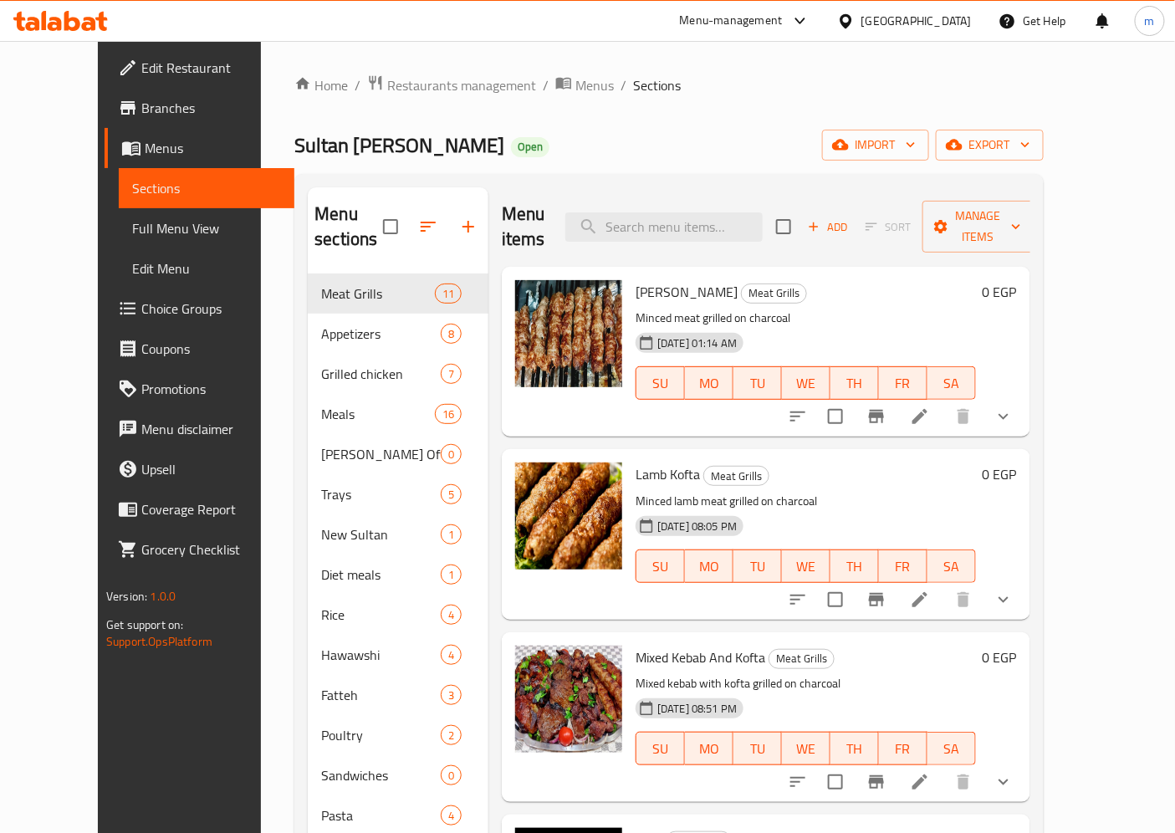
click at [705, 196] on div "Menu items Add Sort Manage items" at bounding box center [766, 226] width 528 height 79
click at [703, 212] on input "search" at bounding box center [663, 226] width 197 height 29
paste input "سجق"
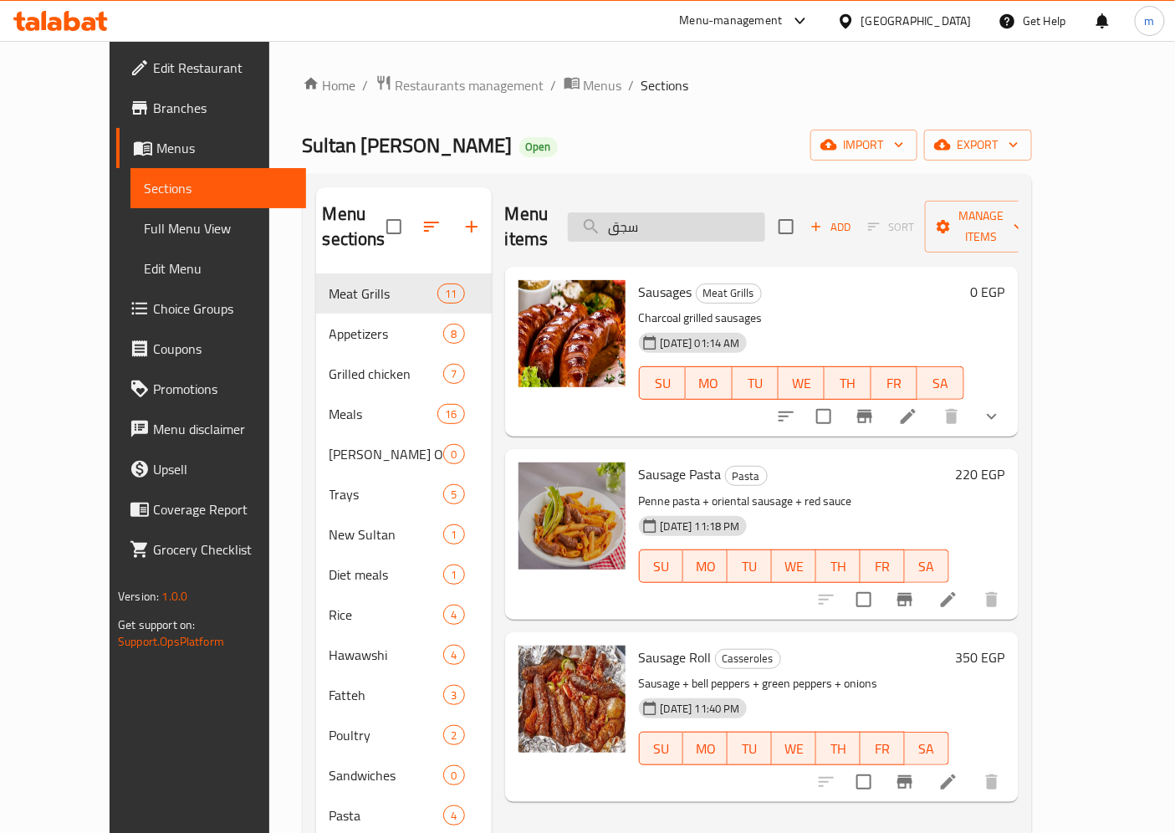
type input "سجق"
click at [915, 409] on icon at bounding box center [907, 416] width 15 height 15
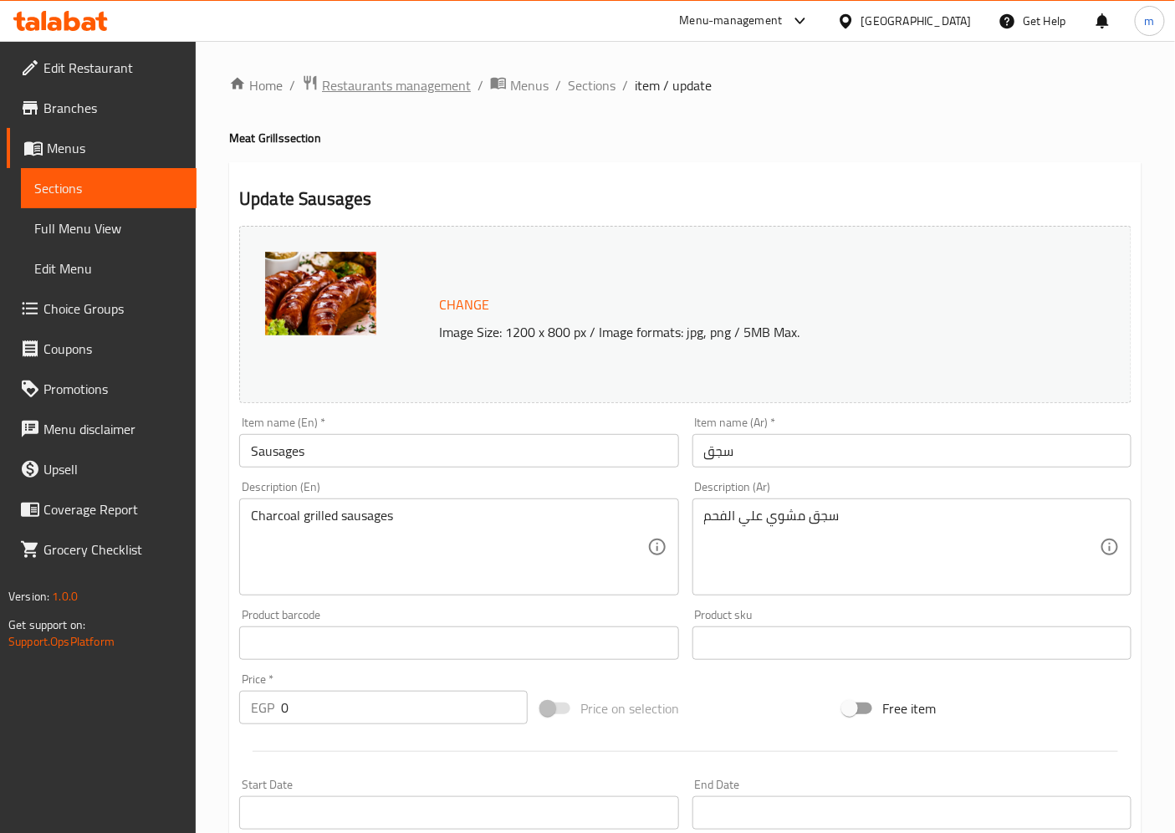
click at [369, 88] on span "Restaurants management" at bounding box center [396, 85] width 149 height 20
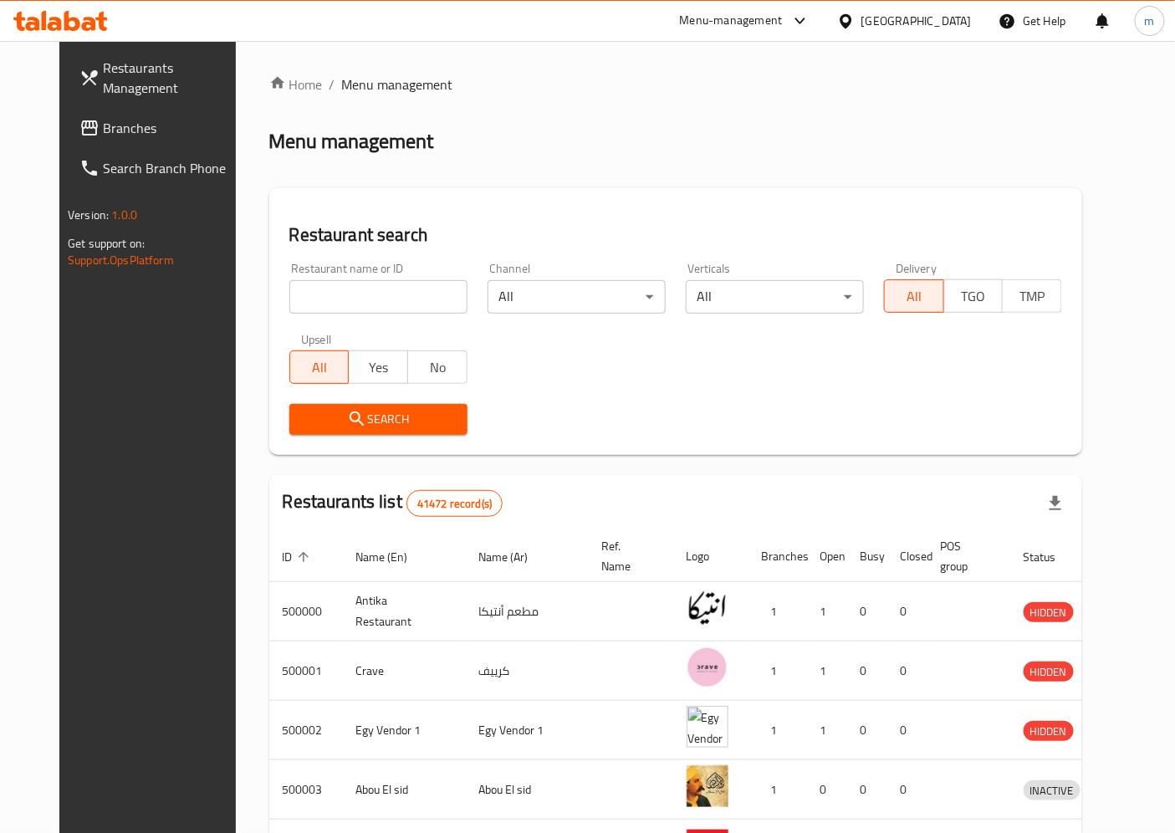
click at [103, 127] on span "Branches" at bounding box center [173, 128] width 140 height 20
